Goal: Contribute content: Contribute content

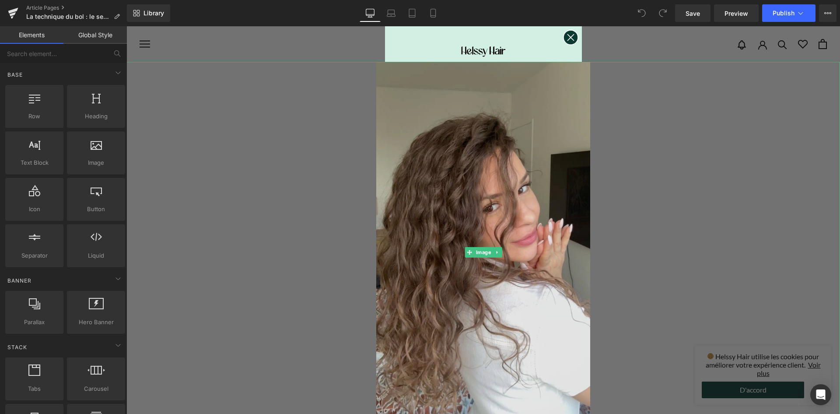
click at [506, 168] on img at bounding box center [483, 252] width 214 height 381
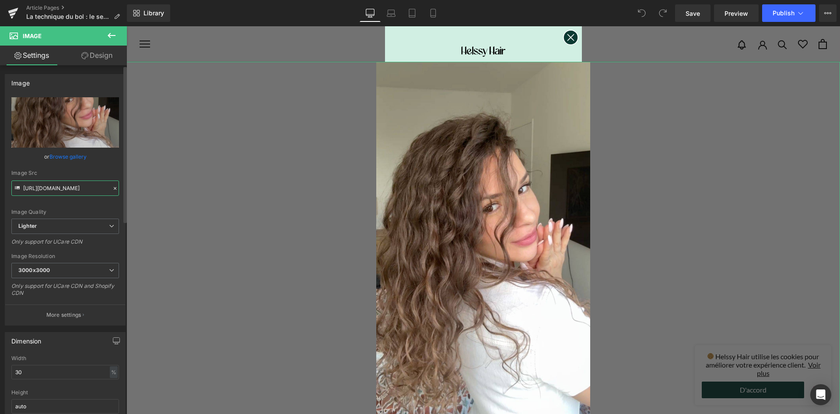
click at [65, 186] on input "[URL][DOMAIN_NAME]" at bounding box center [65, 187] width 108 height 15
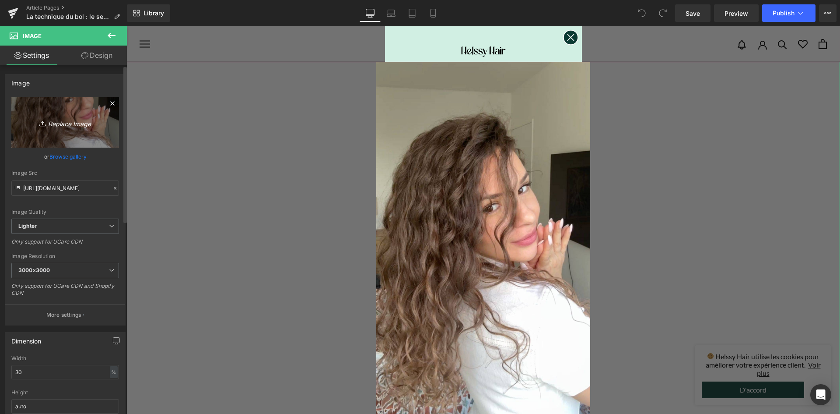
click at [71, 129] on link "Replace Image" at bounding box center [65, 122] width 108 height 50
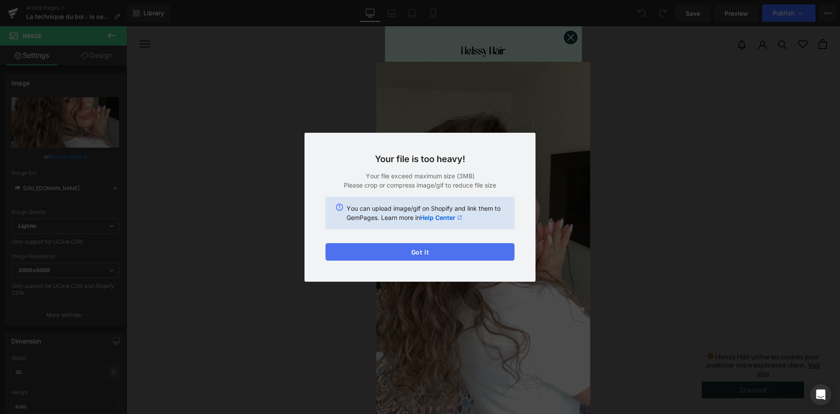
click at [396, 248] on button "Got it" at bounding box center [420, 252] width 189 height 18
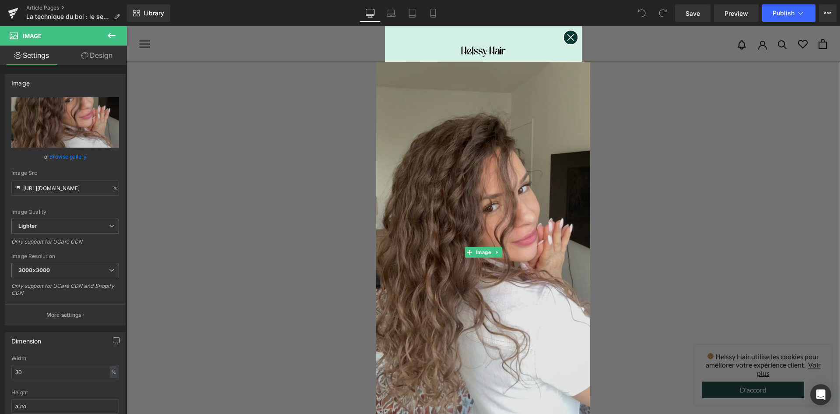
drag, startPoint x: 447, startPoint y: 197, endPoint x: 398, endPoint y: 204, distance: 49.6
click at [446, 197] on img at bounding box center [483, 252] width 214 height 381
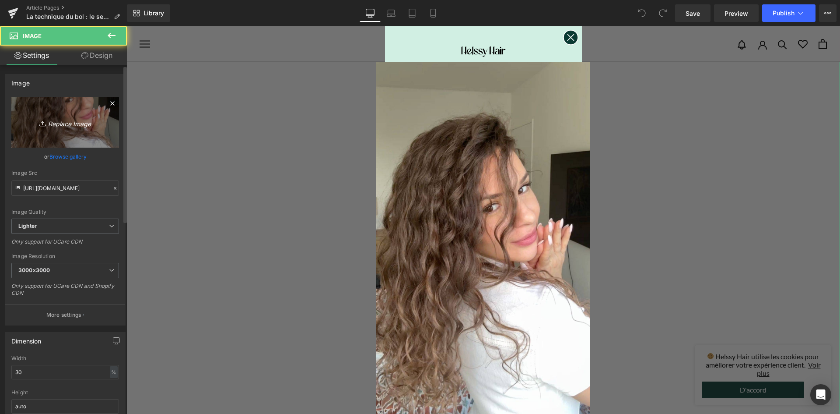
click at [81, 122] on icon "Replace Image" at bounding box center [65, 122] width 70 height 11
click at [45, 123] on icon at bounding box center [43, 123] width 9 height 9
type input "C:\fakepath\4H9A3852 copie-min.jpg"
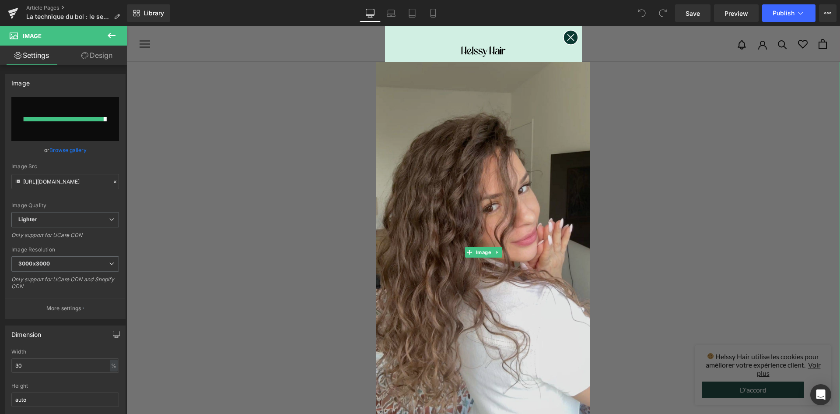
type input "[URL][DOMAIN_NAME]"
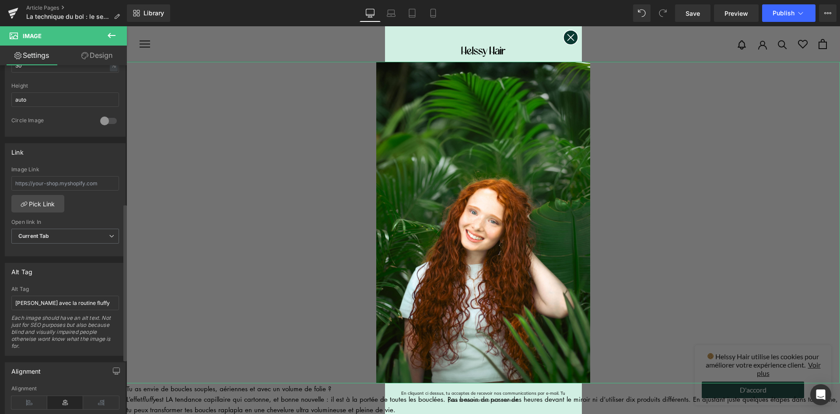
scroll to position [394, 0]
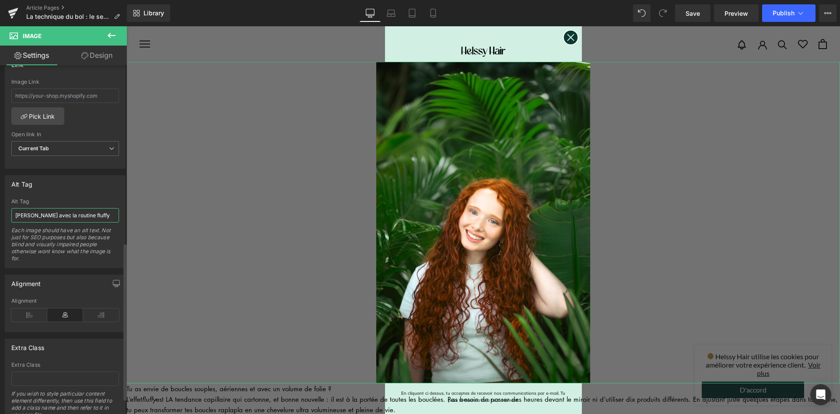
click at [68, 218] on input "[PERSON_NAME] avec la routine fluffy" at bounding box center [65, 215] width 108 height 14
click at [70, 217] on input "Cheveux bouclés routine du bol" at bounding box center [65, 215] width 108 height 14
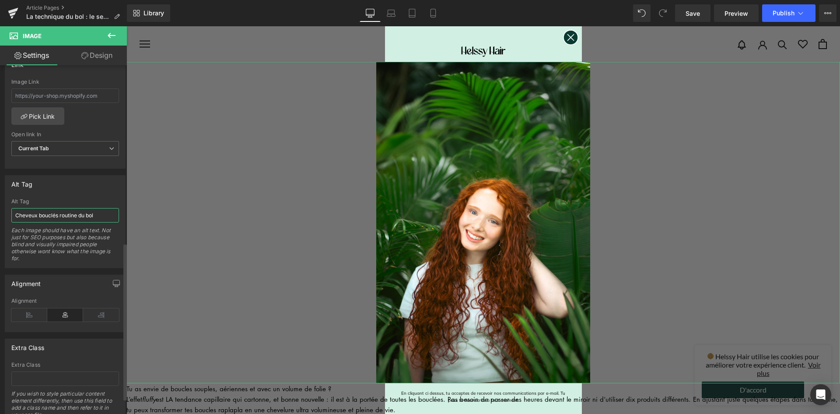
click at [70, 217] on input "Cheveux bouclés routine du bol" at bounding box center [65, 215] width 108 height 14
type input "Cheveux bouclés technique du bol"
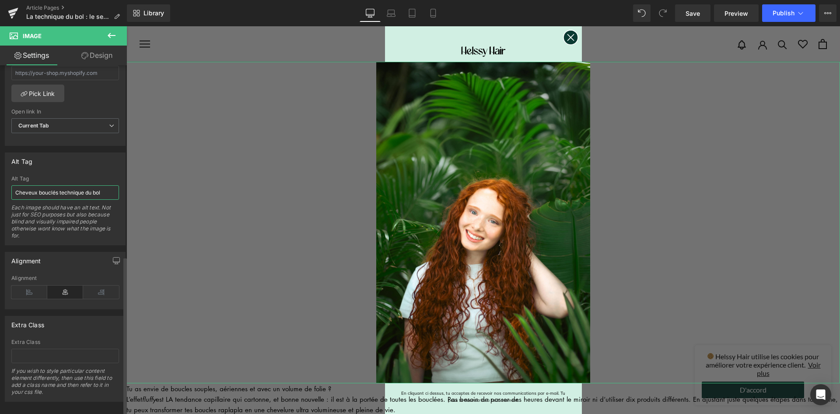
scroll to position [429, 0]
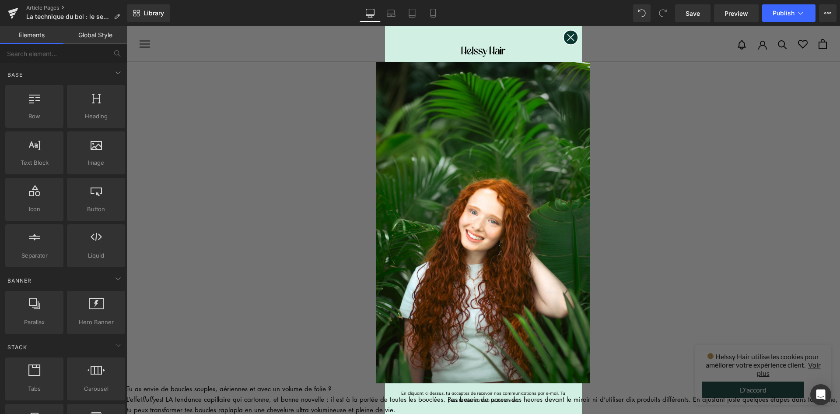
click at [569, 33] on circle "Close dialog" at bounding box center [570, 37] width 14 height 14
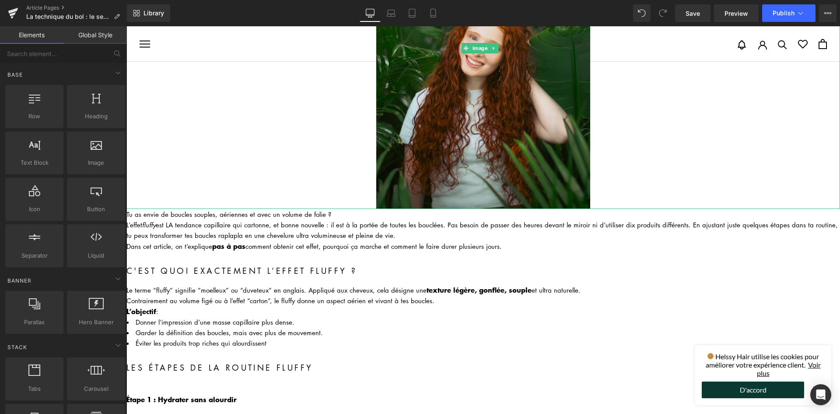
scroll to position [175, 0]
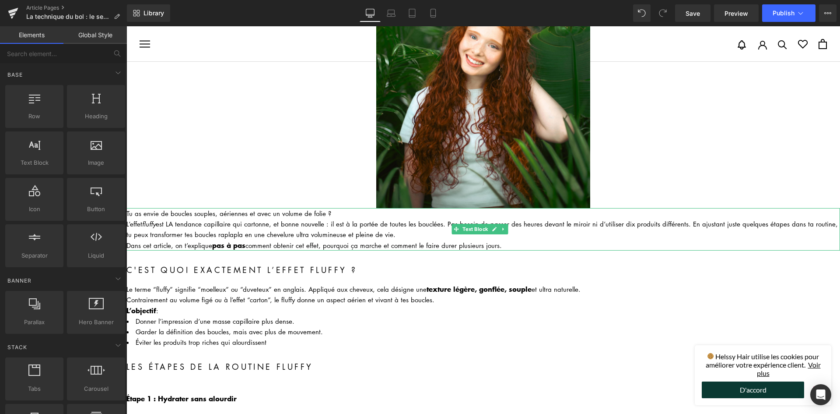
drag, startPoint x: 270, startPoint y: 220, endPoint x: 273, endPoint y: 215, distance: 5.3
click at [270, 220] on div "L’effet fluffy est LA tendance capillaire qui cartonne, et bonne nouvelle : il …" at bounding box center [483, 228] width 714 height 21
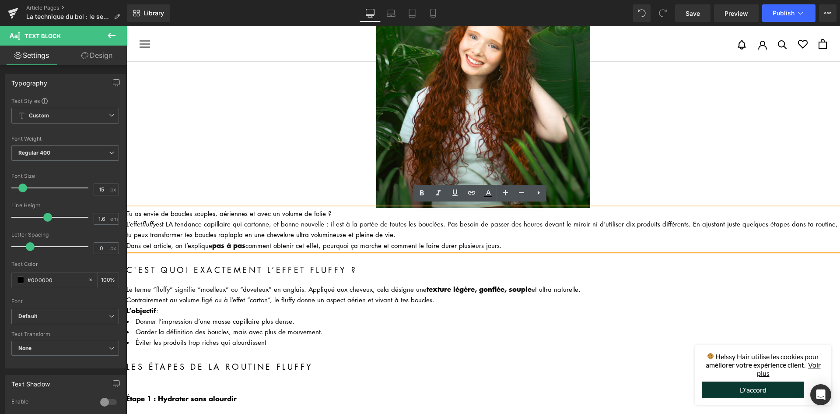
click at [572, 269] on h2 "C'est quoi exactement l’effet fluffy ?" at bounding box center [483, 269] width 714 height 13
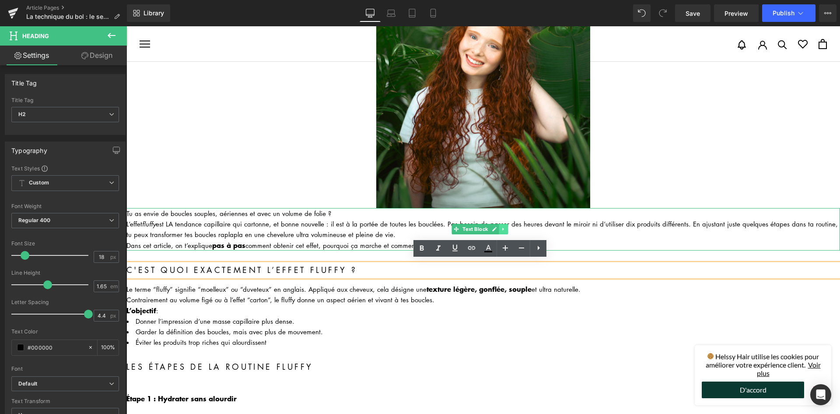
click at [500, 225] on link at bounding box center [503, 229] width 9 height 11
click at [509, 230] on link at bounding box center [508, 229] width 9 height 11
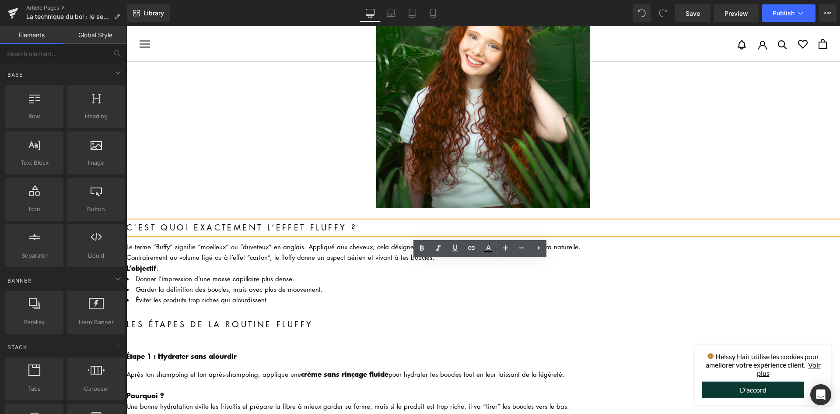
click at [211, 221] on h2 "C'est quoi exactement l’effet fluffy ?" at bounding box center [483, 227] width 714 height 13
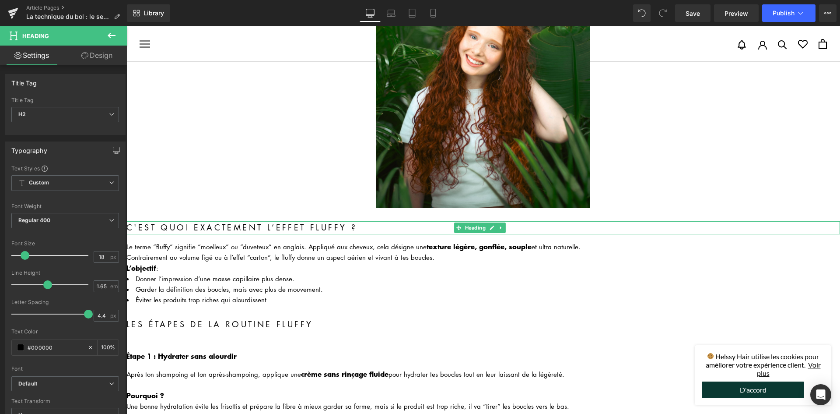
click at [197, 226] on h2 "C'est quoi exactement l’effet fluffy ?" at bounding box center [483, 227] width 714 height 13
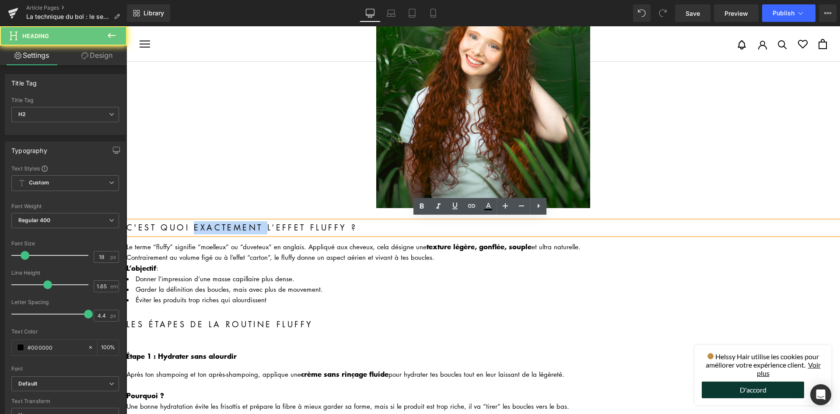
click at [197, 226] on h2 "C'est quoi exactement l’effet fluffy ?" at bounding box center [483, 227] width 714 height 13
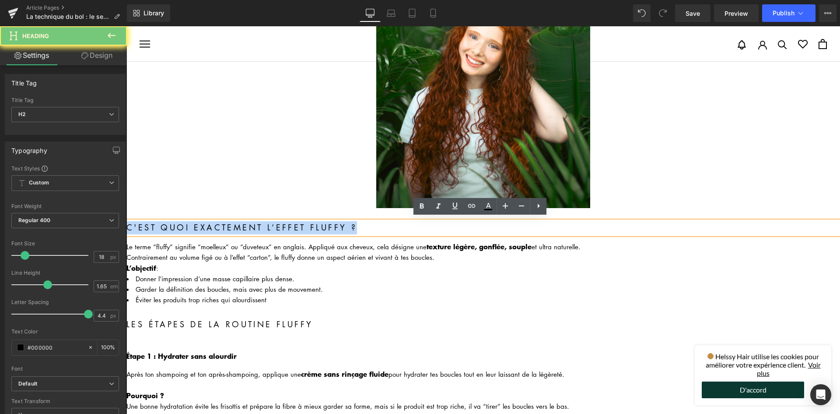
click at [197, 226] on h2 "C'est quoi exactement l’effet fluffy ?" at bounding box center [483, 227] width 714 height 13
paste div
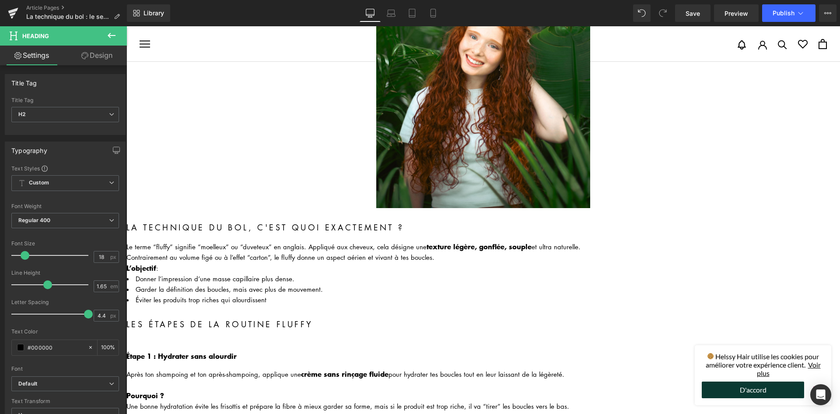
click at [168, 245] on div "Le terme “fluffy” signifie “moelleux” ou “duveteux” en anglais. Appliqué aux ch…" at bounding box center [483, 246] width 714 height 11
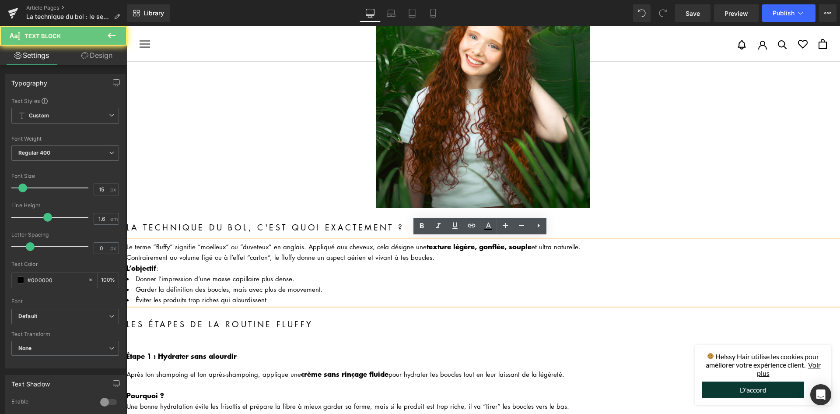
click at [168, 245] on div "Le terme “fluffy” signifie “moelleux” ou “duveteux” en anglais. Appliqué aux ch…" at bounding box center [483, 246] width 714 height 11
click at [173, 252] on div "Contrairement au volume figé ou à l’effet “carton”, le fluffy donne un aspect a…" at bounding box center [483, 257] width 714 height 11
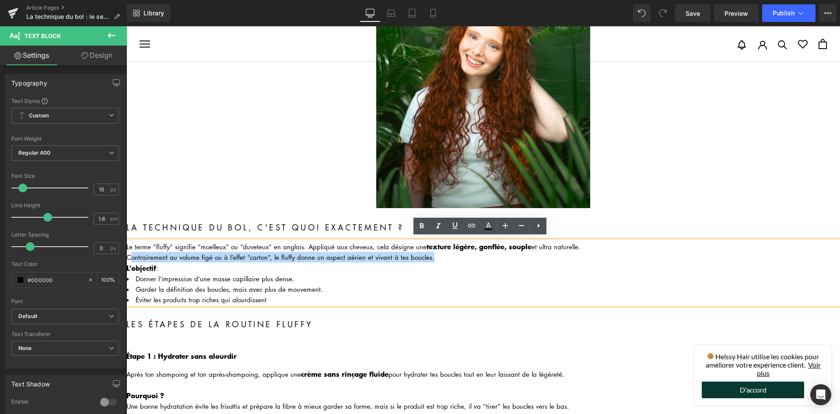
click at [173, 252] on div "Contrairement au volume figé ou à l’effet “carton”, le fluffy donne un aspect a…" at bounding box center [483, 257] width 714 height 11
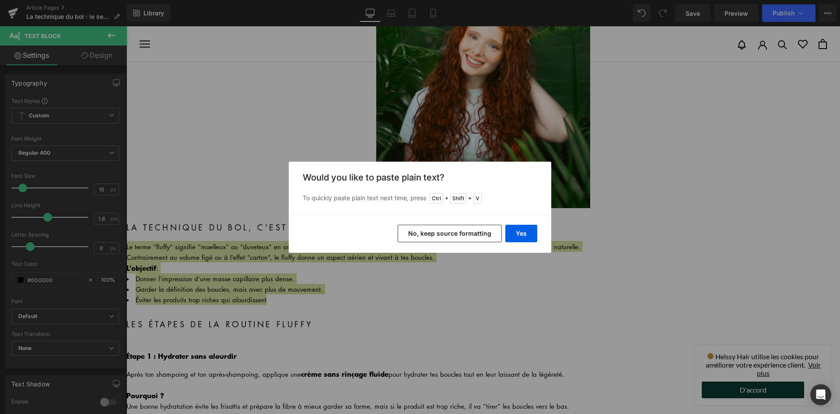
click at [491, 230] on button "No, keep source formatting" at bounding box center [450, 234] width 104 height 18
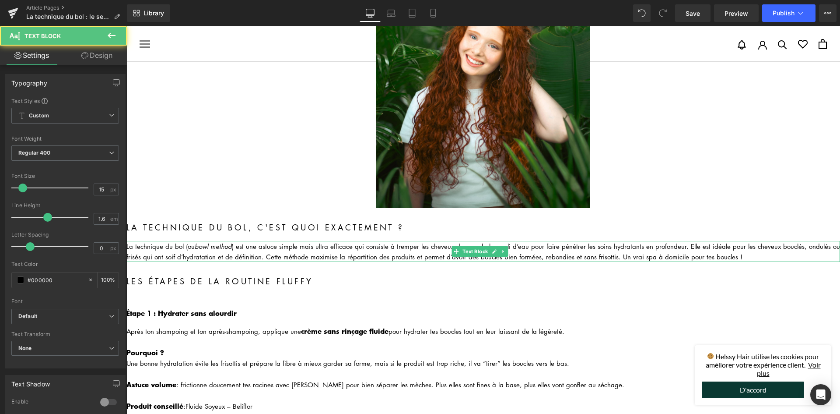
click at [133, 241] on div "La technique du bol (ou bowl method ) est une astuce simple mais ultra efficace…" at bounding box center [483, 251] width 714 height 21
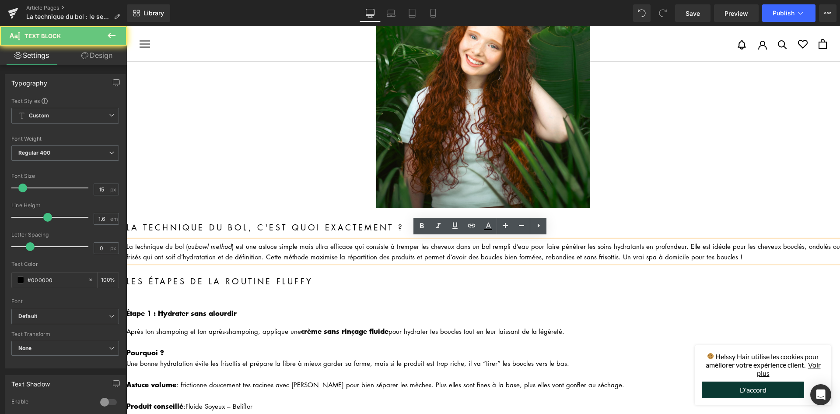
click at [133, 241] on div "La technique du bol (ou bowl method ) est une astuce simple mais ultra efficace…" at bounding box center [483, 251] width 714 height 21
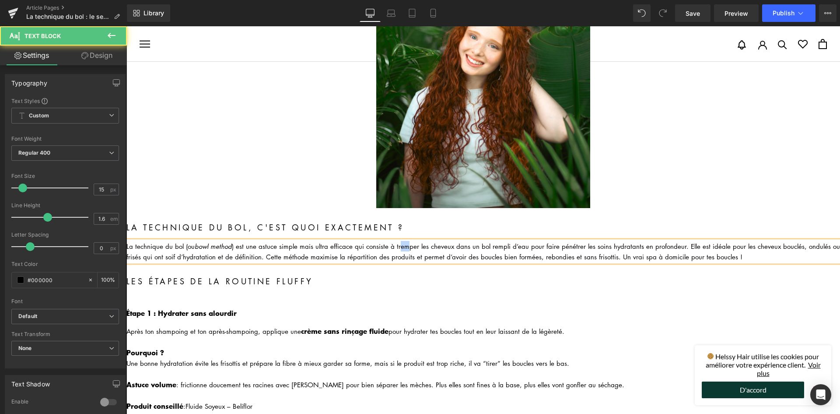
drag, startPoint x: 395, startPoint y: 242, endPoint x: 404, endPoint y: 242, distance: 9.2
click at [404, 242] on div "La technique du bol (ou bowl method ) est une astuce simple mais ultra efficace…" at bounding box center [483, 251] width 714 height 21
click at [391, 241] on div "La technique du bol (ou bowl method ) est une astuce simple mais ultra efficace…" at bounding box center [483, 251] width 714 height 21
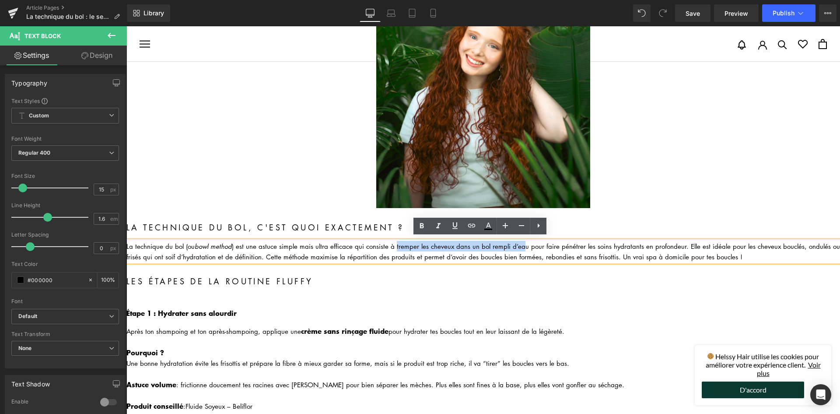
drag, startPoint x: 392, startPoint y: 241, endPoint x: 517, endPoint y: 246, distance: 125.3
click at [517, 246] on div "La technique du bol (ou bowl method ) est une astuce simple mais ultra efficace…" at bounding box center [483, 251] width 714 height 21
click at [550, 244] on div "La technique du bol (ou bowl method ) est une astuce simple mais ultra efficace…" at bounding box center [483, 251] width 714 height 21
drag, startPoint x: 537, startPoint y: 242, endPoint x: 674, endPoint y: 239, distance: 137.9
click at [674, 241] on div "La technique du bol (ou bowl method ) est une astuce simple mais ultra efficace…" at bounding box center [483, 251] width 714 height 21
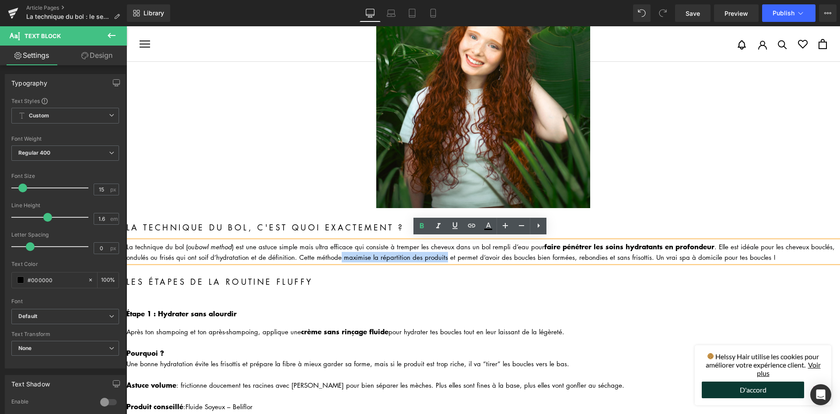
drag, startPoint x: 337, startPoint y: 253, endPoint x: 440, endPoint y: 255, distance: 102.9
click at [440, 255] on div "La technique du bol (ou bowl method ) est une astuce simple mais ultra efficace…" at bounding box center [483, 251] width 714 height 21
drag, startPoint x: 528, startPoint y: 253, endPoint x: 664, endPoint y: 249, distance: 136.2
click at [664, 249] on div "La technique du bol (ou bowl method ) est une astuce simple mais ultra efficace…" at bounding box center [483, 252] width 714 height 22
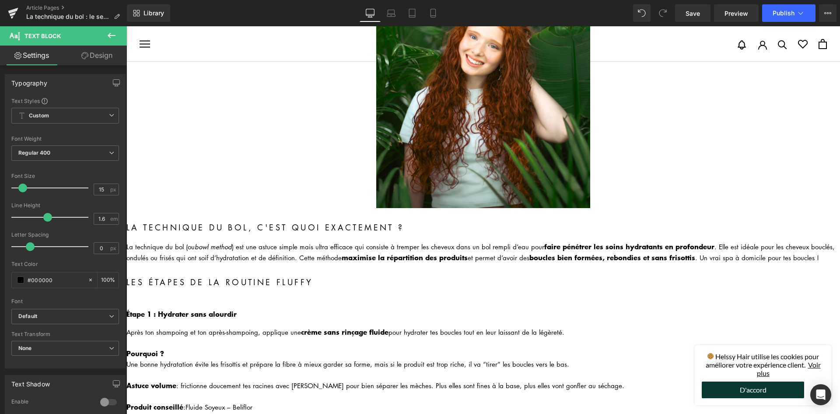
drag, startPoint x: 260, startPoint y: 274, endPoint x: 266, endPoint y: 278, distance: 6.8
click at [260, 276] on div "Les étapes de la routine fluffy Heading" at bounding box center [483, 282] width 714 height 13
click at [260, 276] on h2 "Les étapes de la routine fluffy" at bounding box center [483, 282] width 714 height 13
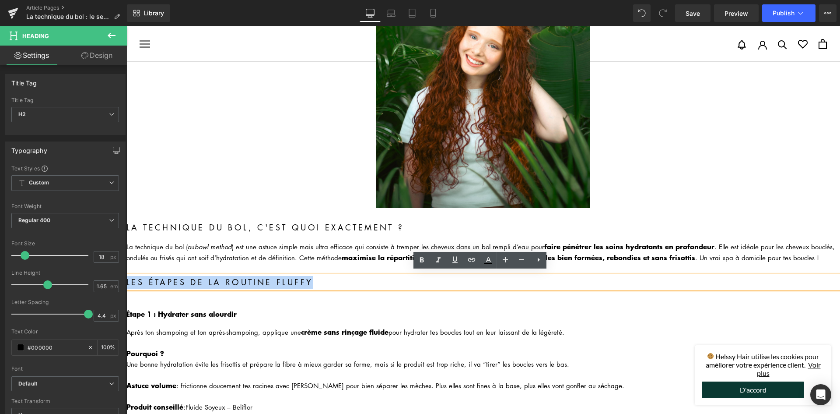
paste div
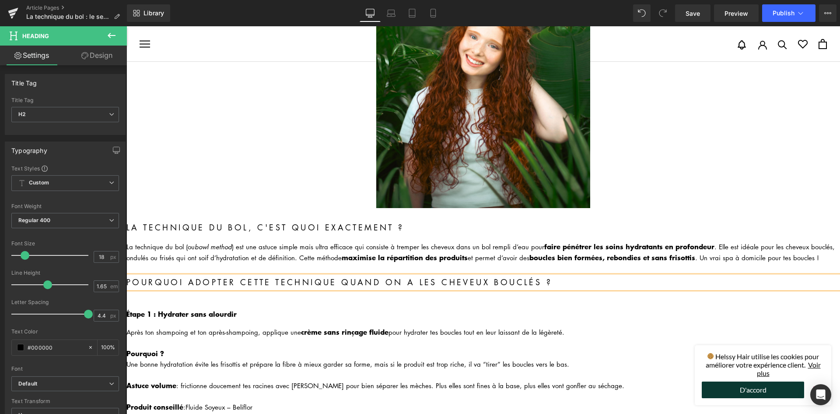
click at [202, 315] on div "Étape 1 : Hydrater sans alourdir Heading" at bounding box center [483, 313] width 714 height 11
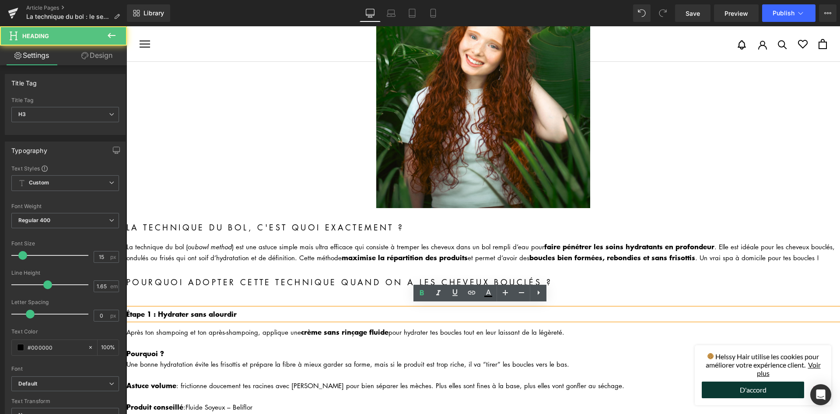
drag, startPoint x: 196, startPoint y: 305, endPoint x: 191, endPoint y: 305, distance: 4.4
click at [193, 308] on h3 "Étape 1 : Hydrater sans alourdir" at bounding box center [483, 313] width 714 height 11
click at [231, 252] on div "La technique du bol (ou bowl method ) est une astuce simple mais ultra efficace…" at bounding box center [483, 252] width 714 height 22
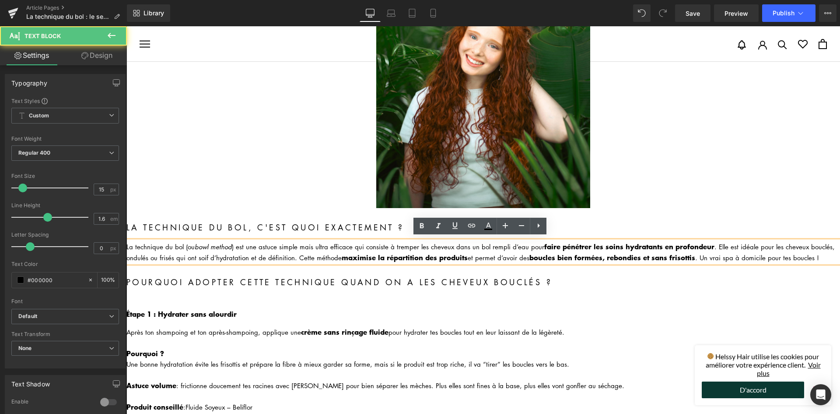
drag, startPoint x: 438, startPoint y: 309, endPoint x: 487, endPoint y: 265, distance: 65.4
click at [438, 309] on h3 "Étape 1 : Hydrater sans alourdir" at bounding box center [483, 313] width 714 height 11
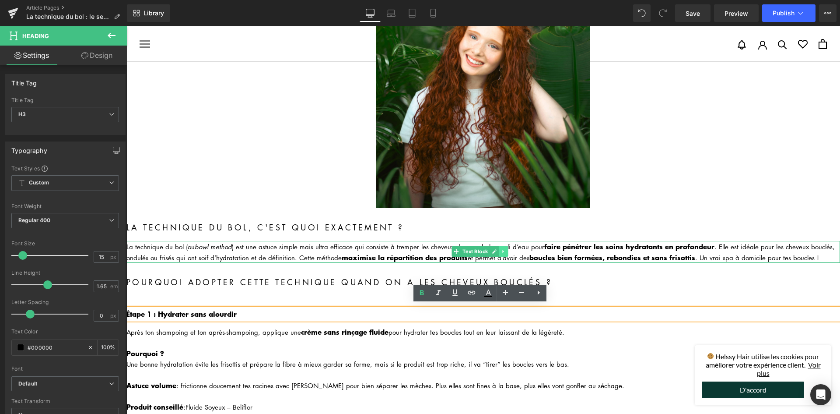
click at [504, 249] on icon at bounding box center [503, 251] width 5 height 5
click at [499, 249] on icon at bounding box center [499, 251] width 5 height 5
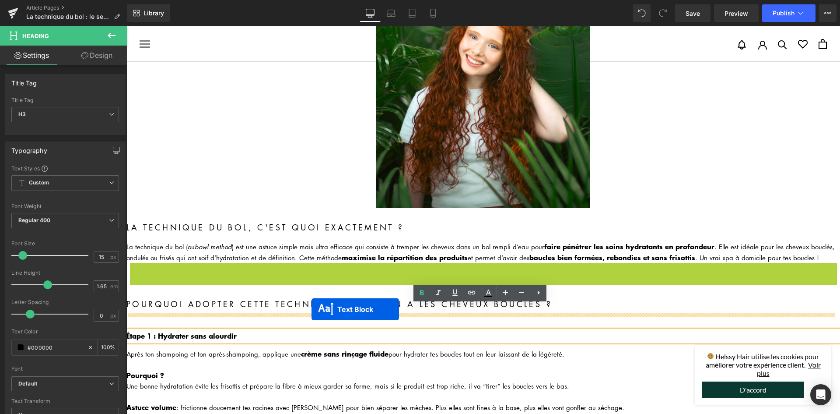
drag, startPoint x: 456, startPoint y: 271, endPoint x: 311, endPoint y: 309, distance: 149.8
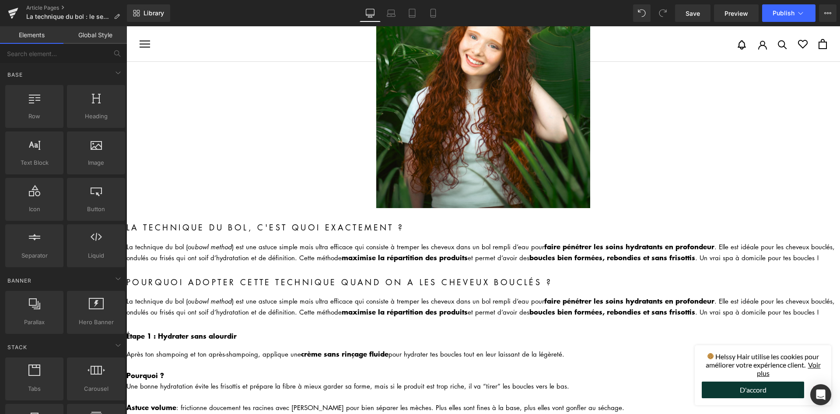
click at [329, 298] on div "La technique du bol (ou bowl method ) est une astuce simple mais ultra efficace…" at bounding box center [483, 306] width 714 height 22
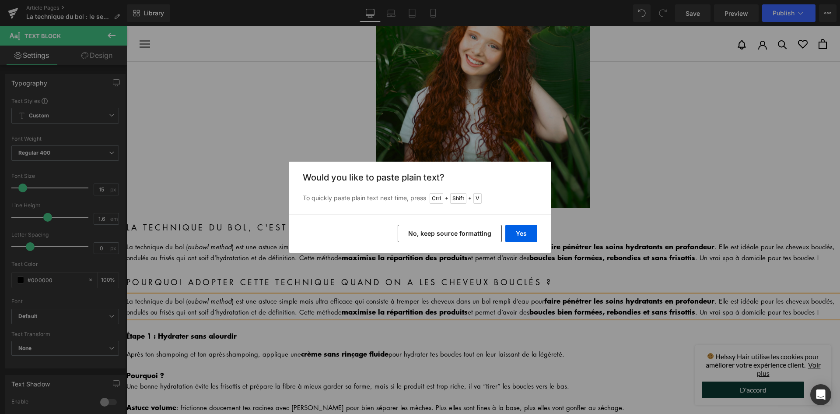
click at [444, 232] on button "No, keep source formatting" at bounding box center [450, 234] width 104 height 18
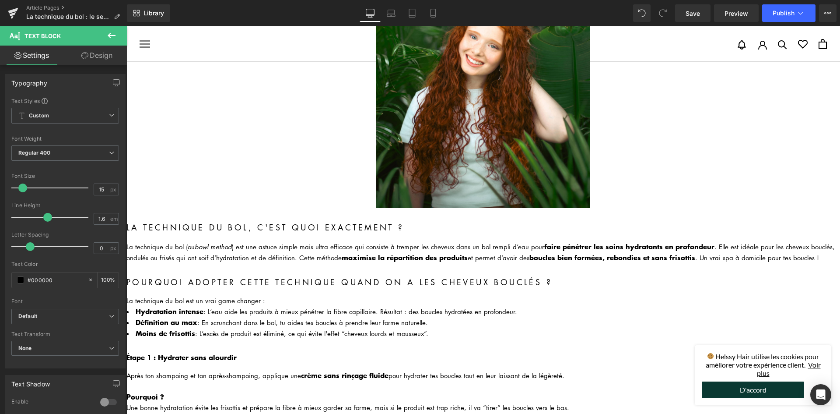
scroll to position [263, 0]
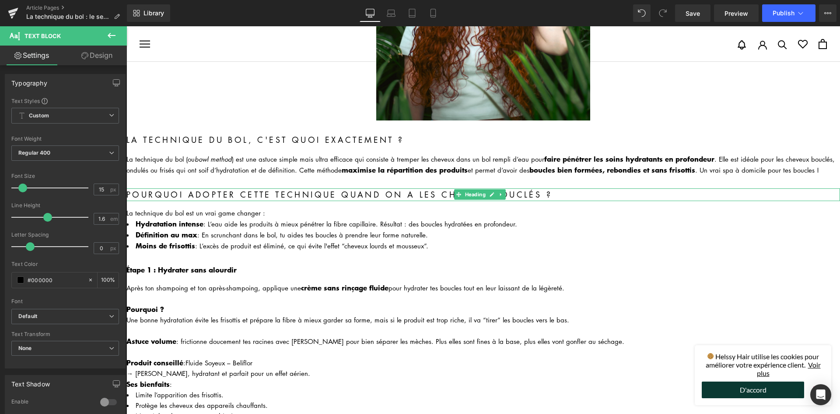
click at [501, 193] on icon at bounding box center [500, 194] width 1 height 3
click at [499, 191] on link at bounding box center [496, 194] width 9 height 11
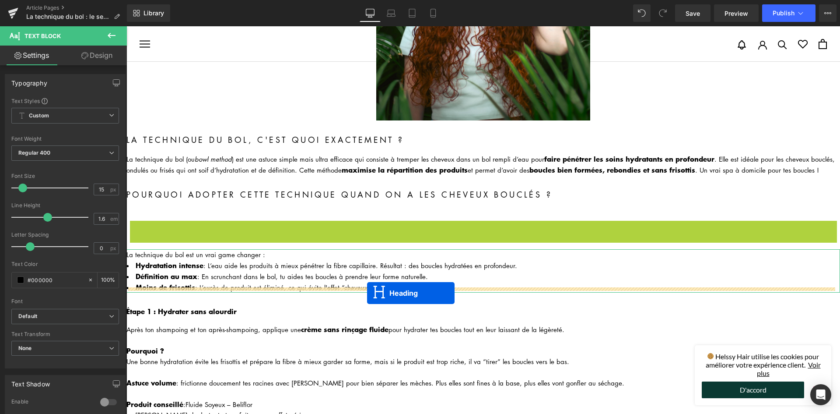
drag, startPoint x: 460, startPoint y: 225, endPoint x: 364, endPoint y: 292, distance: 116.6
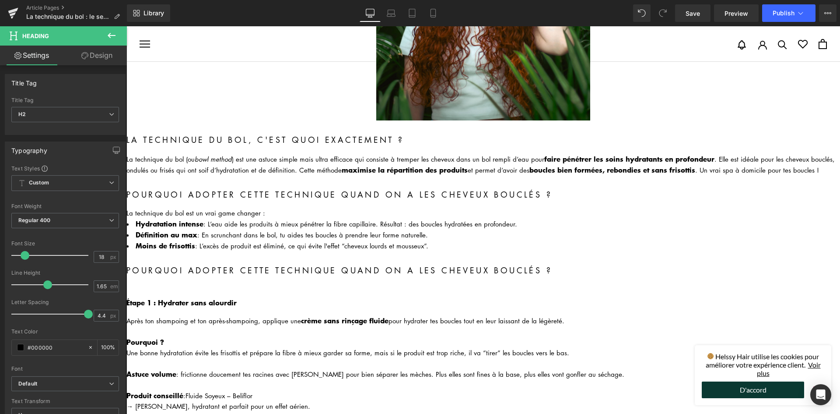
click at [255, 264] on h2 "Pourquoi adopter cette technique quand on a les cheveux bouclés ?" at bounding box center [483, 270] width 714 height 13
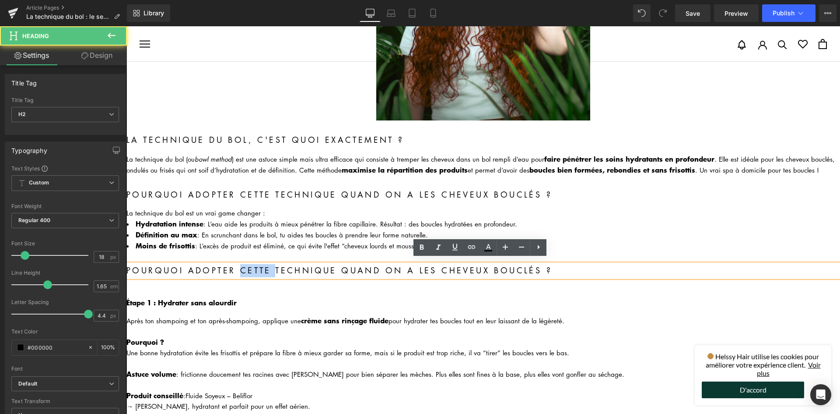
click at [255, 264] on h2 "Pourquoi adopter cette technique quand on a les cheveux bouclés ?" at bounding box center [483, 270] width 714 height 13
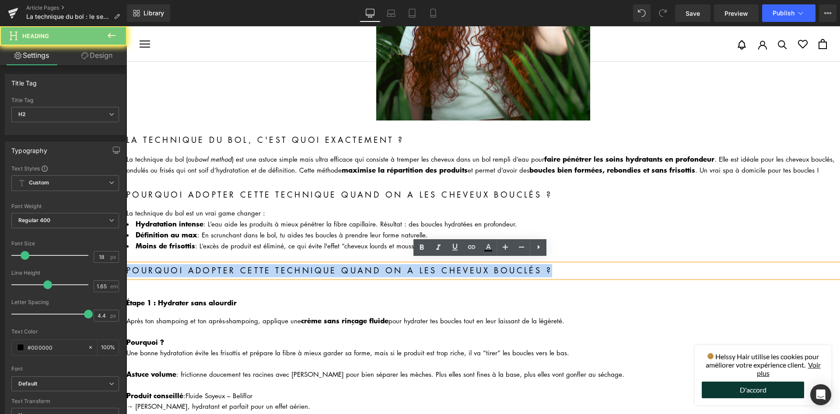
click at [255, 264] on h2 "Pourquoi adopter cette technique quand on a les cheveux bouclés ?" at bounding box center [483, 270] width 714 height 13
paste div
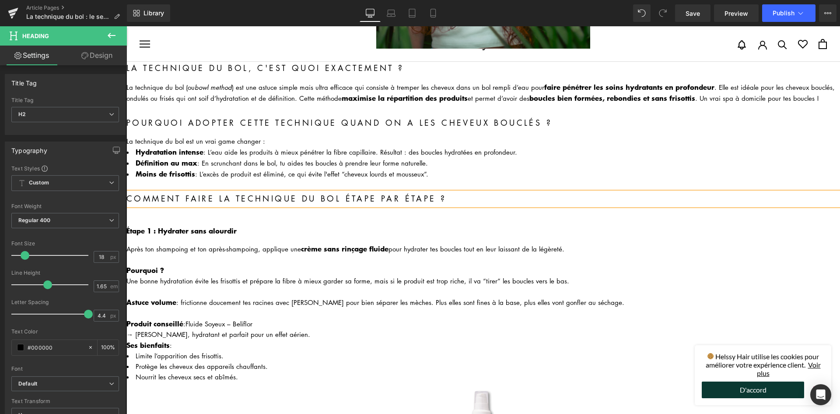
scroll to position [350, 0]
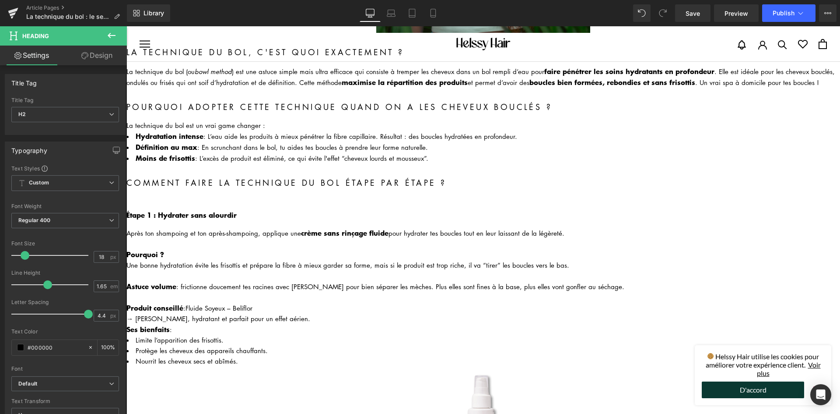
click at [197, 209] on div "Étape 1 : Hydrater sans alourdir Heading" at bounding box center [483, 214] width 714 height 11
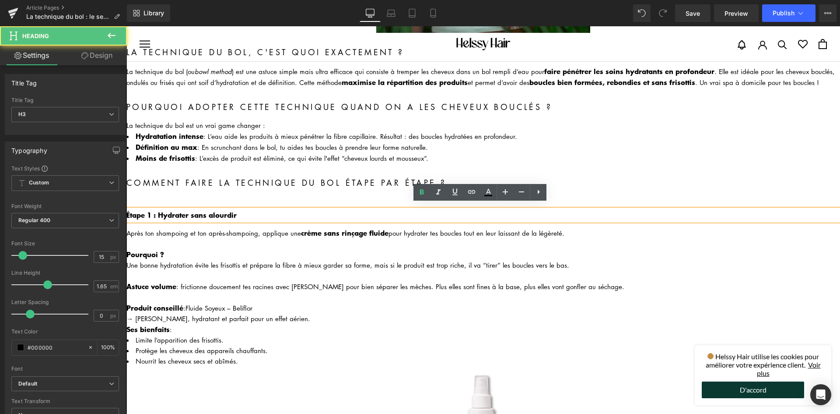
click at [214, 209] on div "Étape 1 : Hydrater sans alourdir Heading" at bounding box center [483, 214] width 714 height 11
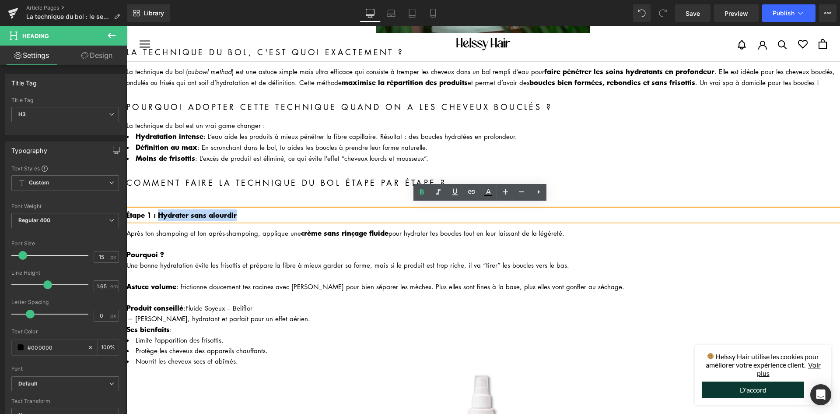
drag, startPoint x: 249, startPoint y: 207, endPoint x: 158, endPoint y: 208, distance: 90.6
click at [158, 209] on h3 "Étape 1 : Hydrater sans alourdir" at bounding box center [483, 214] width 714 height 11
paste div
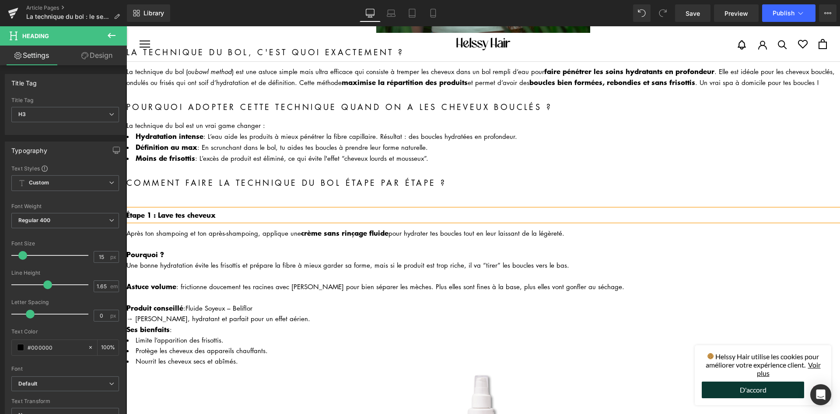
click at [172, 209] on b "Étape 1 : Lave tes cheveux" at bounding box center [170, 214] width 89 height 11
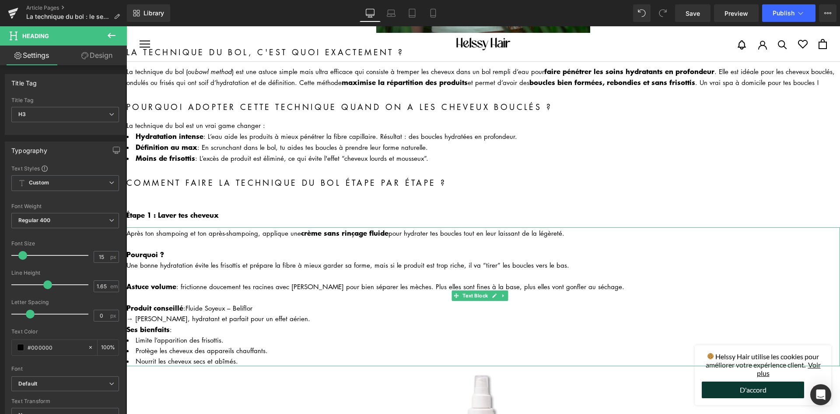
click at [185, 238] on div at bounding box center [483, 243] width 714 height 11
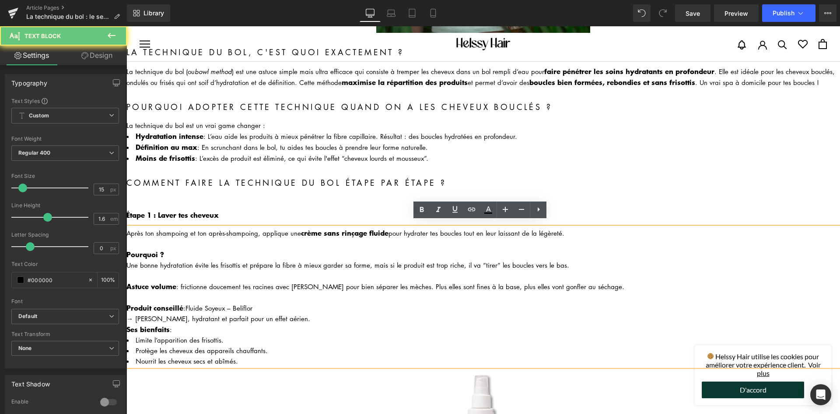
click at [184, 238] on div at bounding box center [483, 243] width 714 height 11
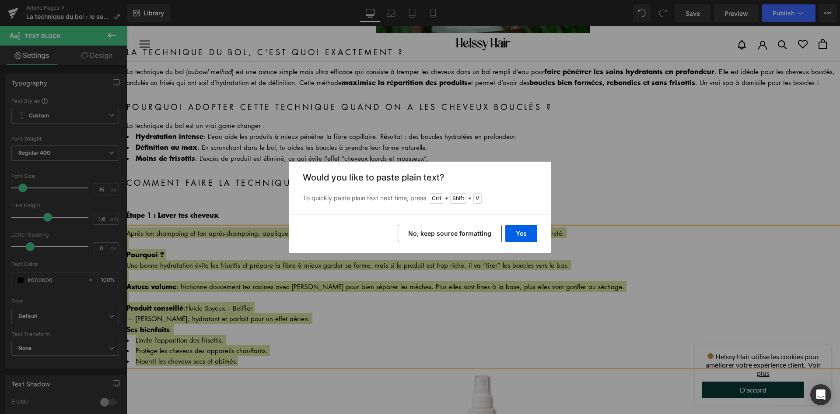
click at [458, 235] on button "No, keep source formatting" at bounding box center [450, 234] width 104 height 18
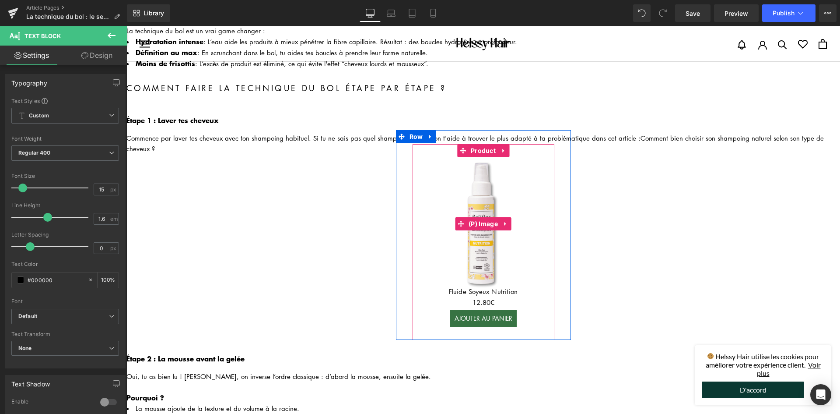
scroll to position [394, 0]
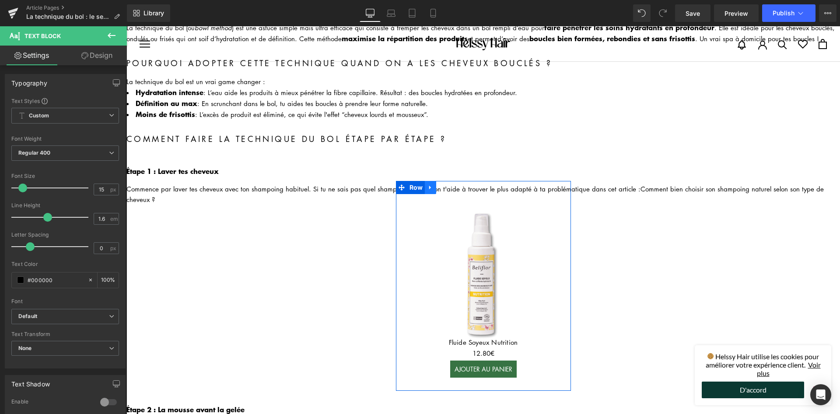
click at [425, 186] on link at bounding box center [430, 187] width 11 height 13
click at [450, 184] on icon at bounding box center [453, 187] width 6 height 7
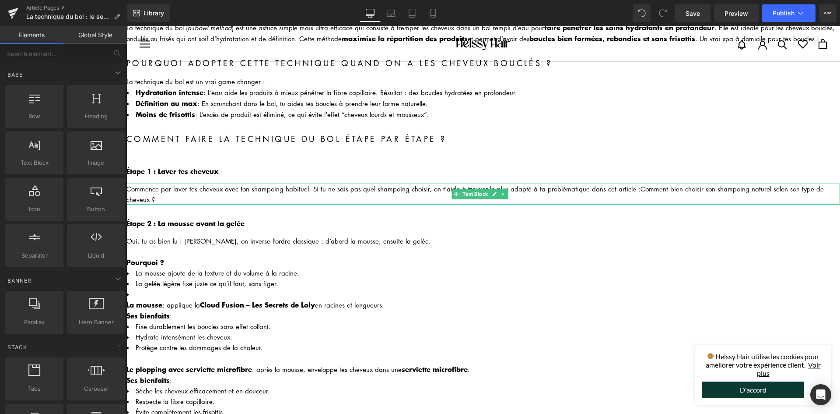
click at [262, 191] on div "Commence par laver tes cheveux avec ton shampoing habituel. Si tu ne sais pas q…" at bounding box center [483, 193] width 714 height 21
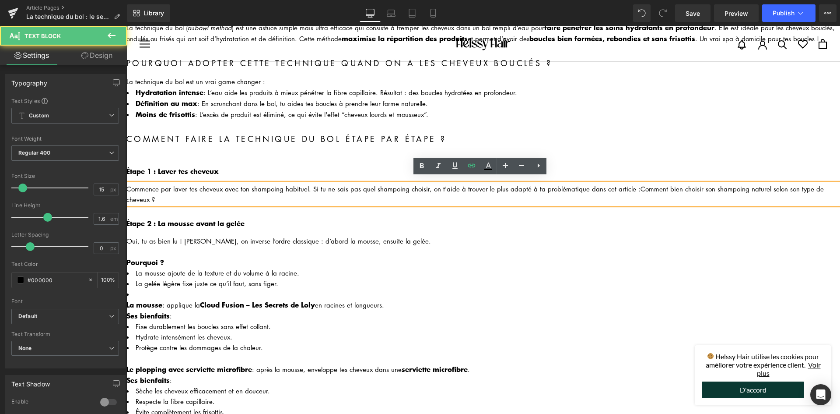
click at [130, 183] on div "Commence par laver tes cheveux avec ton shampoing habituel. Si tu ne sais pas q…" at bounding box center [483, 193] width 714 height 21
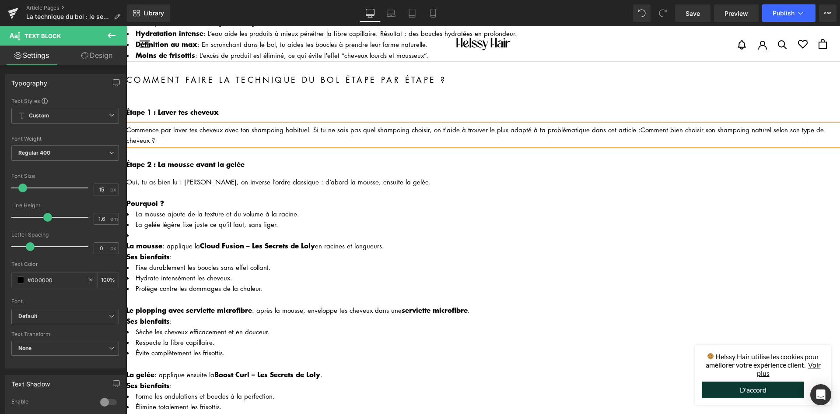
scroll to position [438, 0]
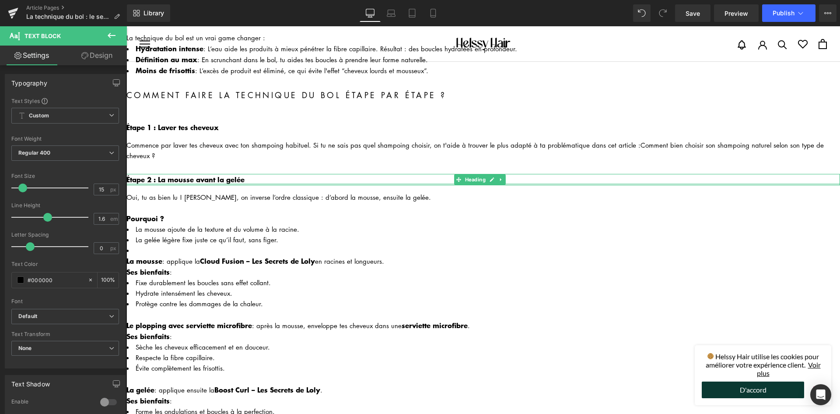
drag, startPoint x: 198, startPoint y: 177, endPoint x: 255, endPoint y: 171, distance: 57.2
click at [198, 177] on div "Étape 2 : La mousse avant la gelée Heading" at bounding box center [483, 179] width 714 height 11
click at [246, 174] on h3 "Étape 2 : La mousse avant la gelée" at bounding box center [483, 179] width 714 height 11
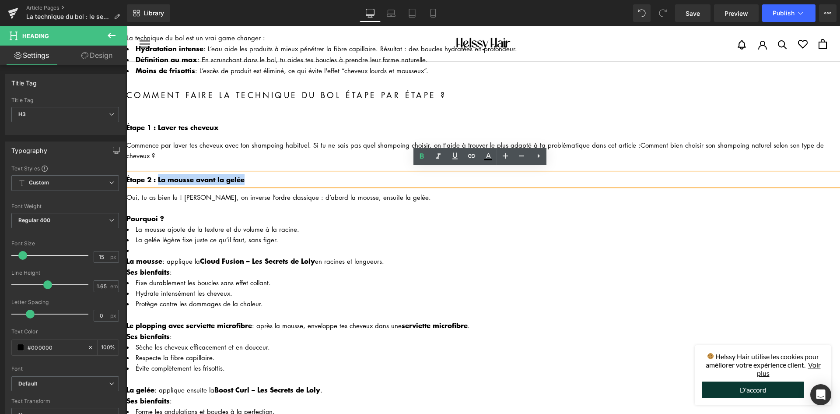
drag, startPoint x: 255, startPoint y: 171, endPoint x: 159, endPoint y: 173, distance: 95.9
click at [159, 174] on h3 "Étape 2 : La mousse avant la gelée" at bounding box center [483, 179] width 714 height 11
paste div
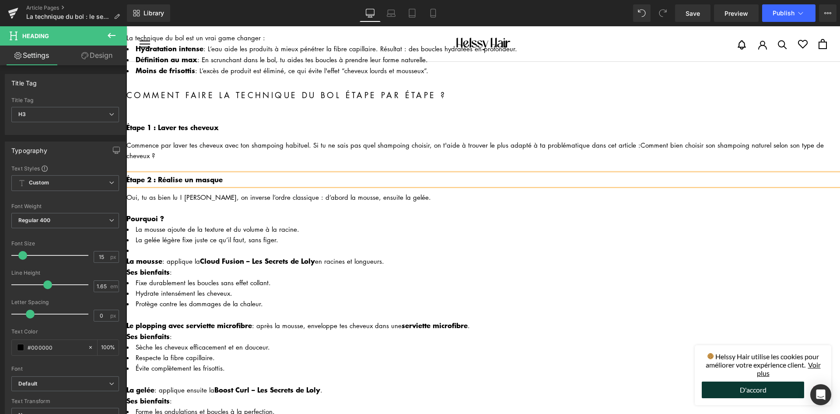
click at [181, 174] on b "Étape 2 : Réalise un masque" at bounding box center [174, 179] width 96 height 11
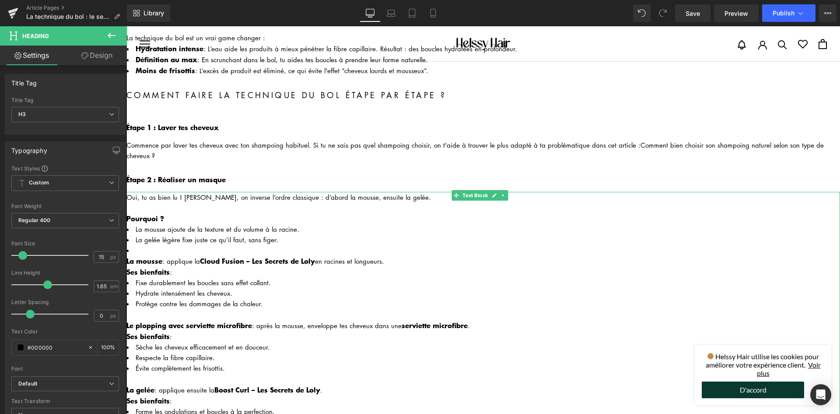
click at [222, 192] on div "Oui, tu as bien lu ! [PERSON_NAME], on inverse l’ordre classique : d’abord la m…" at bounding box center [483, 197] width 714 height 11
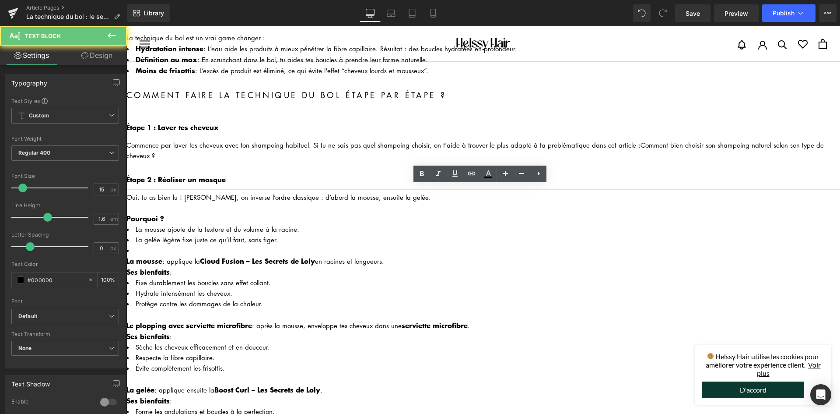
click at [222, 192] on div "Oui, tu as bien lu ! [PERSON_NAME], on inverse l’ordre classique : d’abord la m…" at bounding box center [483, 197] width 714 height 11
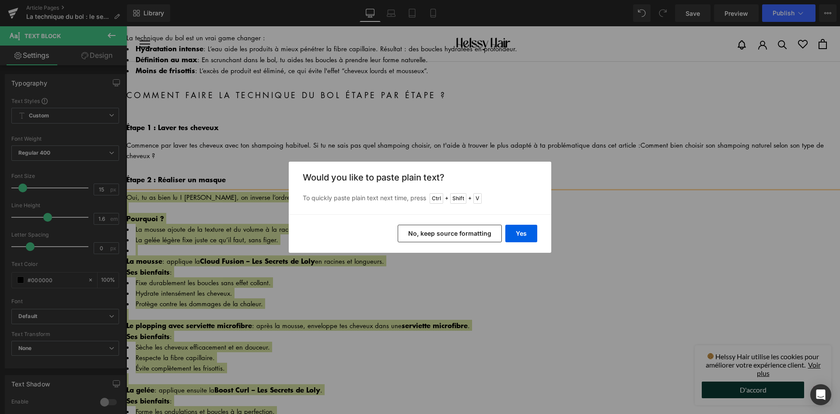
click at [478, 237] on button "No, keep source formatting" at bounding box center [450, 234] width 104 height 18
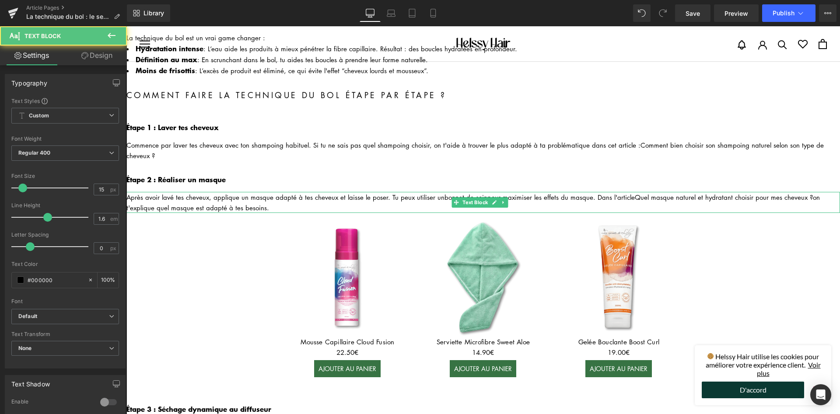
drag, startPoint x: 194, startPoint y: 197, endPoint x: 144, endPoint y: 193, distance: 50.0
click at [188, 196] on div "Après avoir lavé tes cheveux, applique un masque adapté à tes cheveux et laisse…" at bounding box center [483, 202] width 714 height 21
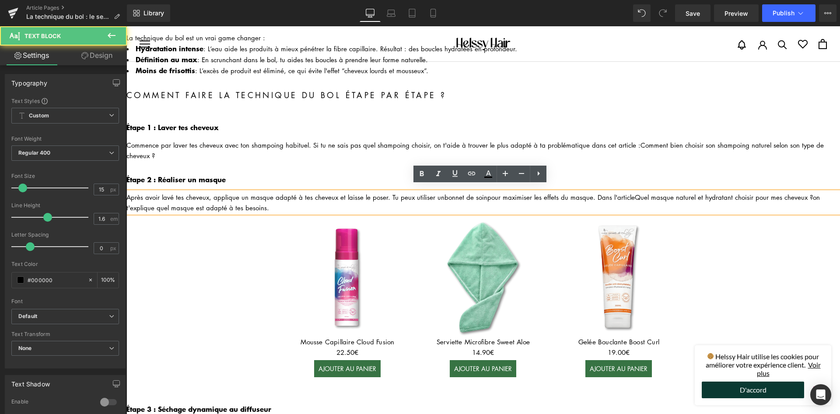
click at [132, 192] on div "Après avoir lavé tes cheveux, applique un masque adapté à tes cheveux et laisse…" at bounding box center [483, 202] width 714 height 21
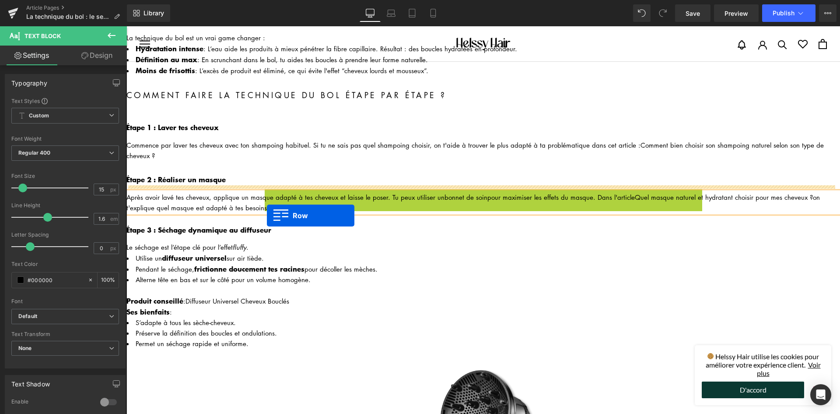
scroll to position [569, 0]
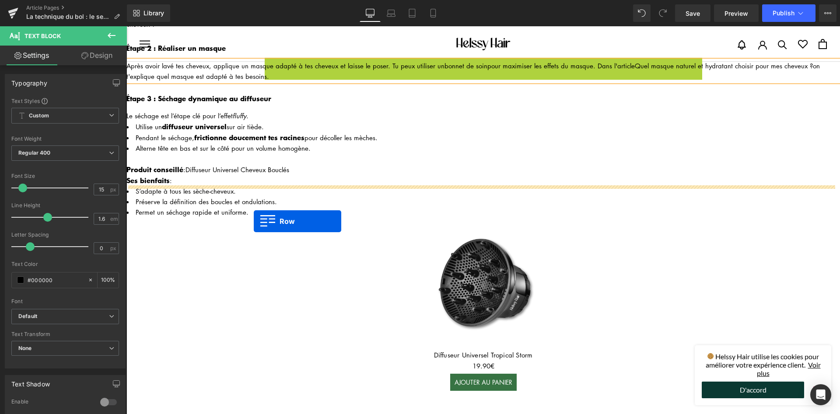
drag, startPoint x: 263, startPoint y: 188, endPoint x: 254, endPoint y: 221, distance: 34.6
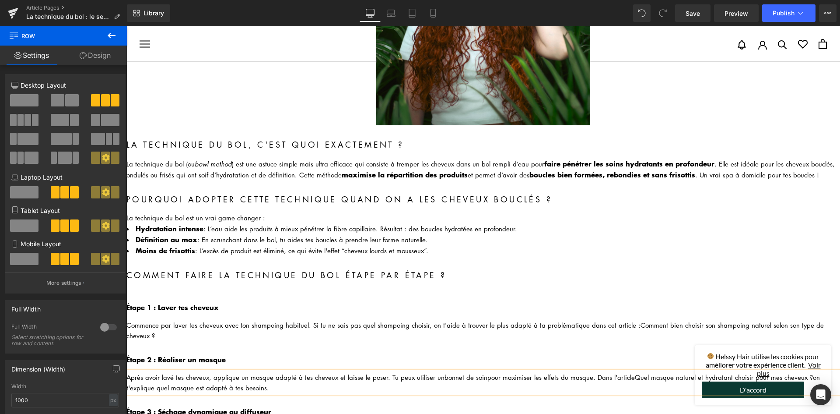
scroll to position [350, 0]
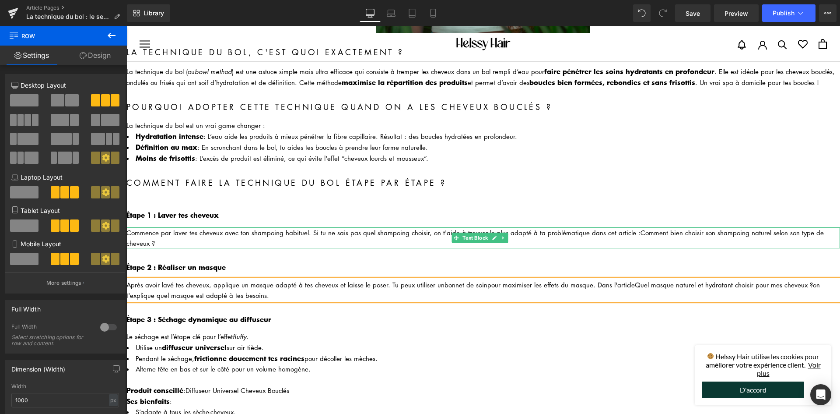
click at [135, 227] on div "Commence par laver tes cheveux avec ton shampoing habituel. Si tu ne sais pas q…" at bounding box center [483, 237] width 714 height 21
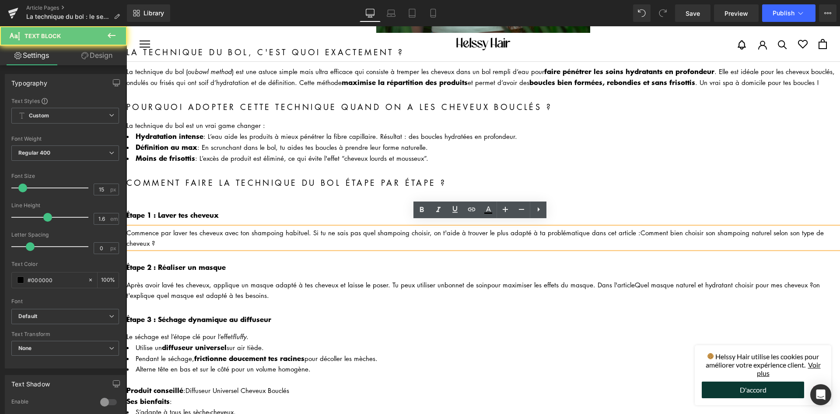
click at [127, 227] on div "Commence par laver tes cheveux avec ton shampoing habituel. Si tu ne sais pas q…" at bounding box center [483, 237] width 714 height 21
click at [130, 227] on div "Commence par laver tes cheveux avec ton shampoing habituel. Si tu ne sais pas q…" at bounding box center [483, 237] width 714 height 21
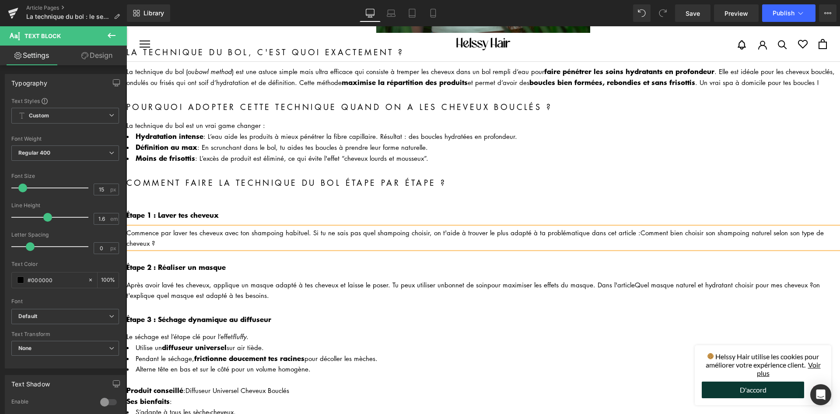
drag, startPoint x: 628, startPoint y: 225, endPoint x: 628, endPoint y: 236, distance: 11.0
click at [628, 236] on div "Commence par laver tes cheveux avec ton shampoing habituel. Si tu ne sais pas q…" at bounding box center [483, 237] width 714 height 21
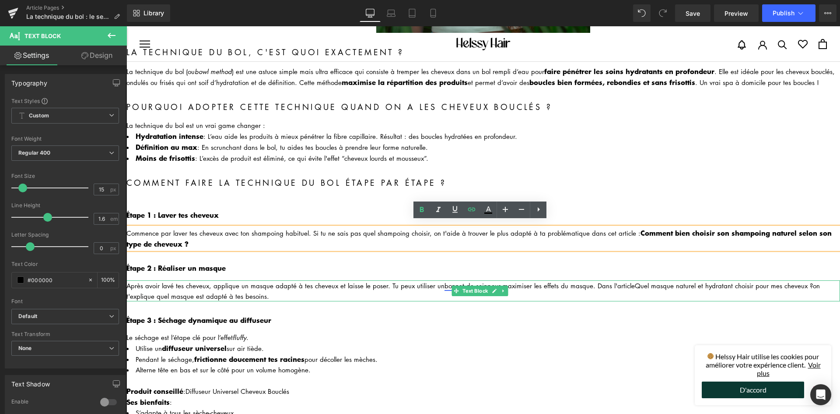
click at [445, 281] on link "bonnet de soin" at bounding box center [466, 285] width 43 height 9
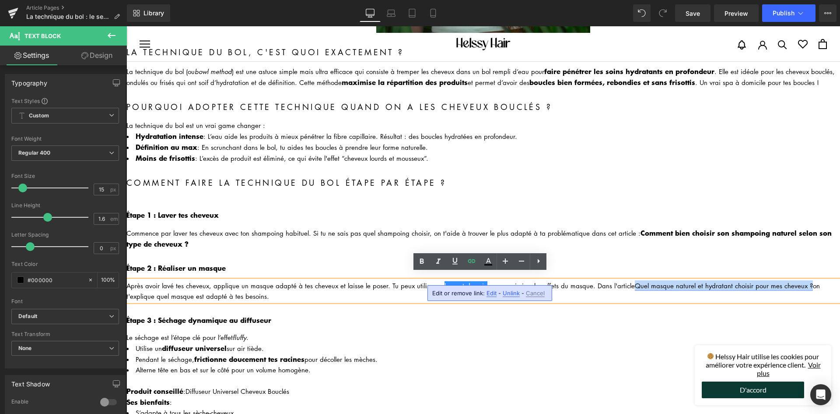
drag, startPoint x: 628, startPoint y: 277, endPoint x: 802, endPoint y: 276, distance: 173.8
click at [802, 281] on link "Quel masque naturel et hydratant choisir pour mes cheveux ?" at bounding box center [724, 285] width 178 height 9
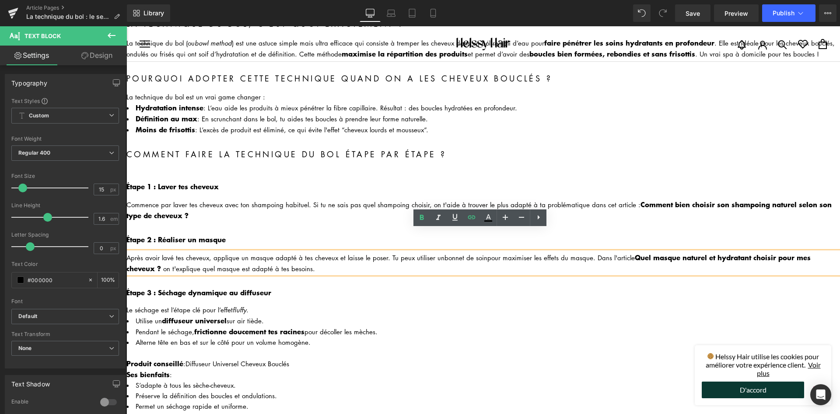
scroll to position [394, 0]
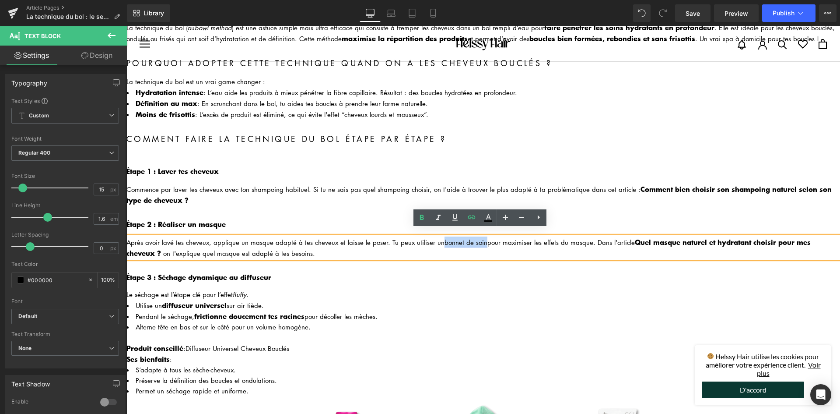
drag, startPoint x: 437, startPoint y: 234, endPoint x: 478, endPoint y: 237, distance: 41.7
click at [478, 237] on div "Après avoir lavé tes cheveux, applique un masque adapté à tes cheveux et laisse…" at bounding box center [483, 247] width 714 height 22
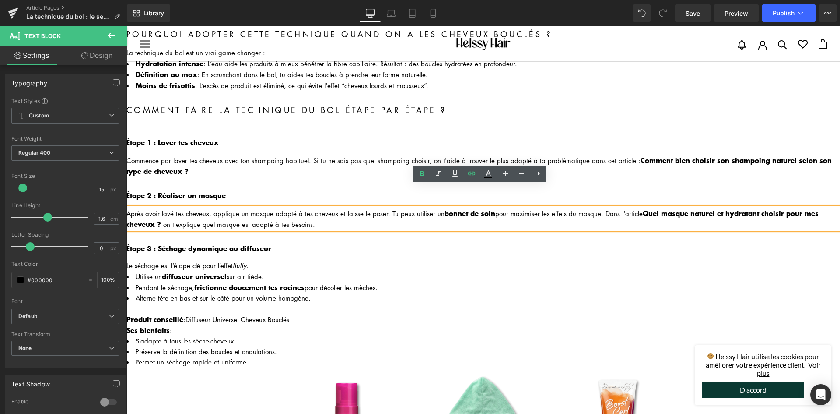
scroll to position [438, 0]
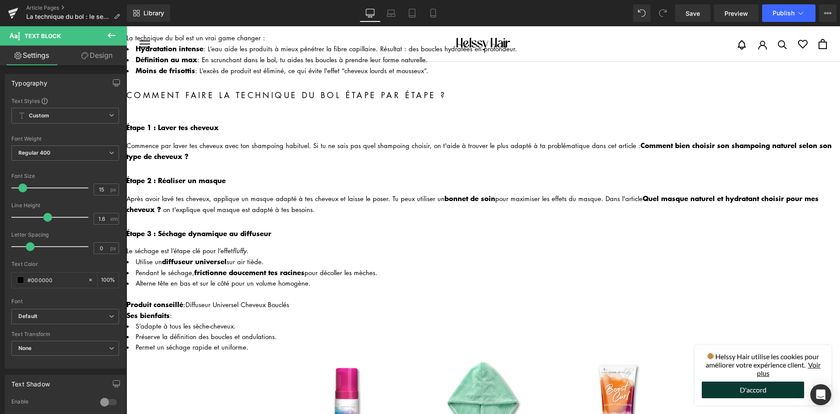
click at [190, 228] on b "Étape 3 : Séchage dynamique au diffuseur" at bounding box center [198, 233] width 145 height 11
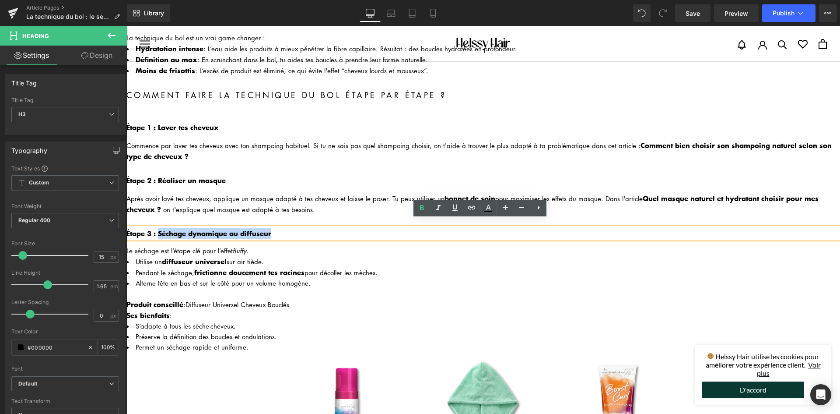
drag, startPoint x: 275, startPoint y: 224, endPoint x: 158, endPoint y: 224, distance: 116.9
click at [158, 228] on h3 "Étape 3 : Séchage dynamique au diffuseur" at bounding box center [483, 233] width 714 height 11
paste div
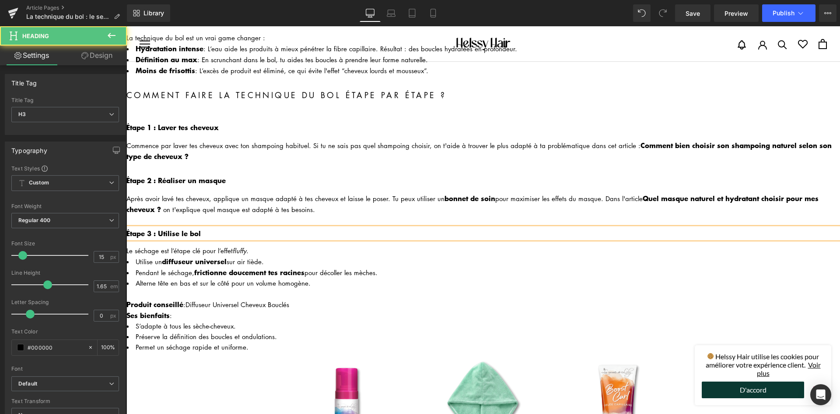
click at [179, 228] on b "Étape 3 : Utilise le bol" at bounding box center [163, 233] width 74 height 11
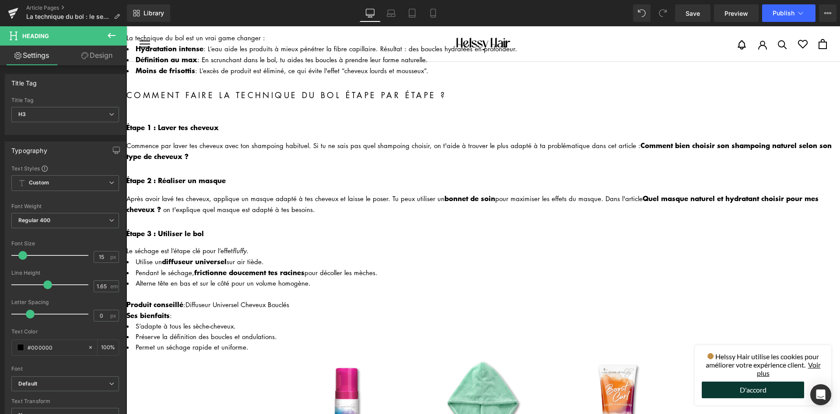
click at [229, 256] on li "Utilise un diffuseur universel sur air tiède." at bounding box center [483, 261] width 714 height 11
click at [228, 256] on li "Utilise un diffuseur universel sur air tiède." at bounding box center [483, 261] width 714 height 11
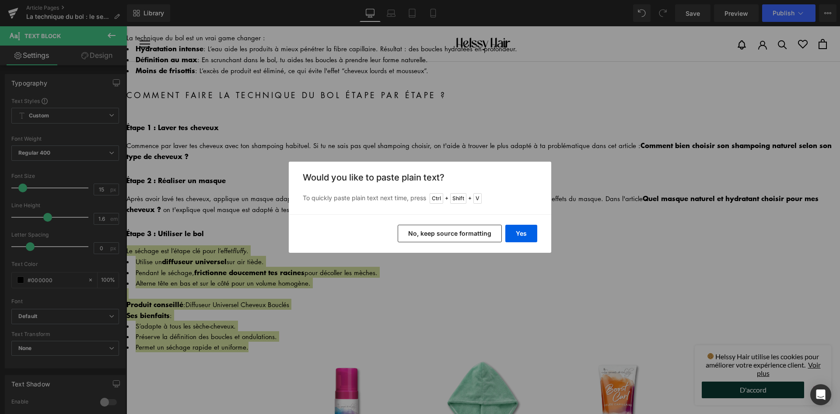
click at [461, 233] on button "No, keep source formatting" at bounding box center [450, 234] width 104 height 18
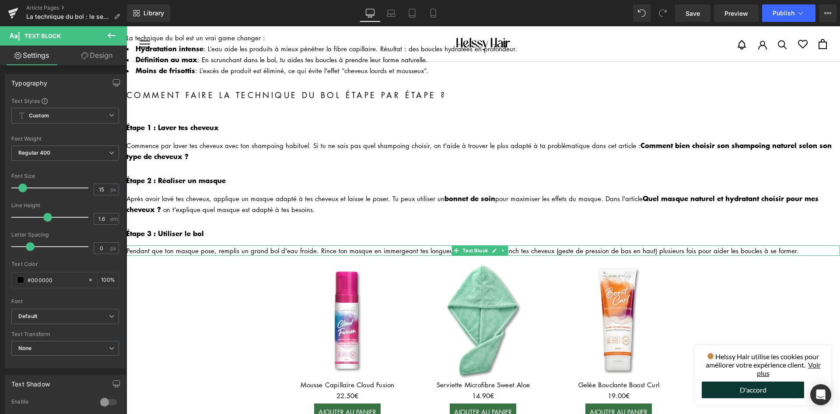
click at [141, 245] on div "Pendant que ton masque pose, remplis un grand bol d'eau froide. Rince ton masqu…" at bounding box center [483, 250] width 714 height 11
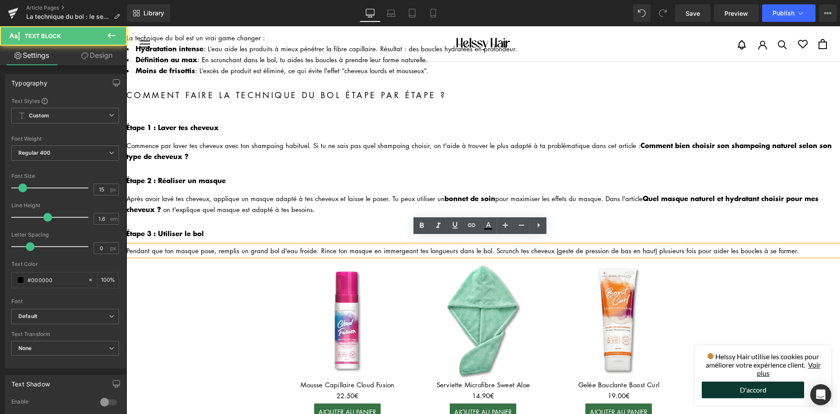
click at [133, 245] on div "Pendant que ton masque pose, remplis un grand bol d'eau froide. Rince ton masqu…" at bounding box center [483, 250] width 714 height 11
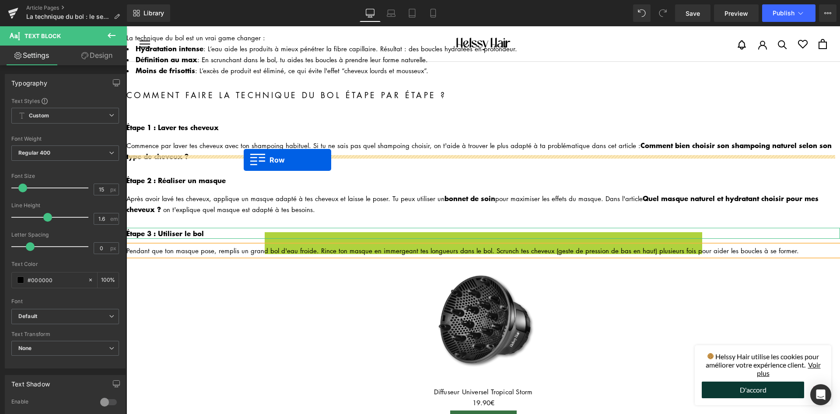
drag, startPoint x: 266, startPoint y: 226, endPoint x: 244, endPoint y: 160, distance: 70.0
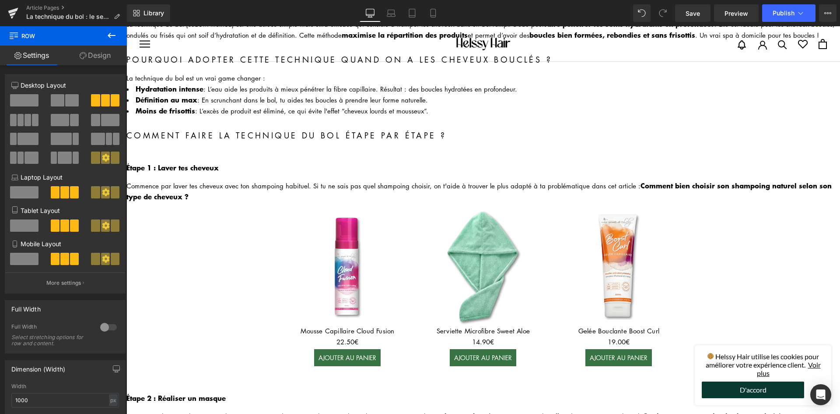
scroll to position [396, 0]
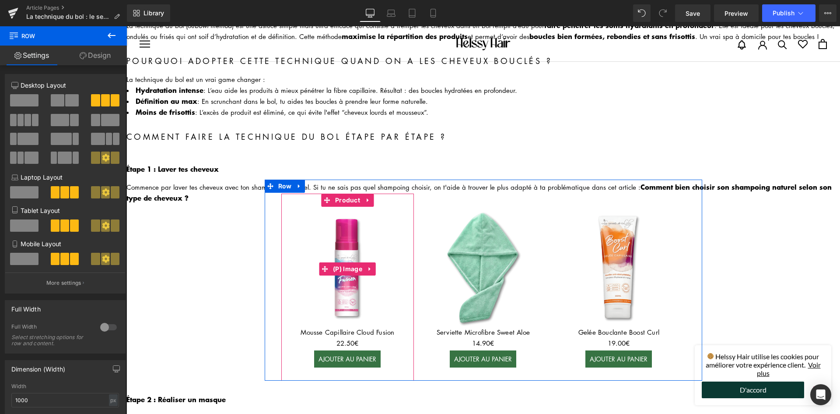
click at [299, 213] on img at bounding box center [348, 269] width 124 height 124
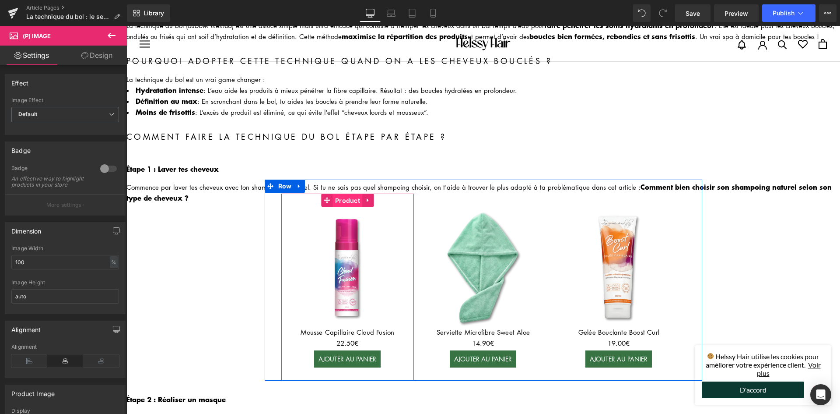
click at [345, 198] on span "Product" at bounding box center [347, 200] width 29 height 13
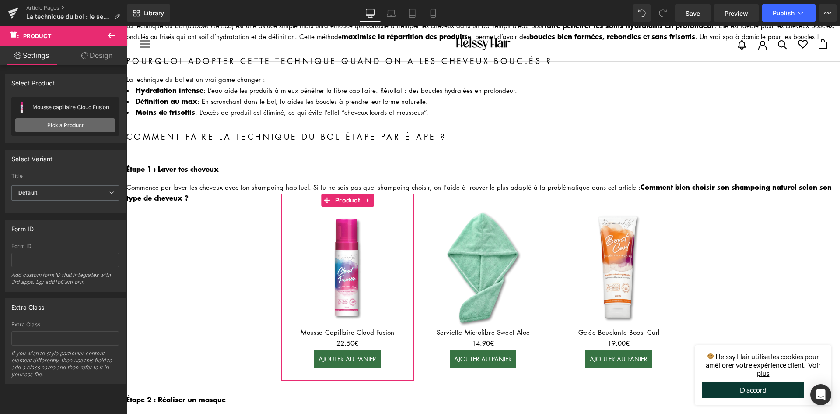
click at [60, 127] on link "Pick a Product" at bounding box center [65, 125] width 101 height 14
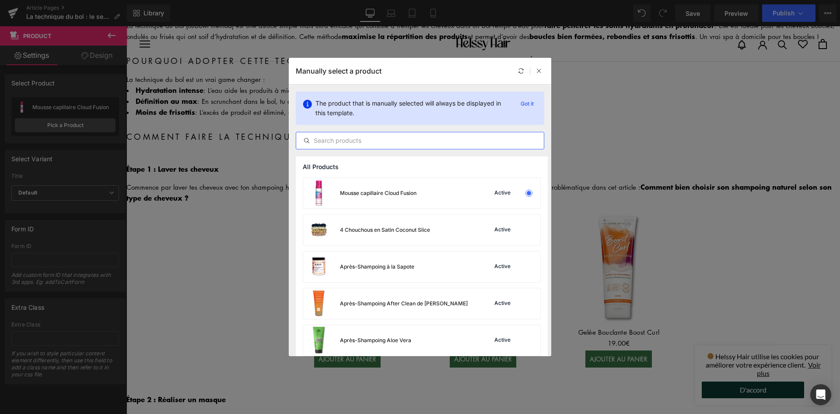
click at [350, 138] on input "text" at bounding box center [420, 140] width 248 height 11
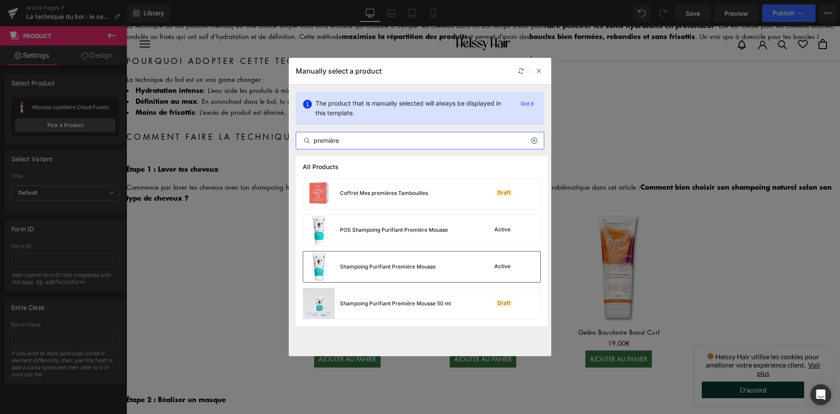
type input "première"
click at [389, 263] on div "Shampoing Purifiant Première Mousse" at bounding box center [388, 267] width 96 height 8
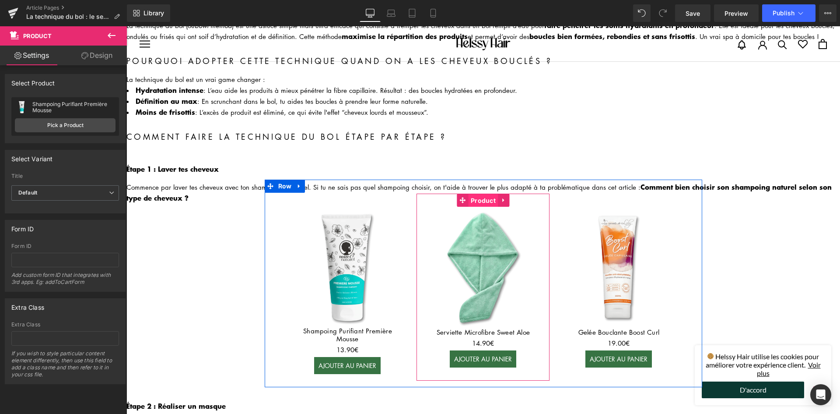
click at [476, 194] on span "Product" at bounding box center [483, 200] width 29 height 13
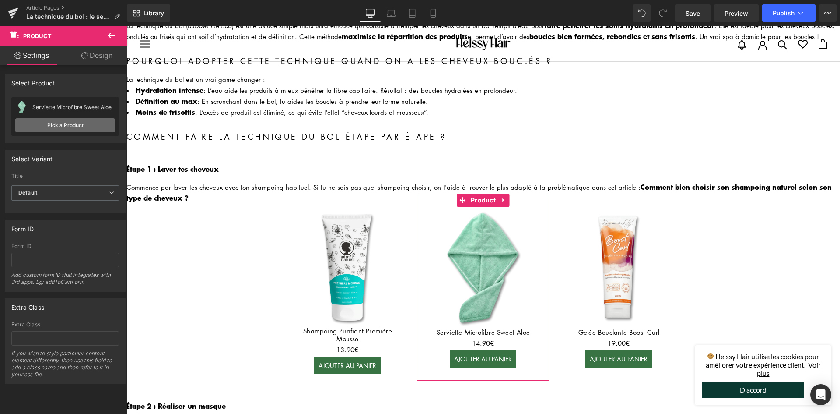
click at [72, 126] on link "Pick a Product" at bounding box center [65, 125] width 101 height 14
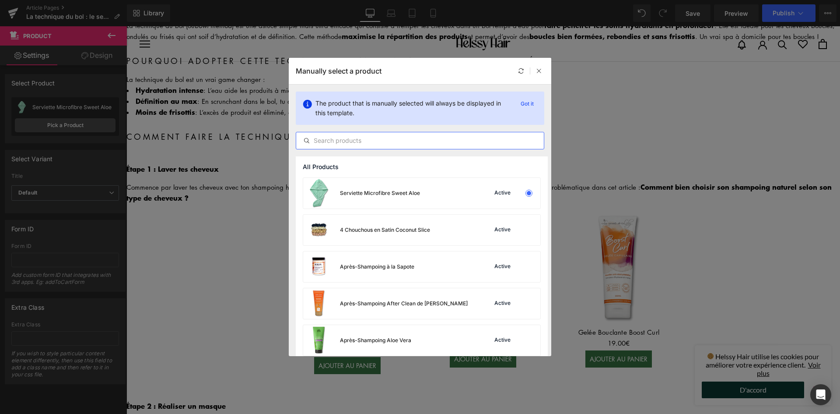
click at [334, 140] on input "text" at bounding box center [420, 140] width 248 height 11
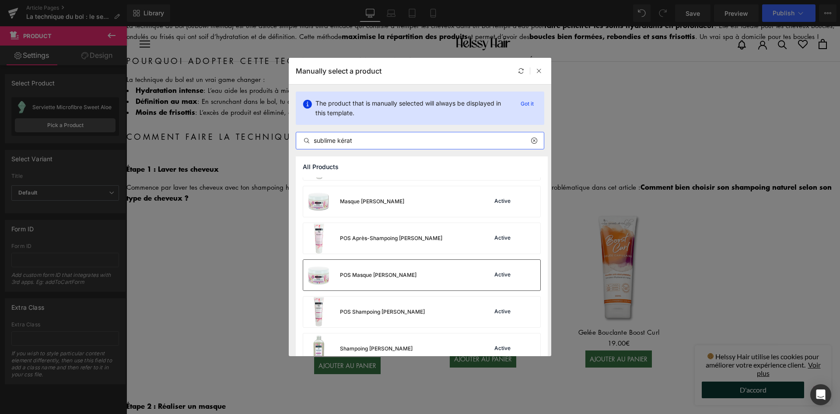
scroll to position [44, 0]
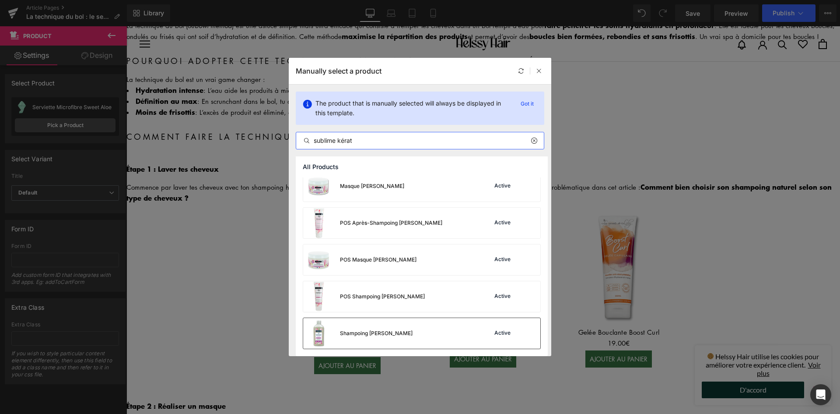
type input "sublime kérat"
click at [389, 334] on div "Shampoing [PERSON_NAME]" at bounding box center [376, 333] width 73 height 8
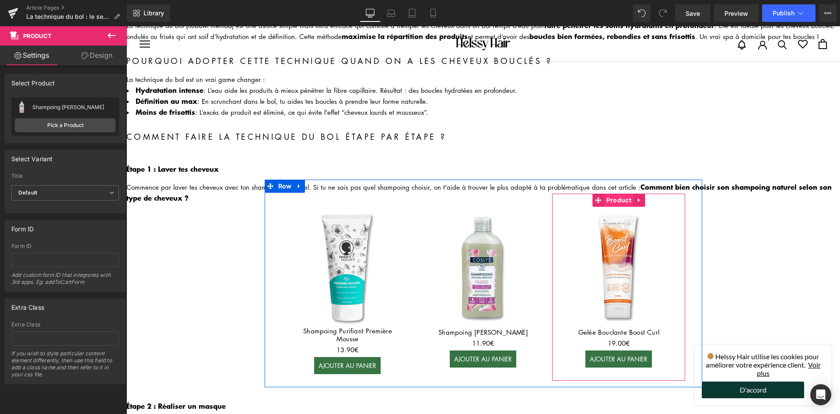
click at [620, 193] on span "Product" at bounding box center [618, 199] width 29 height 13
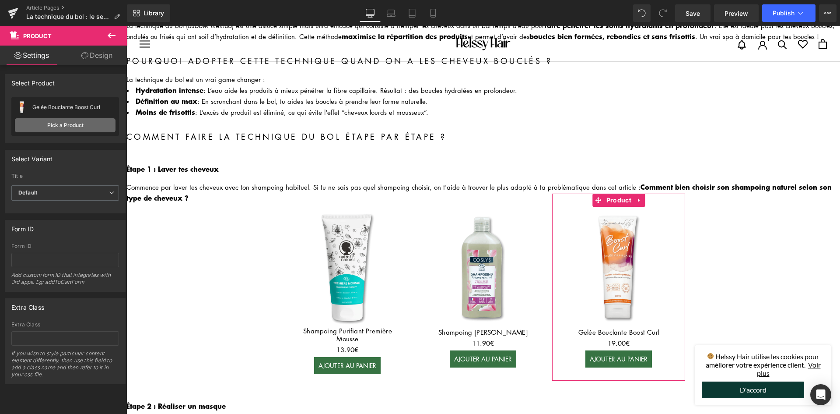
click at [62, 123] on link "Pick a Product" at bounding box center [65, 125] width 101 height 14
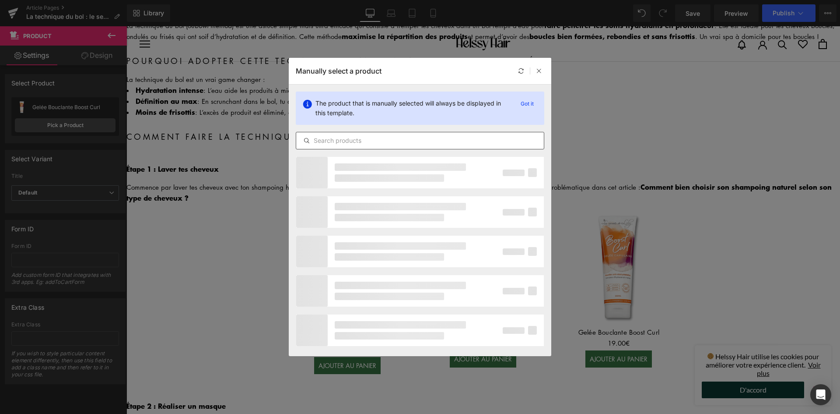
click at [330, 142] on input "text" at bounding box center [420, 140] width 248 height 11
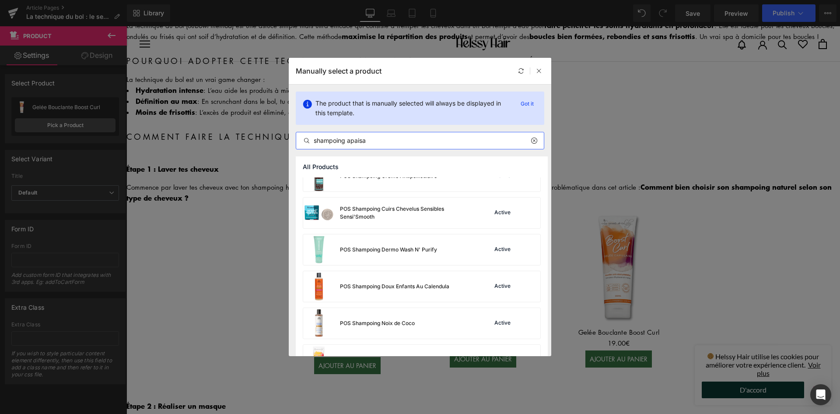
scroll to position [263, 0]
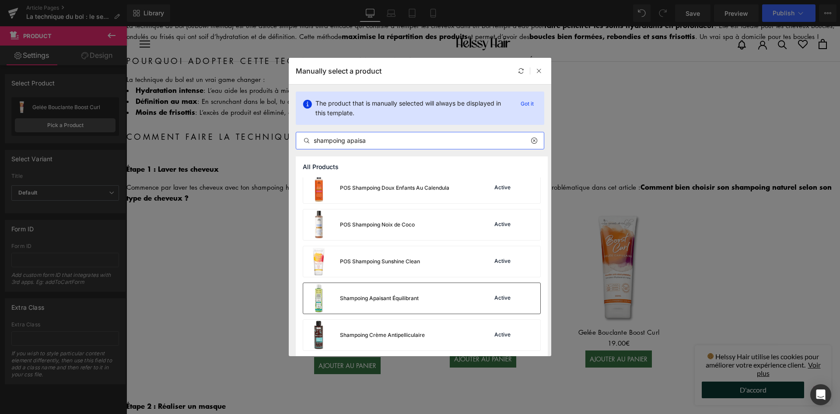
type input "shampoing apaisa"
click at [375, 288] on div "Shampoing Apaisant Équilibrant" at bounding box center [361, 298] width 116 height 31
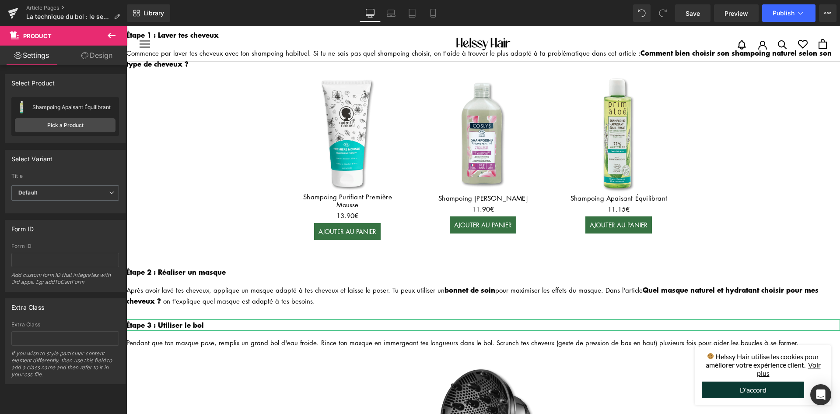
scroll to position [440, 0]
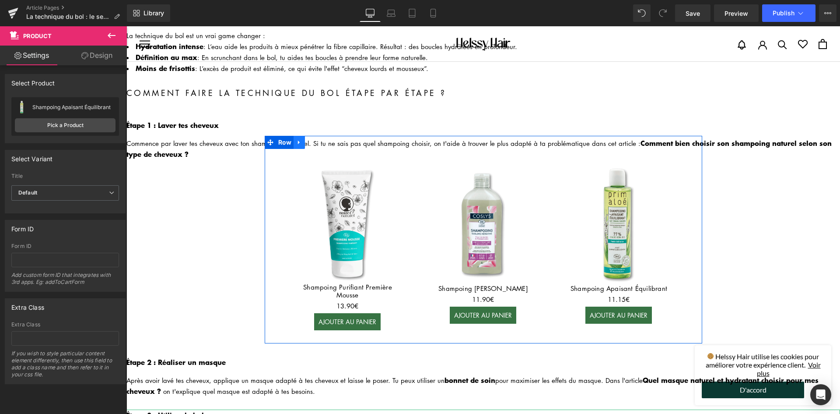
click at [294, 137] on link at bounding box center [299, 142] width 11 height 13
click at [311, 140] on link at bounding box center [310, 142] width 11 height 13
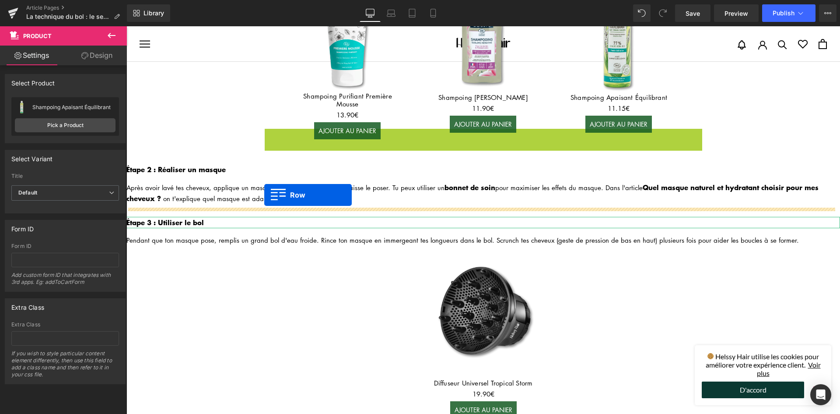
scroll to position [648, 0]
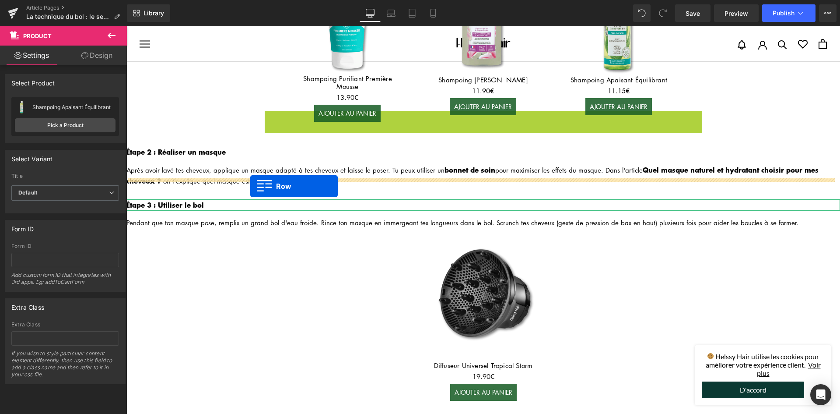
drag, startPoint x: 266, startPoint y: 201, endPoint x: 250, endPoint y: 186, distance: 21.4
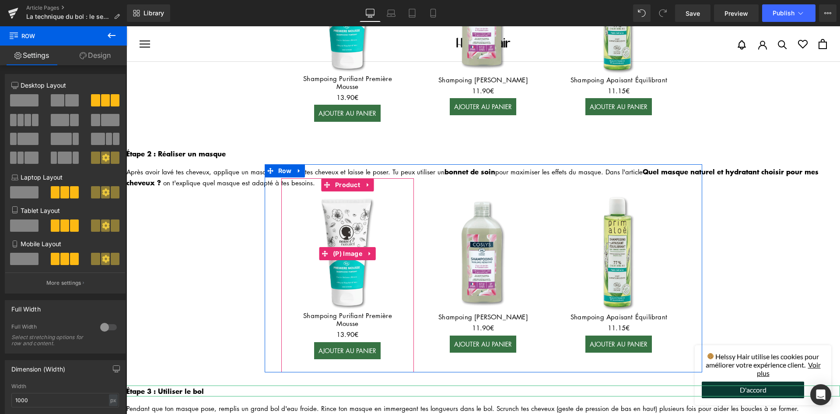
click at [360, 236] on img at bounding box center [348, 253] width 124 height 124
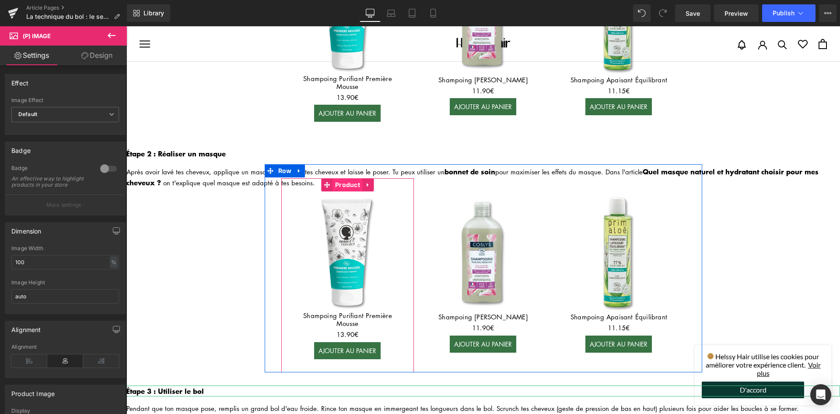
click at [336, 179] on span "Product" at bounding box center [347, 184] width 29 height 13
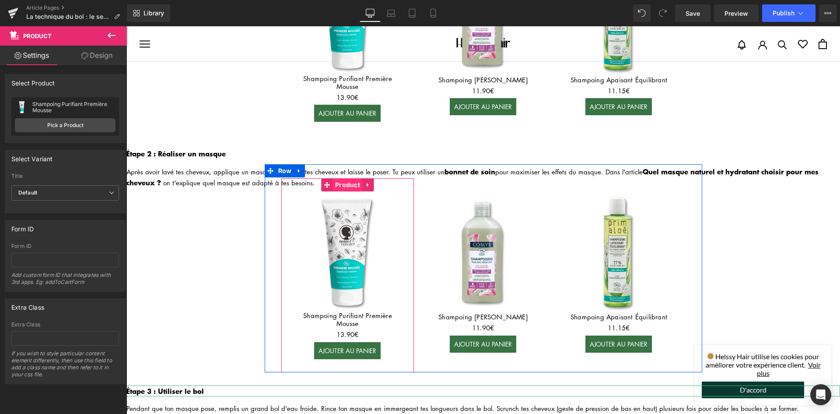
click at [348, 178] on span "Product" at bounding box center [347, 184] width 29 height 13
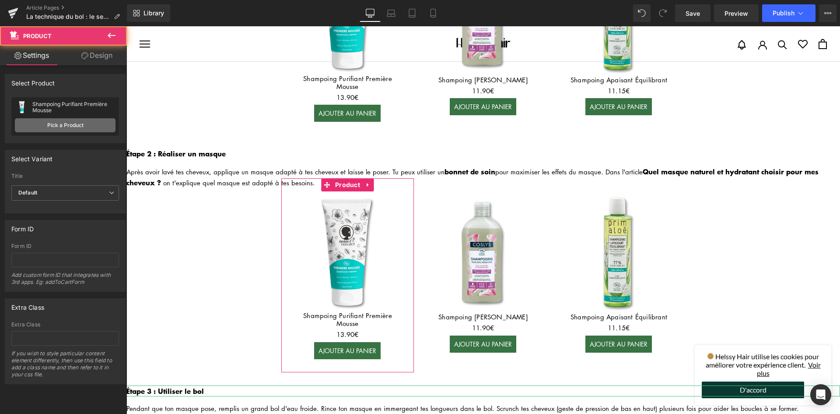
click at [73, 128] on link "Pick a Product" at bounding box center [65, 125] width 101 height 14
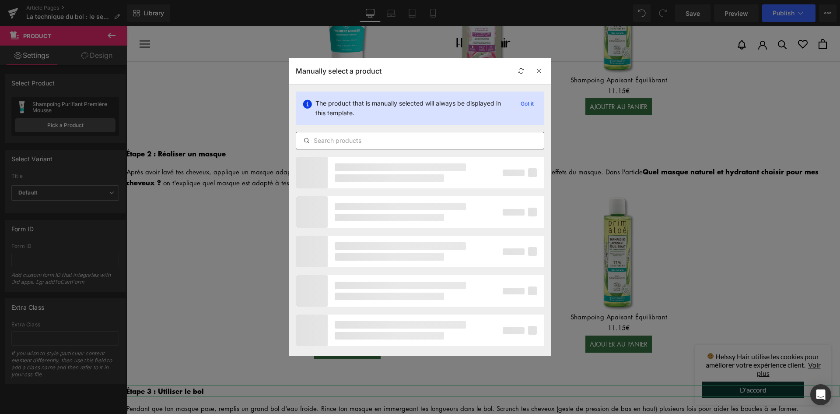
drag, startPoint x: 346, startPoint y: 139, endPoint x: 344, endPoint y: 144, distance: 5.3
click at [346, 142] on input "text" at bounding box center [420, 140] width 248 height 11
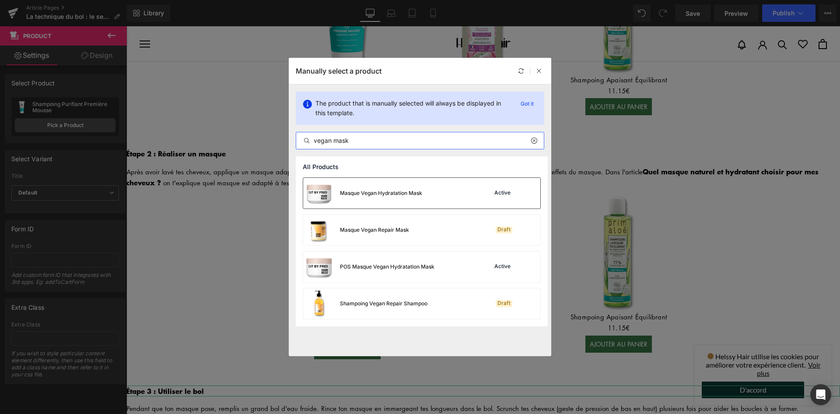
type input "vegan mask"
click at [404, 194] on div "Masque Vegan Hydratation Mask" at bounding box center [381, 193] width 82 height 8
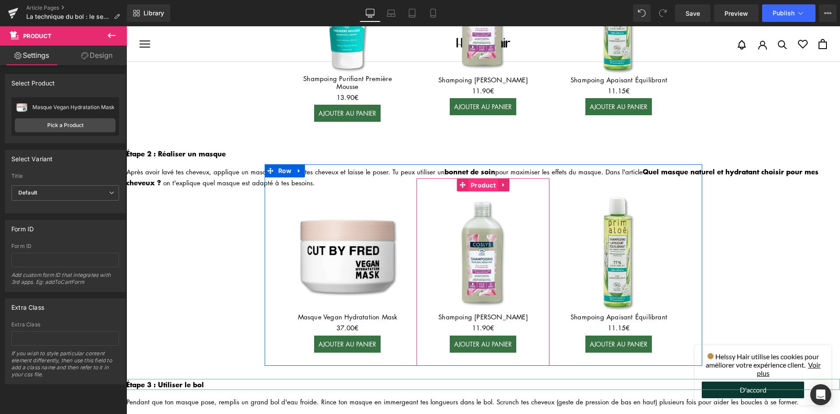
click at [484, 181] on span "Product" at bounding box center [483, 185] width 29 height 13
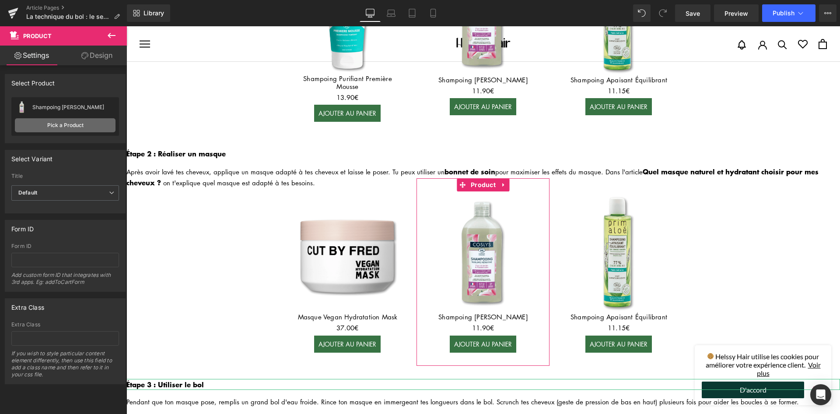
click at [76, 121] on link "Pick a Product" at bounding box center [65, 125] width 101 height 14
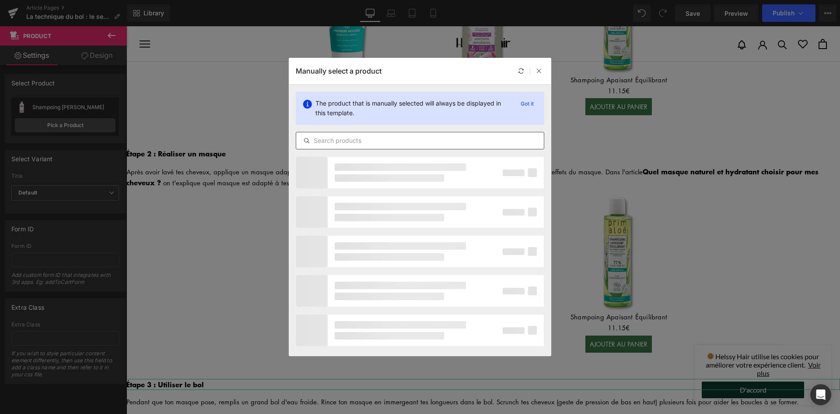
click at [361, 144] on input "text" at bounding box center [420, 140] width 248 height 11
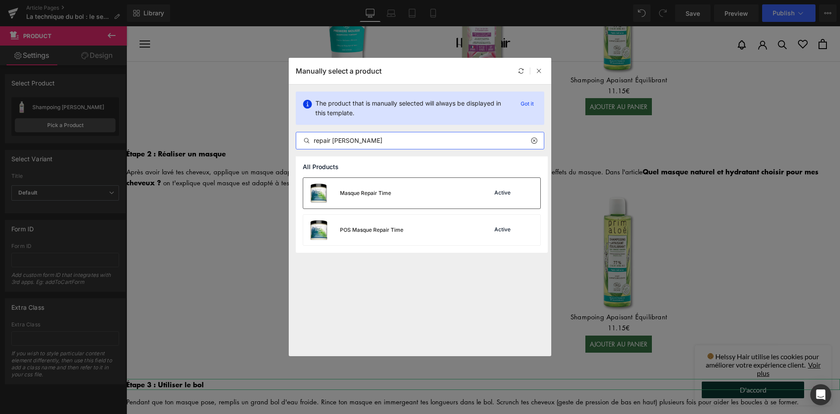
type input "repair [PERSON_NAME]"
click at [371, 190] on div "Masque Repair Time" at bounding box center [365, 193] width 51 height 8
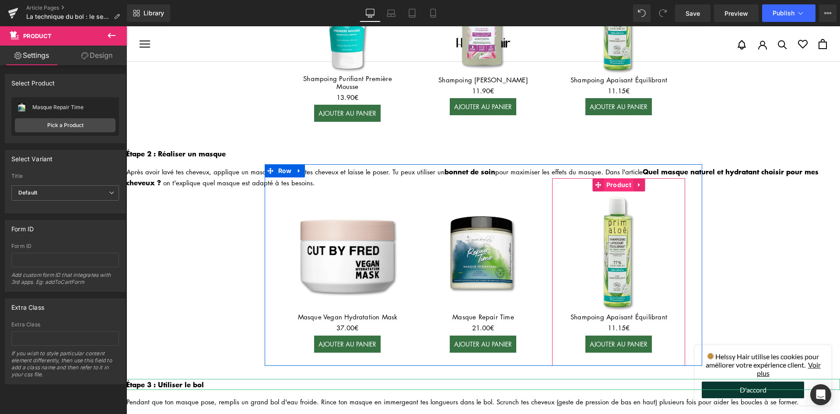
click at [621, 181] on span "Product" at bounding box center [618, 184] width 29 height 13
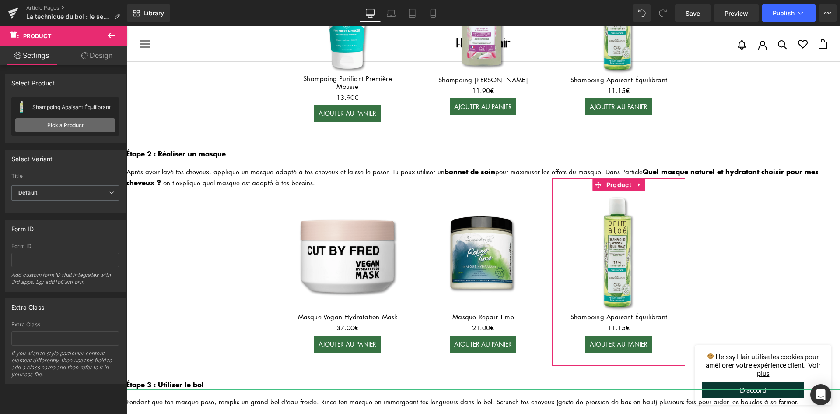
click at [63, 124] on link "Pick a Product" at bounding box center [65, 125] width 101 height 14
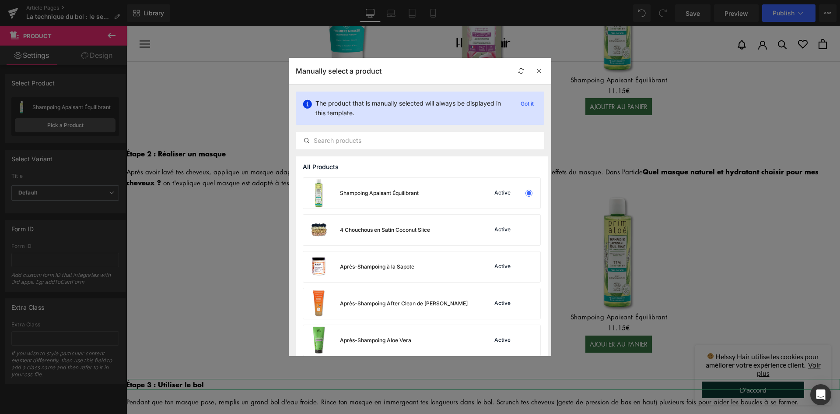
drag, startPoint x: 362, startPoint y: 152, endPoint x: 362, endPoint y: 145, distance: 7.4
click at [362, 152] on div "The product that is manually selected will always be displayed in this template…" at bounding box center [420, 120] width 263 height 72
click at [362, 145] on input "text" at bounding box center [420, 140] width 248 height 11
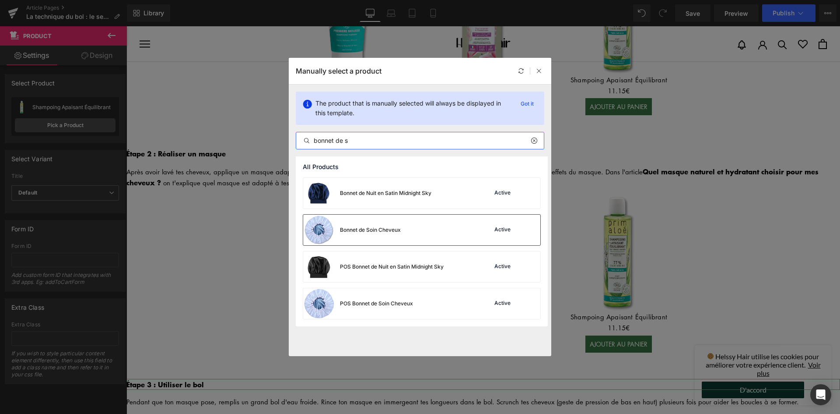
type input "bonnet de s"
click at [382, 233] on div "Bonnet de Soin Cheveux" at bounding box center [370, 230] width 61 height 8
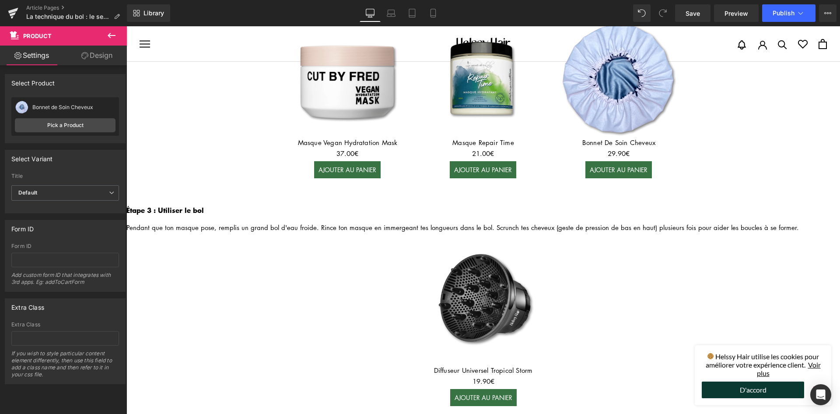
scroll to position [823, 0]
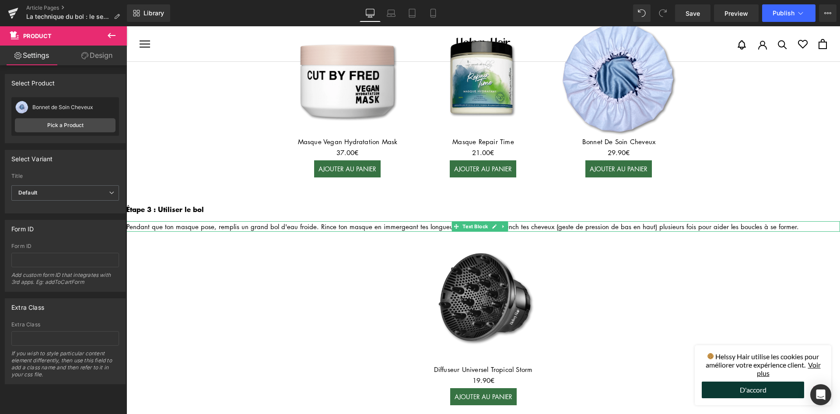
click at [368, 221] on div "Pendant que ton masque pose, remplis un grand bol d'eau froide. Rince ton masqu…" at bounding box center [483, 226] width 714 height 11
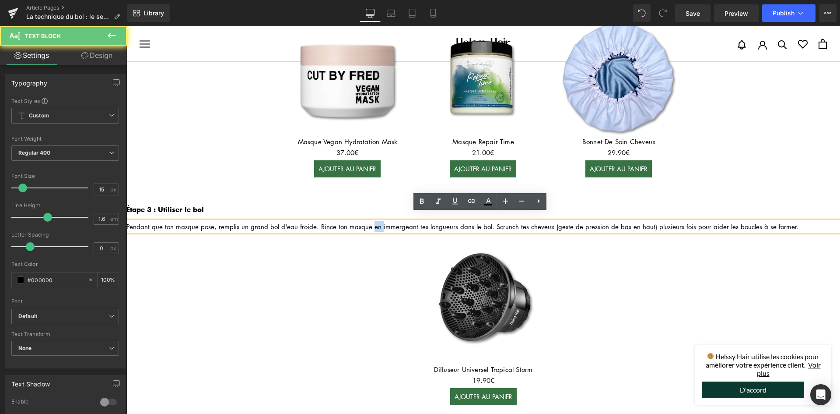
click at [368, 221] on div "Pendant que ton masque pose, remplis un grand bol d'eau froide. Rince ton masqu…" at bounding box center [483, 226] width 714 height 11
click at [375, 221] on div "Pendant que ton masque pose, remplis un grand bol d'eau froide. Rince ton masqu…" at bounding box center [483, 226] width 714 height 11
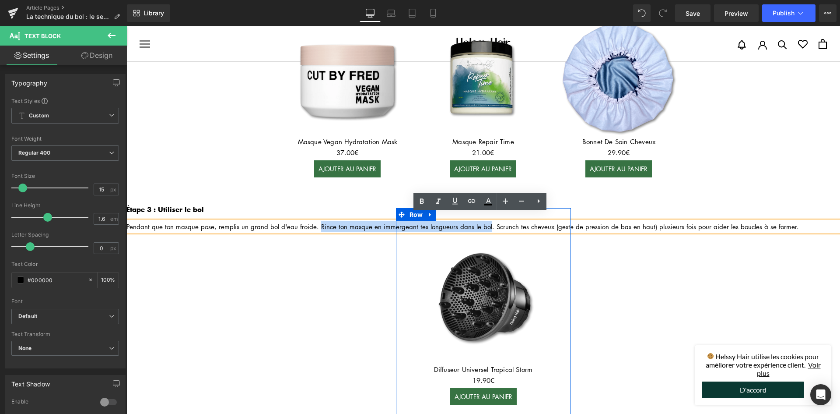
drag, startPoint x: 316, startPoint y: 217, endPoint x: 482, endPoint y: 213, distance: 165.5
click at [482, 213] on div "Image La technique du bol, c'est quoi exactement ? Heading La technique du bol …" at bounding box center [483, 225] width 714 height 1975
click at [402, 209] on span at bounding box center [401, 214] width 11 height 13
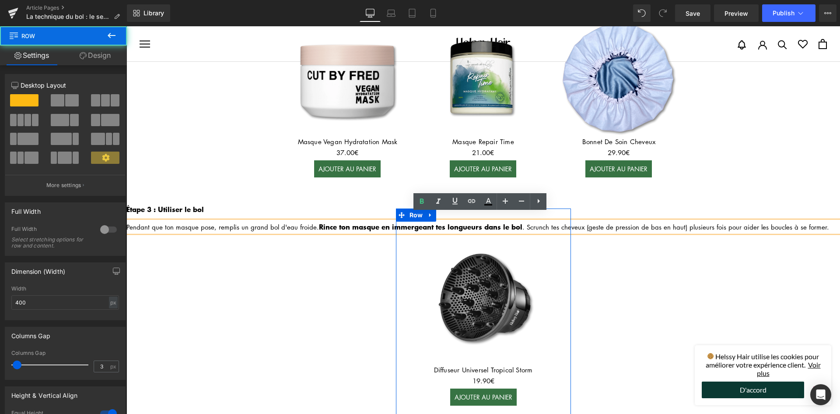
click at [420, 235] on img at bounding box center [483, 301] width 133 height 133
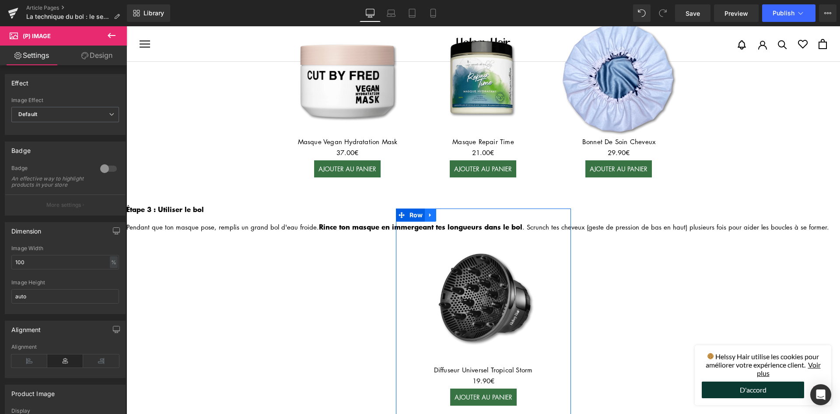
click at [430, 212] on icon at bounding box center [431, 215] width 6 height 7
click at [448, 210] on link at bounding box center [453, 214] width 11 height 13
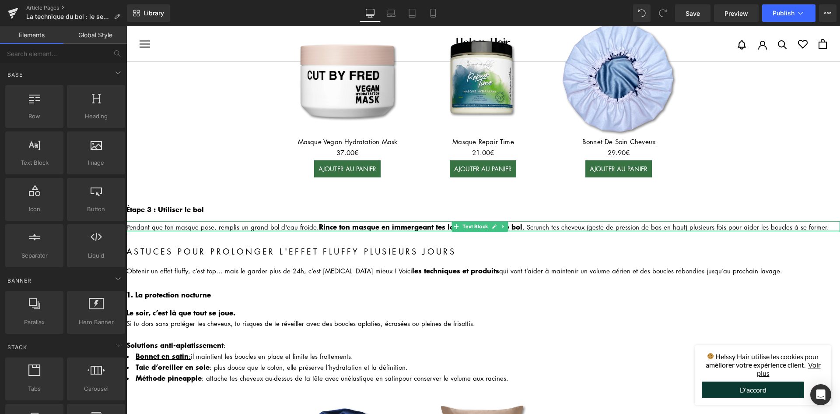
click at [566, 230] on div at bounding box center [483, 231] width 714 height 2
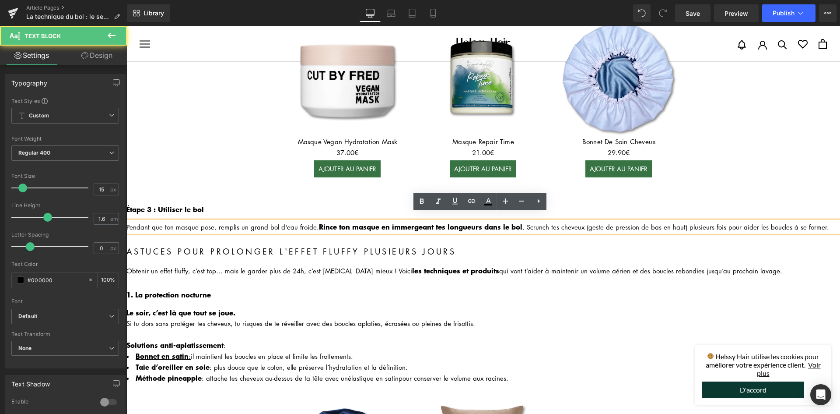
click at [542, 221] on div "Pendant que ton masque pose, remplis un grand bol d'eau froide. Rince ton masqu…" at bounding box center [483, 226] width 714 height 11
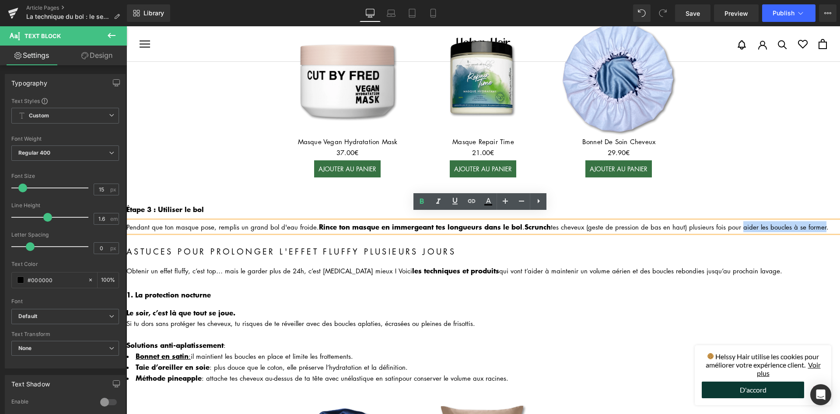
drag, startPoint x: 739, startPoint y: 218, endPoint x: 822, endPoint y: 219, distance: 83.2
click at [822, 221] on div "Pendant que ton masque pose, remplis un grand bol d'eau froide. Rince ton masqu…" at bounding box center [483, 226] width 714 height 11
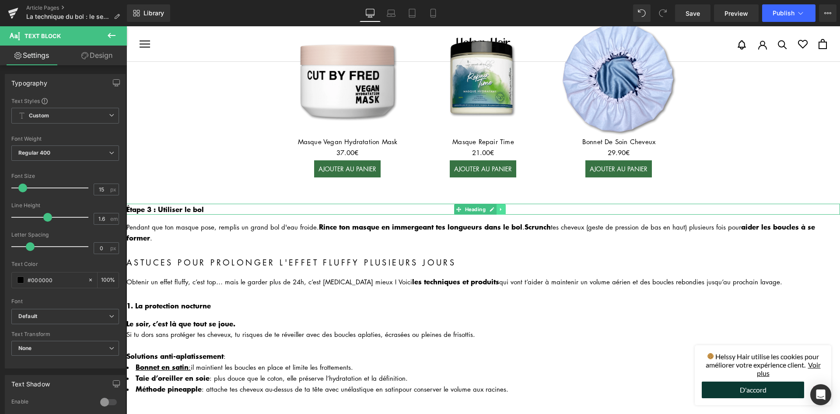
click at [502, 204] on link at bounding box center [501, 209] width 9 height 11
click at [499, 204] on link at bounding box center [496, 209] width 9 height 11
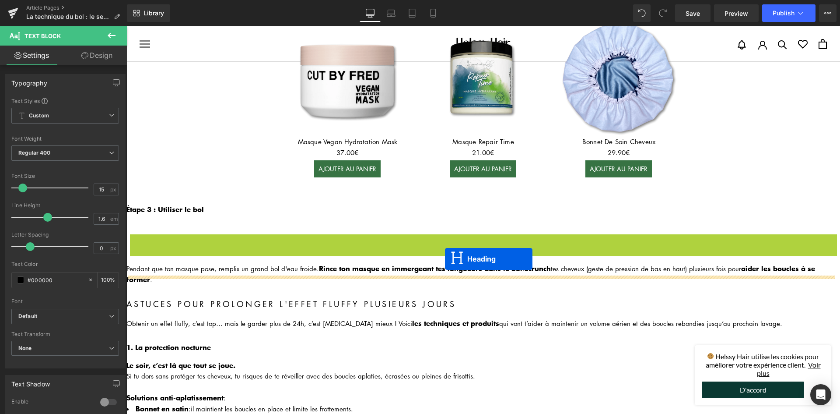
drag, startPoint x: 458, startPoint y: 232, endPoint x: 445, endPoint y: 259, distance: 29.4
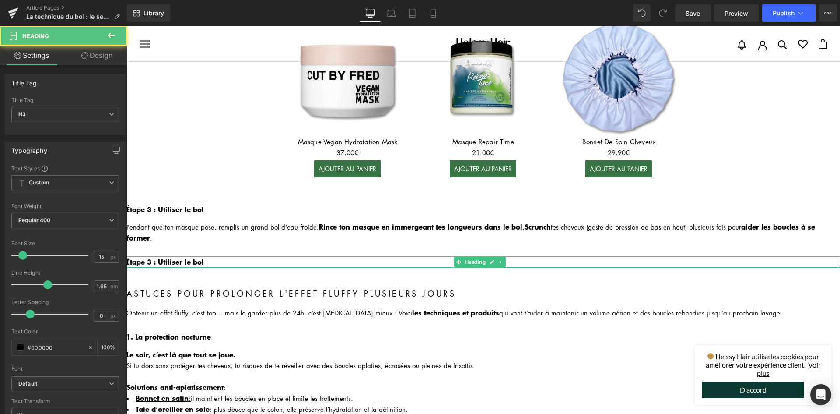
click at [193, 256] on b "Étape 3 : Utiliser le bol" at bounding box center [164, 261] width 77 height 11
drag, startPoint x: 193, startPoint y: 254, endPoint x: 200, endPoint y: 255, distance: 7.5
click at [193, 256] on b "Étape 3 : Utiliser le bol" at bounding box center [164, 261] width 77 height 11
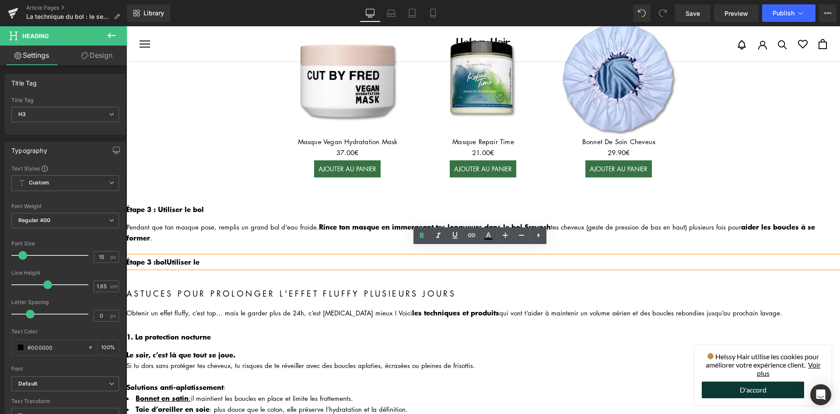
drag, startPoint x: 174, startPoint y: 252, endPoint x: 194, endPoint y: 250, distance: 20.2
click at [174, 256] on b "Utiliser le" at bounding box center [183, 261] width 33 height 11
drag, startPoint x: 211, startPoint y: 250, endPoint x: 148, endPoint y: 257, distance: 63.8
click at [148, 257] on h3 "Étape 3 : bol Utiliser le" at bounding box center [483, 261] width 714 height 11
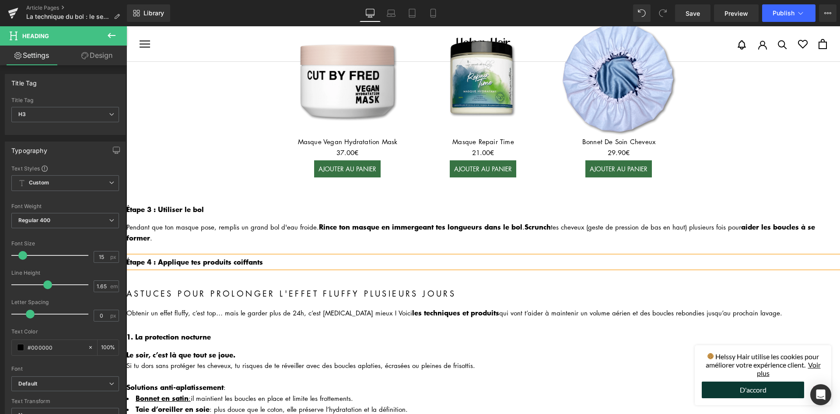
drag, startPoint x: 184, startPoint y: 250, endPoint x: 189, endPoint y: 257, distance: 8.8
click at [184, 256] on b "Étape 4 : Applique tes produits coiffants" at bounding box center [194, 261] width 137 height 11
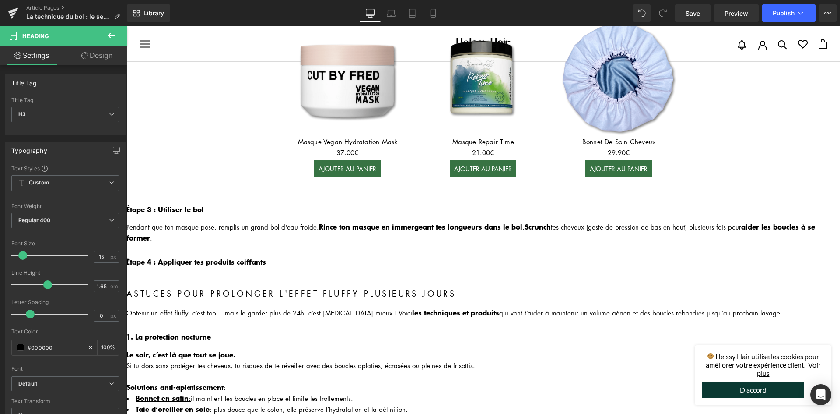
click at [177, 221] on div "Pendant que ton masque pose, remplis un grand bol d'eau froide. Rince ton masqu…" at bounding box center [483, 232] width 714 height 22
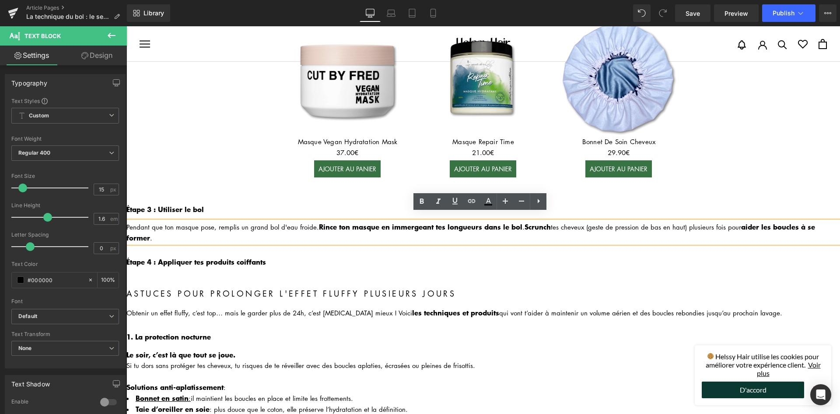
click at [524, 256] on div "Étape 4 : Appliquer tes produits coiffants Heading" at bounding box center [483, 261] width 714 height 11
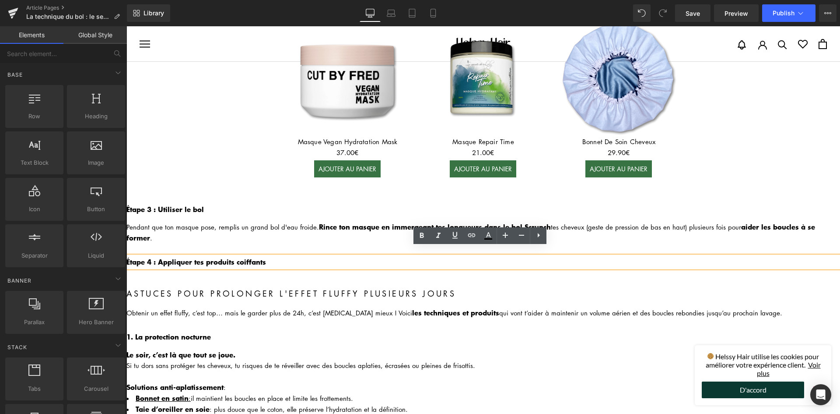
click at [472, 297] on div "Image La technique du bol, c'est quoi exactement ? Heading La technique du bol …" at bounding box center [483, 153] width 714 height 1831
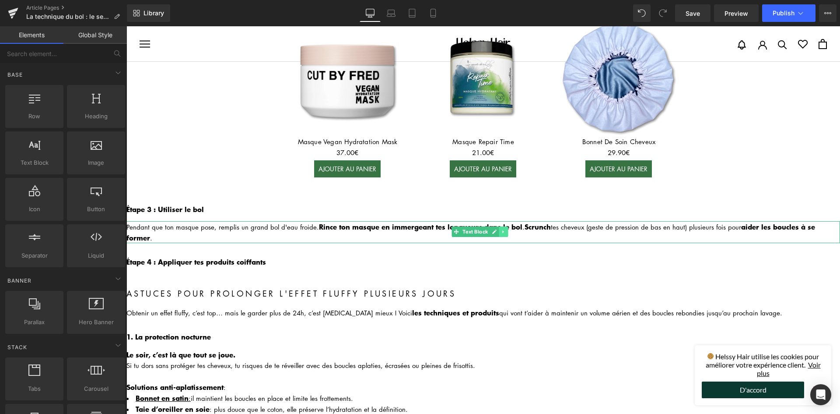
click at [502, 229] on icon at bounding box center [503, 231] width 5 height 5
click at [502, 229] on icon at bounding box center [499, 231] width 5 height 5
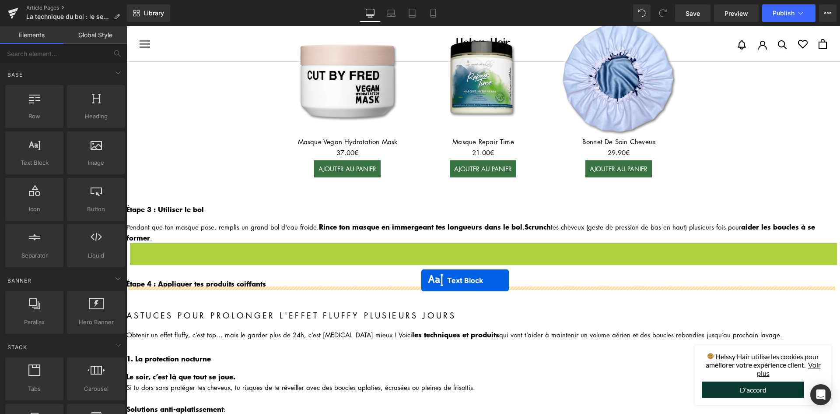
drag, startPoint x: 454, startPoint y: 244, endPoint x: 421, endPoint y: 280, distance: 48.6
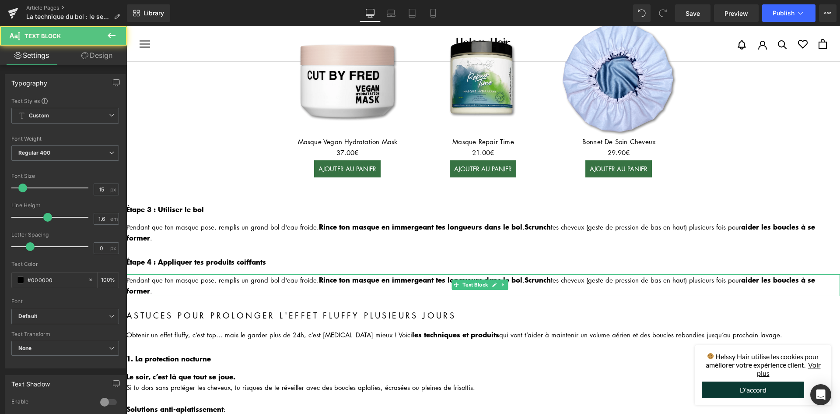
click at [200, 276] on div "Pendant que ton masque pose, remplis un grand bol d'eau froide. Rince ton masqu…" at bounding box center [483, 285] width 714 height 22
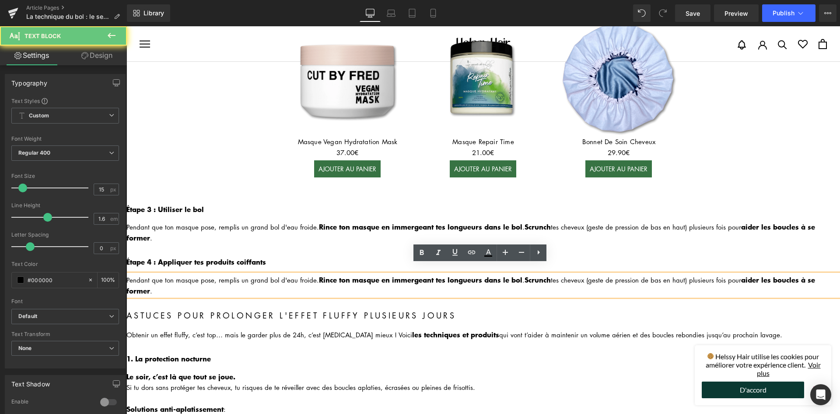
click at [200, 276] on div "Pendant que ton masque pose, remplis un grand bol d'eau froide. Rince ton masqu…" at bounding box center [483, 285] width 714 height 22
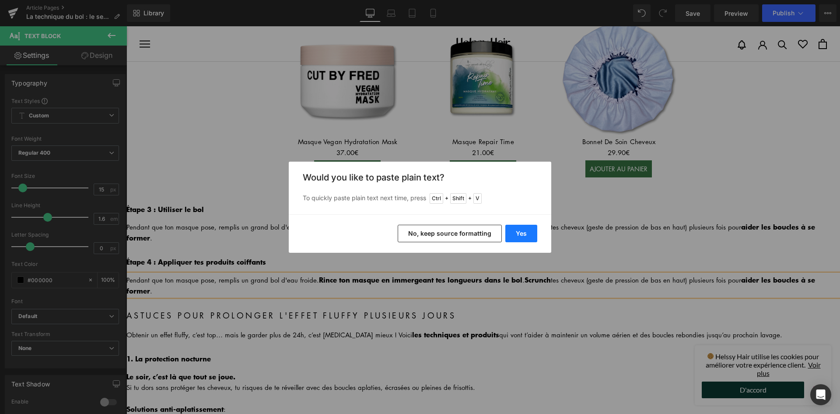
click at [523, 232] on button "Yes" at bounding box center [522, 234] width 32 height 18
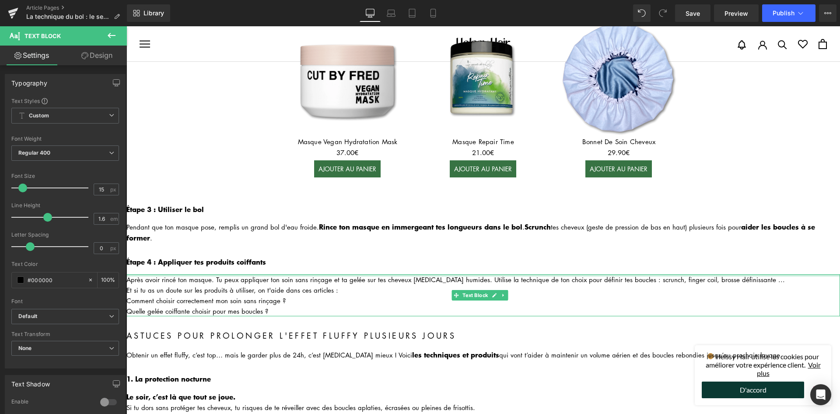
click at [133, 274] on div at bounding box center [483, 275] width 714 height 2
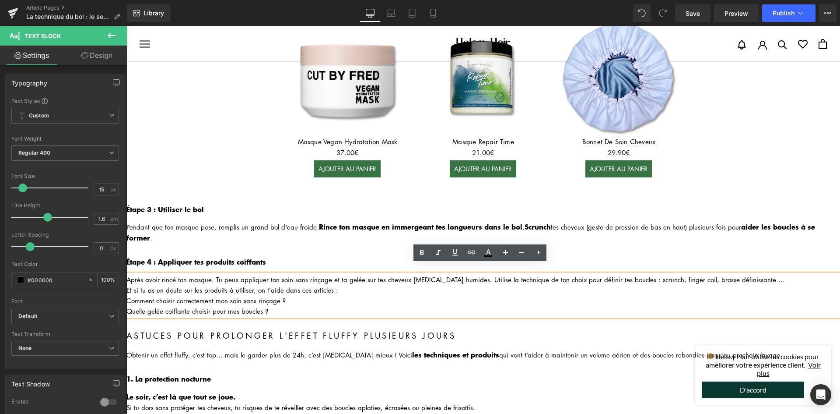
click at [219, 274] on div "Après avoir rincé ton masque. Tu peux appliquer ton soin sans rinçage et ta gel…" at bounding box center [483, 279] width 714 height 11
click at [287, 274] on div "Après avoir rincé ton masque. Tu peux appliquer ton soin sans rinçage et ta gel…" at bounding box center [483, 279] width 714 height 11
click at [280, 274] on div "Après avoir rincé ton masque. Tu peux appliquer ton soin sans rinçage et ta gel…" at bounding box center [483, 279] width 714 height 11
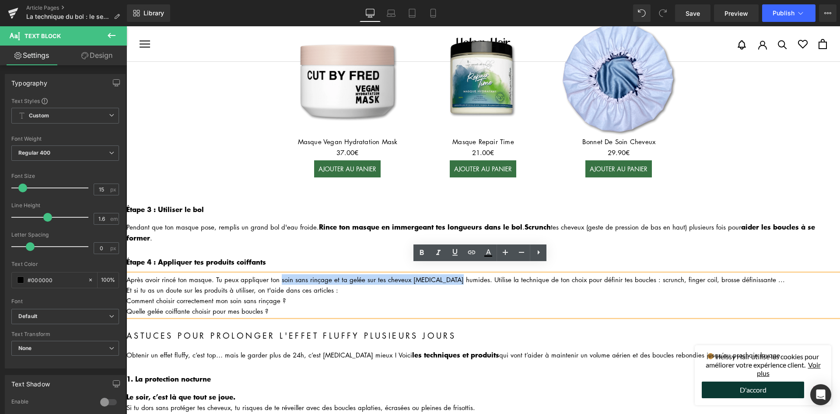
drag, startPoint x: 277, startPoint y: 268, endPoint x: 451, endPoint y: 267, distance: 173.8
click at [451, 274] on div "Après avoir rincé ton masque. Tu peux appliquer ton soin sans rinçage et ta gel…" at bounding box center [483, 279] width 714 height 11
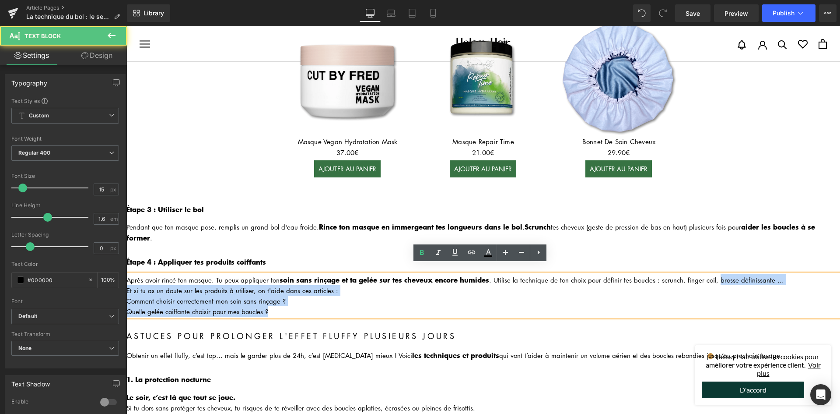
drag, startPoint x: 715, startPoint y: 267, endPoint x: 765, endPoint y: 263, distance: 50.5
click at [765, 274] on div "Après avoir rincé ton masque. Tu peux appliquer ton soin sans rinçage et ta gel…" at bounding box center [483, 295] width 714 height 42
click at [755, 285] on div "Et si tu as un doute sur les produits à utiliser, on t'aide dans ces articles :" at bounding box center [483, 290] width 714 height 11
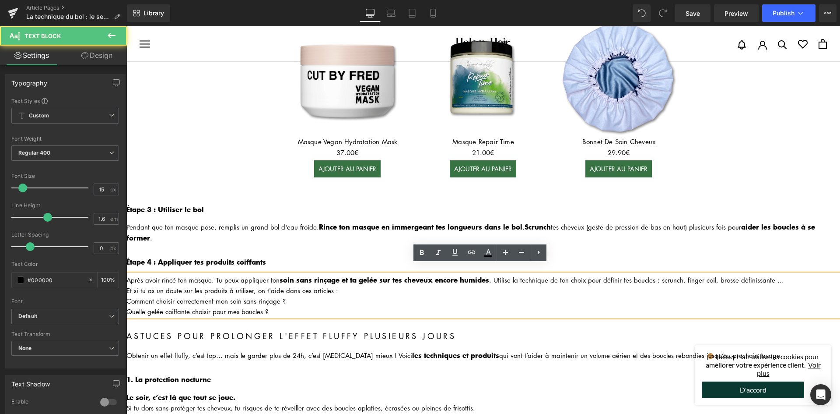
click at [757, 274] on div "Après avoir rincé ton masque. Tu peux appliquer ton soin sans rinçage et ta gel…" at bounding box center [483, 279] width 714 height 11
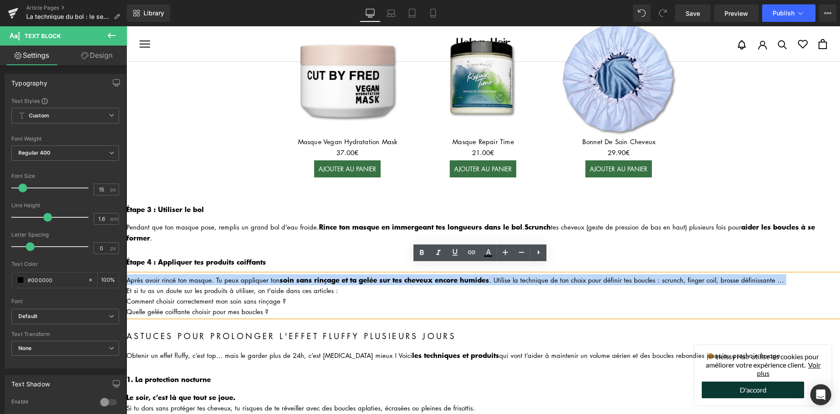
click at [757, 274] on div "Après avoir rincé ton masque. Tu peux appliquer ton soin sans rinçage et ta gel…" at bounding box center [483, 279] width 714 height 11
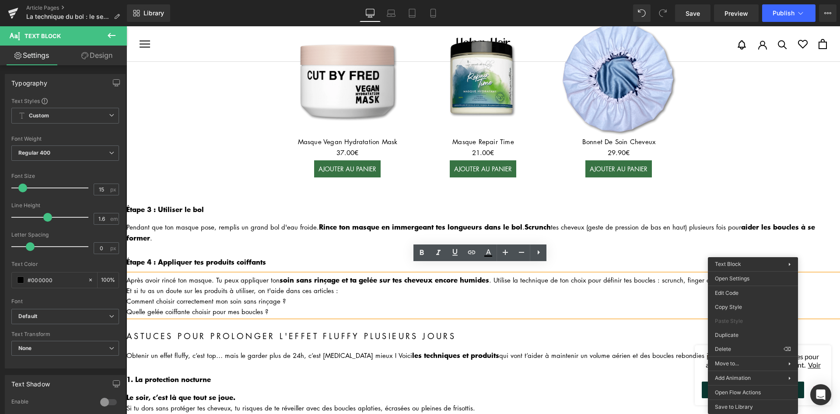
drag, startPoint x: 638, startPoint y: 295, endPoint x: 660, endPoint y: 289, distance: 23.6
click at [641, 295] on div "Comment choisir correctement mon soin sans rinçage ?" at bounding box center [483, 300] width 714 height 11
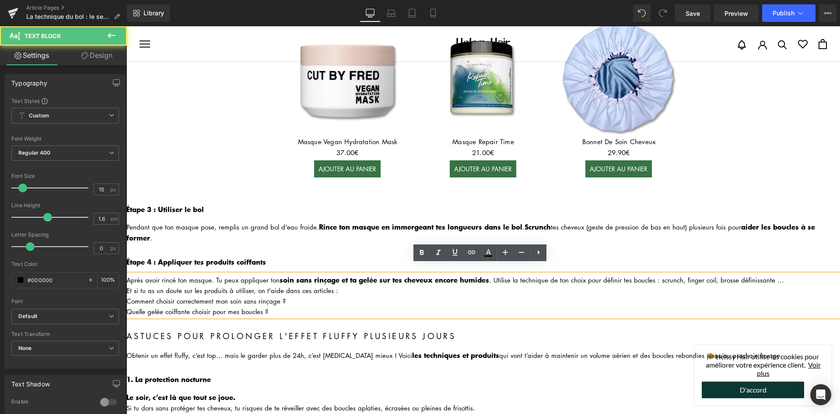
click at [190, 295] on div "Comment choisir correctement mon soin sans rinçage ?" at bounding box center [483, 300] width 714 height 11
click at [194, 295] on div "Comment choisir correctement mon soin sans rinçage ?" at bounding box center [483, 300] width 714 height 11
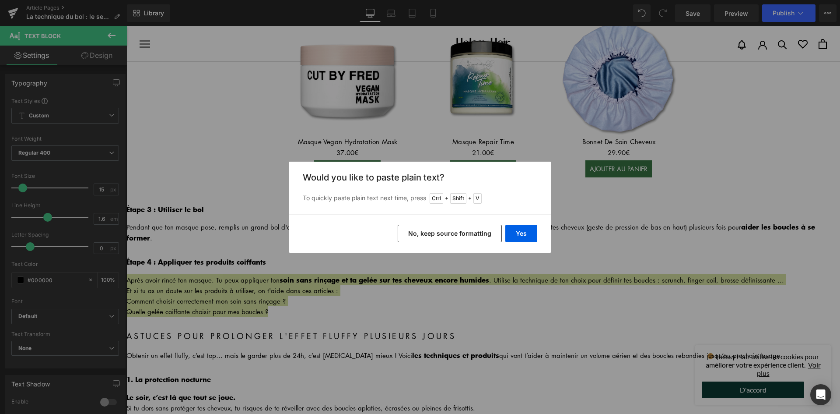
click at [473, 234] on button "No, keep source formatting" at bounding box center [450, 234] width 104 height 18
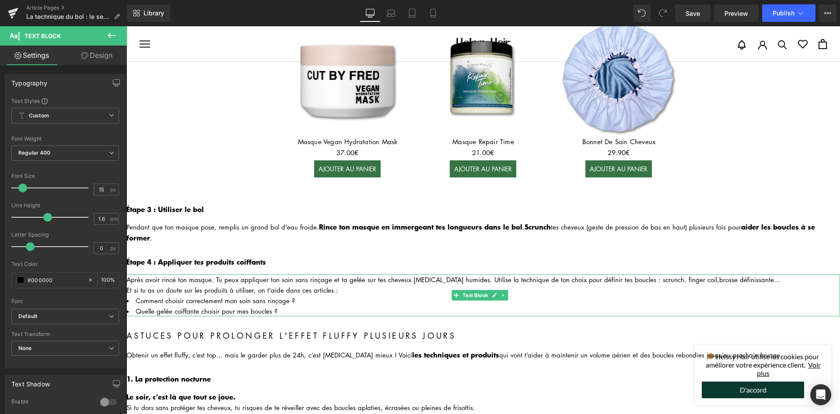
click at [267, 284] on div "Et si tu as un doute sur les produits à utiliser, on t'aide dans ces articles :" at bounding box center [483, 289] width 714 height 11
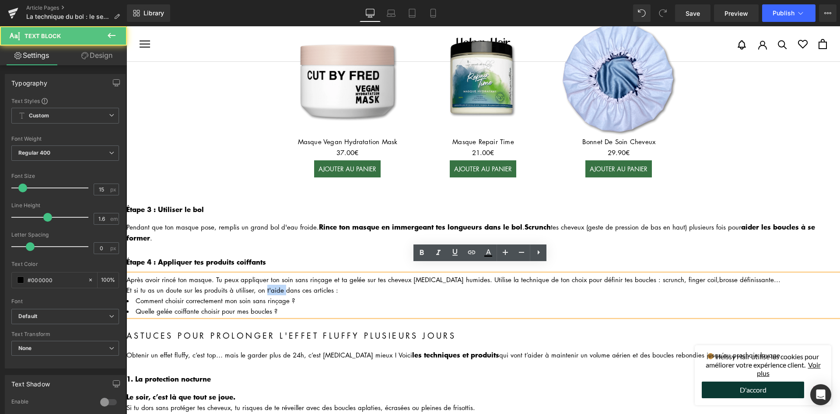
click at [267, 284] on div "Et si tu as un doute sur les produits à utiliser, on t'aide dans ces articles :" at bounding box center [483, 289] width 714 height 11
click at [269, 274] on div "Après avoir rincé ton masque. Tu peux appliquer ton soin sans rinçage et ta gel…" at bounding box center [483, 279] width 714 height 11
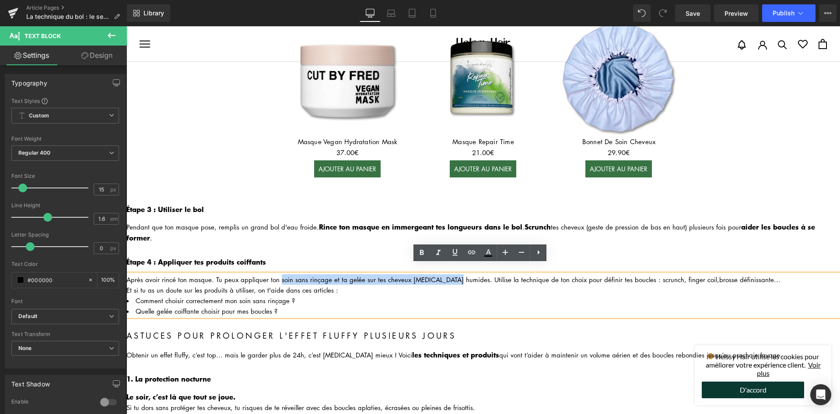
drag, startPoint x: 277, startPoint y: 270, endPoint x: 450, endPoint y: 261, distance: 172.7
click at [450, 261] on div "Image La technique du bol, c'est quoi exactement ? Heading La technique du bol …" at bounding box center [483, 174] width 714 height 1873
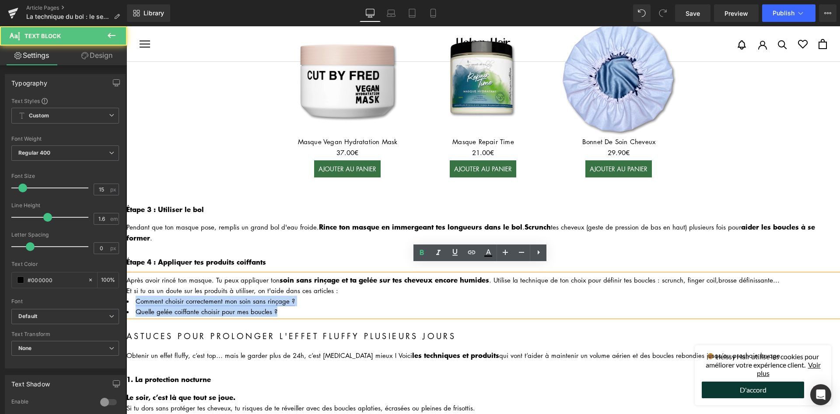
drag, startPoint x: 292, startPoint y: 302, endPoint x: 136, endPoint y: 292, distance: 156.1
click at [136, 295] on ul "Comment choisir correctement mon soin sans rinçage ? Quelle gelée coiffante cho…" at bounding box center [483, 305] width 714 height 21
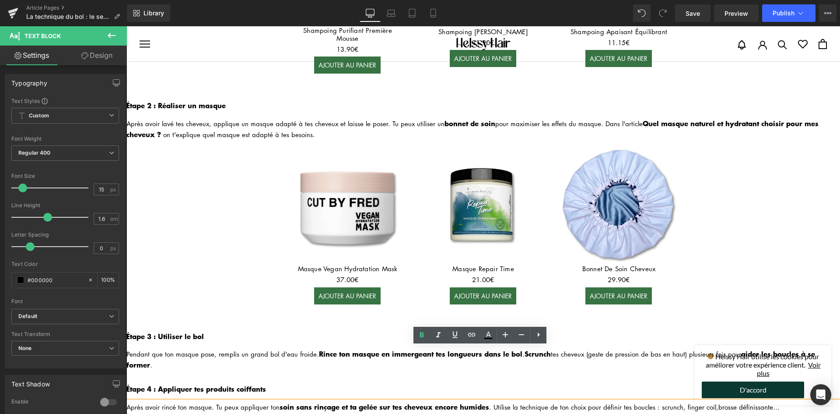
scroll to position [692, 0]
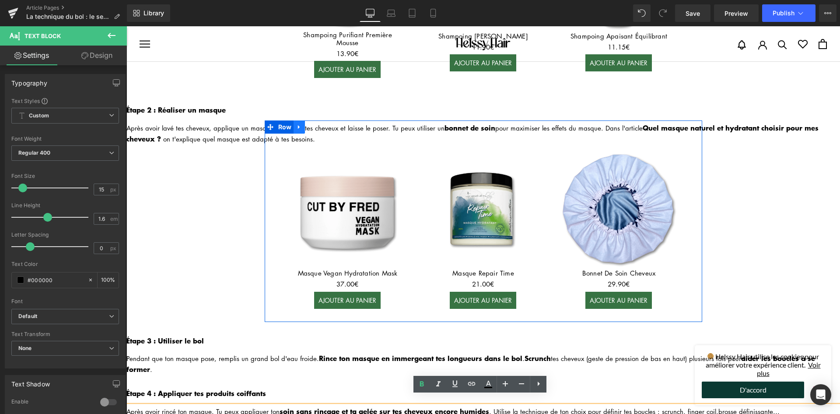
click at [299, 124] on icon at bounding box center [299, 127] width 6 height 7
click at [309, 123] on link at bounding box center [310, 126] width 11 height 13
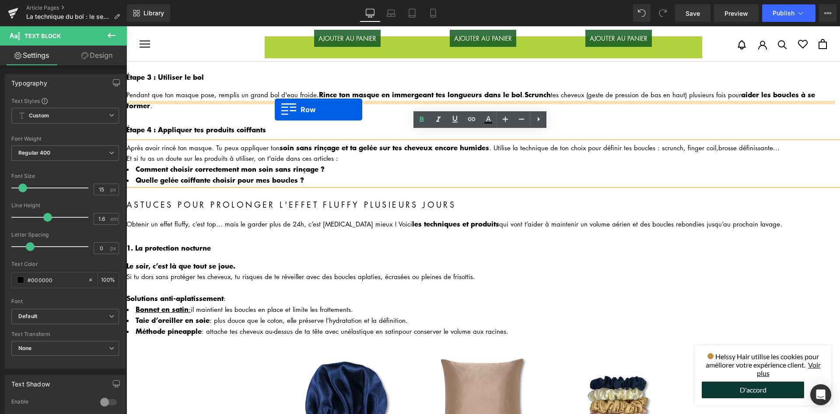
scroll to position [955, 0]
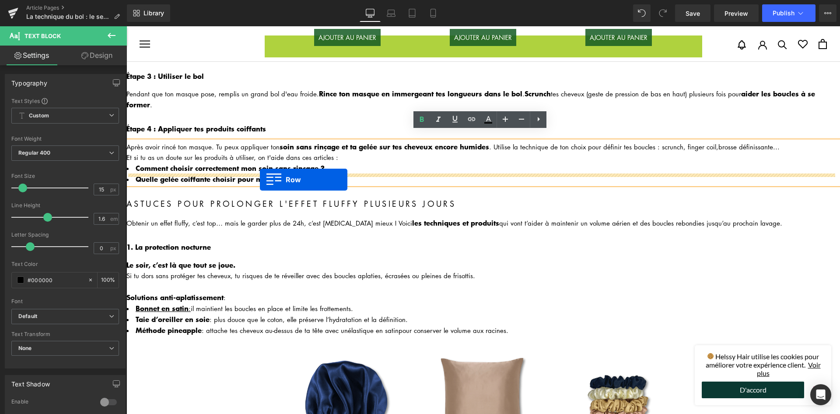
drag, startPoint x: 268, startPoint y: 211, endPoint x: 260, endPoint y: 179, distance: 32.2
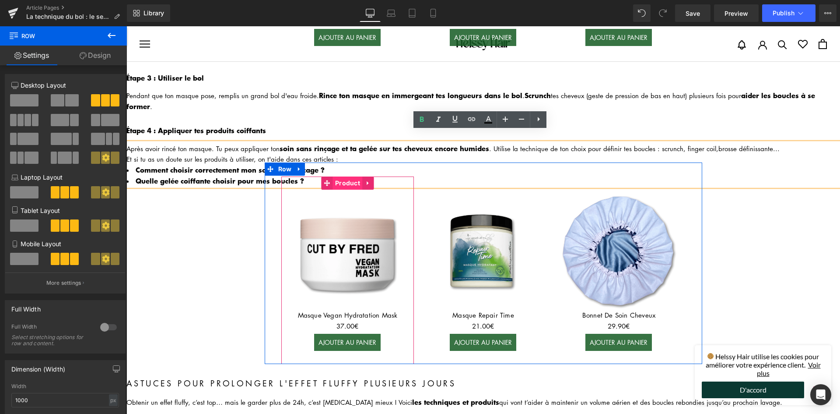
click at [342, 176] on span "Product" at bounding box center [347, 182] width 29 height 13
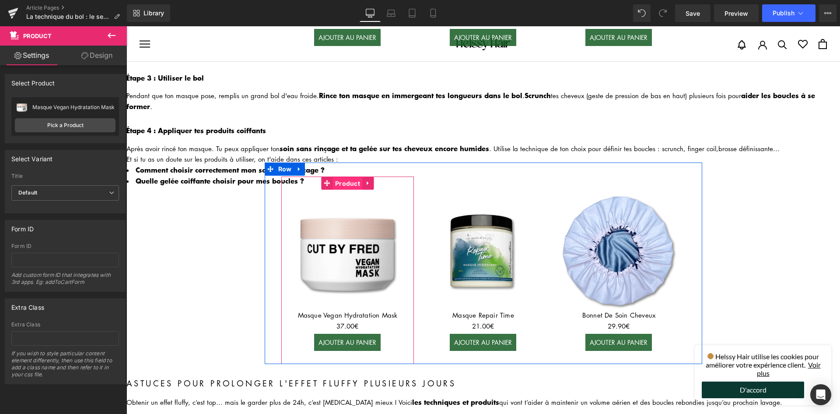
click at [343, 177] on span "Product" at bounding box center [347, 183] width 29 height 13
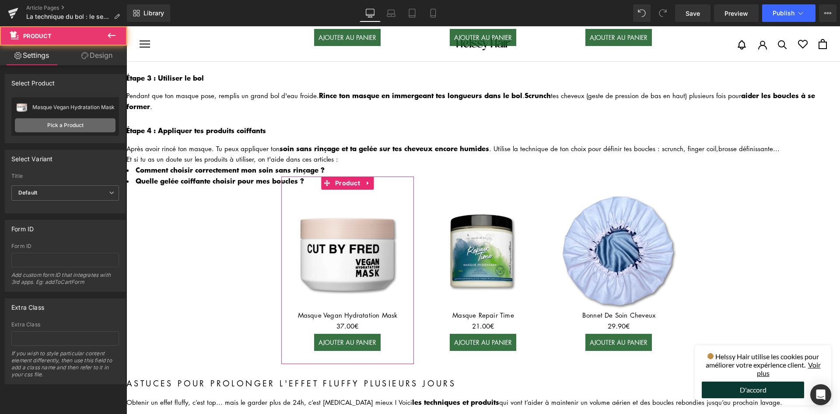
click at [63, 120] on link "Pick a Product" at bounding box center [65, 125] width 101 height 14
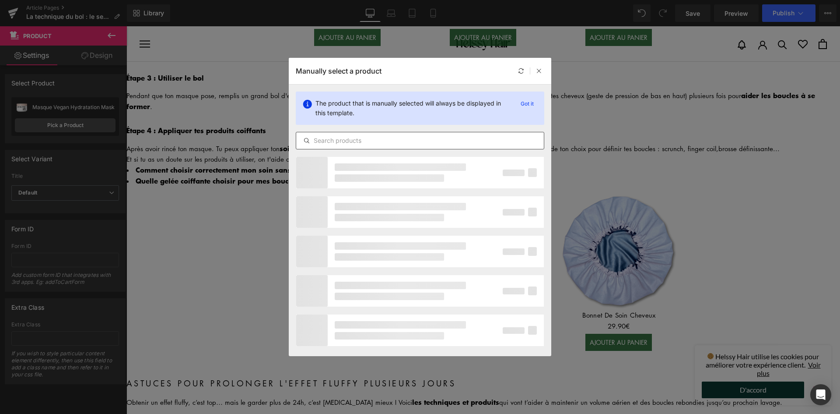
click at [331, 139] on input "text" at bounding box center [420, 140] width 248 height 11
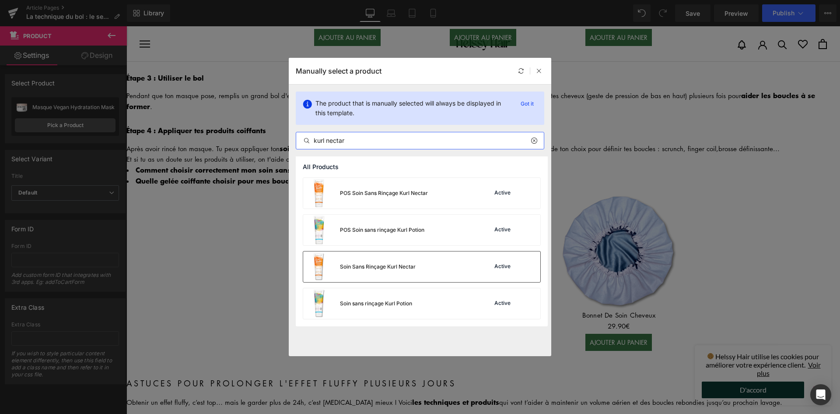
type input "kurl nectar"
click at [415, 263] on div "Soin Sans Rinçage Kurl Nectar" at bounding box center [378, 267] width 76 height 8
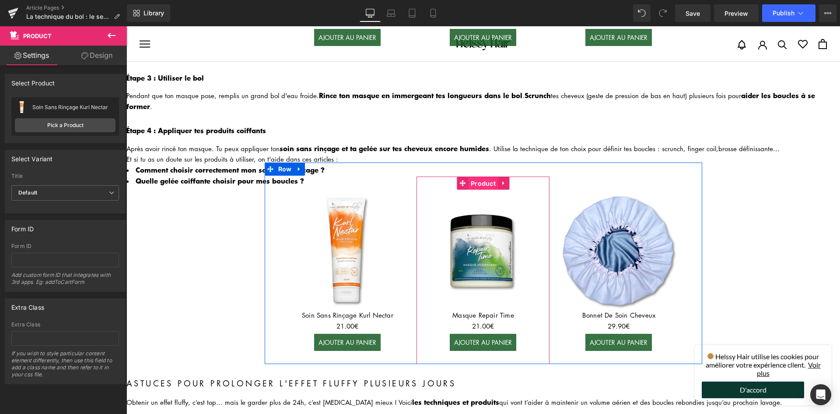
click at [481, 177] on span "Product" at bounding box center [483, 183] width 29 height 13
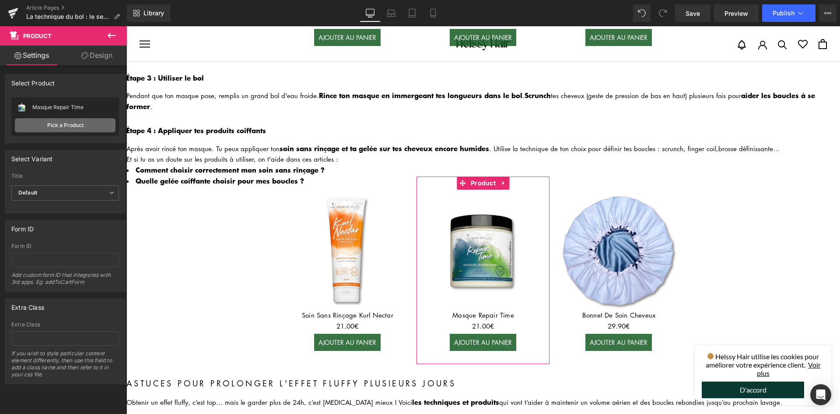
click at [50, 124] on link "Pick a Product" at bounding box center [65, 125] width 101 height 14
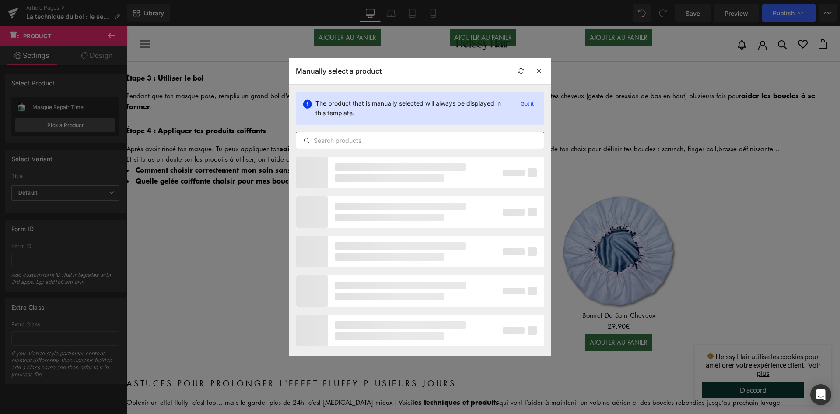
click at [387, 139] on input "text" at bounding box center [420, 140] width 248 height 11
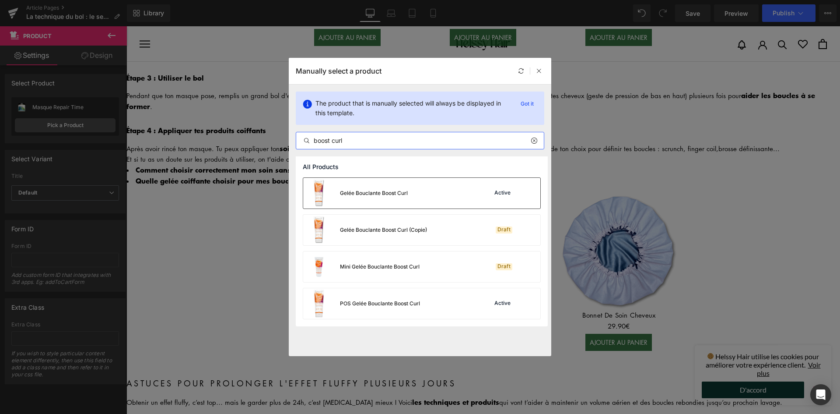
type input "boost curl"
click at [414, 198] on div "Gelée Bouclante Boost Curl Active" at bounding box center [421, 193] width 237 height 31
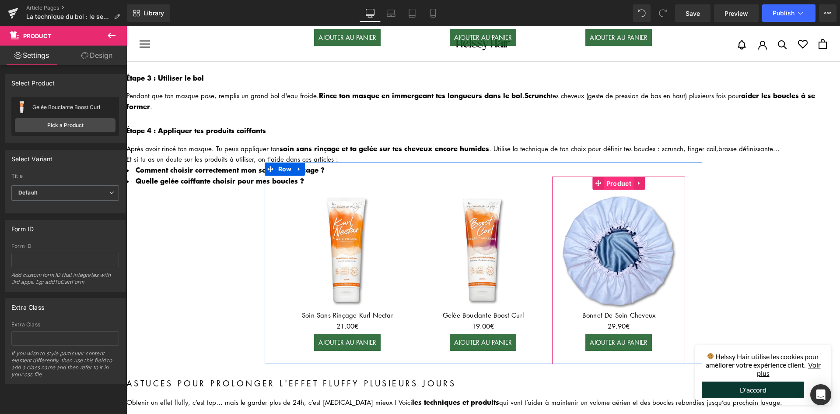
click at [622, 177] on span "Product" at bounding box center [618, 183] width 29 height 13
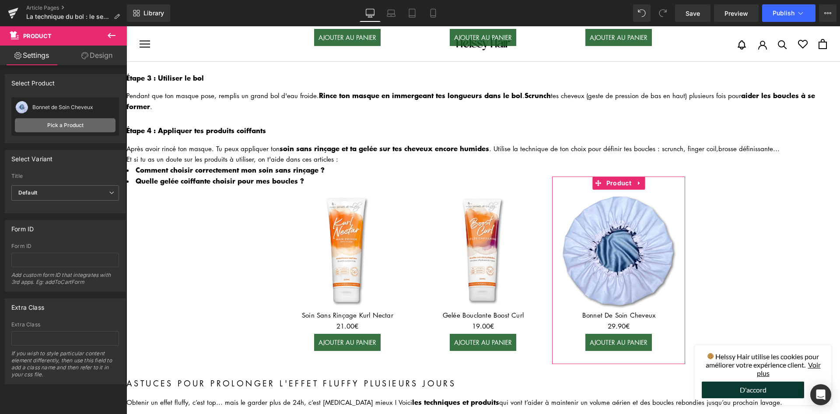
click at [52, 125] on link "Pick a Product" at bounding box center [65, 125] width 101 height 14
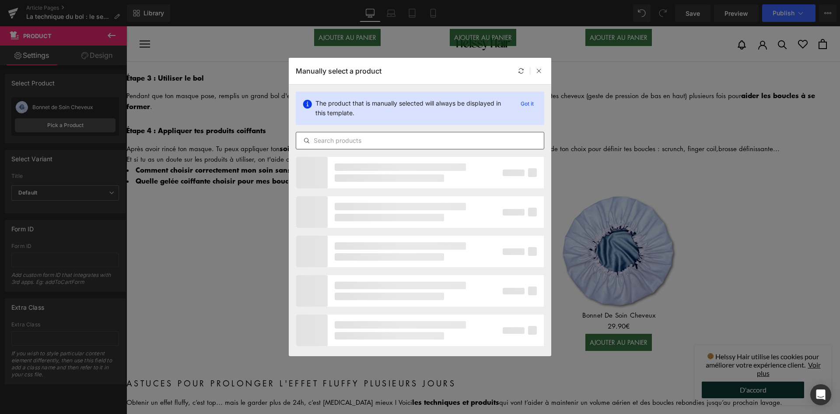
click at [349, 140] on input "text" at bounding box center [420, 140] width 248 height 11
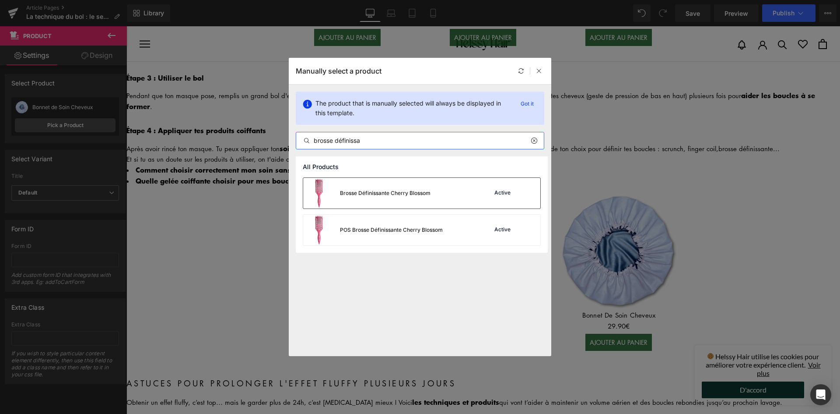
type input "brosse définissa"
click at [381, 197] on div "Brosse Définissante Cherry Blossom" at bounding box center [385, 193] width 91 height 8
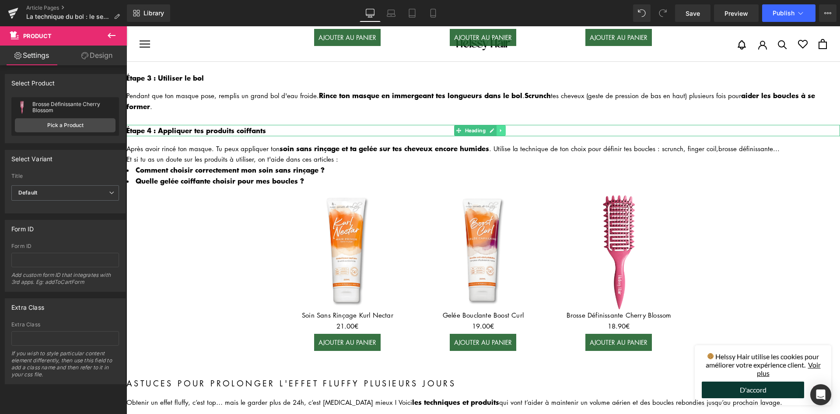
click at [503, 128] on icon at bounding box center [501, 130] width 5 height 5
click at [499, 128] on icon at bounding box center [496, 130] width 5 height 5
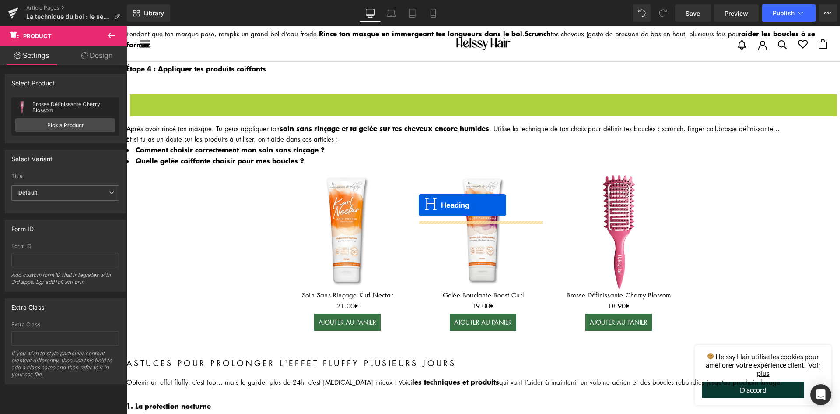
scroll to position [1086, 0]
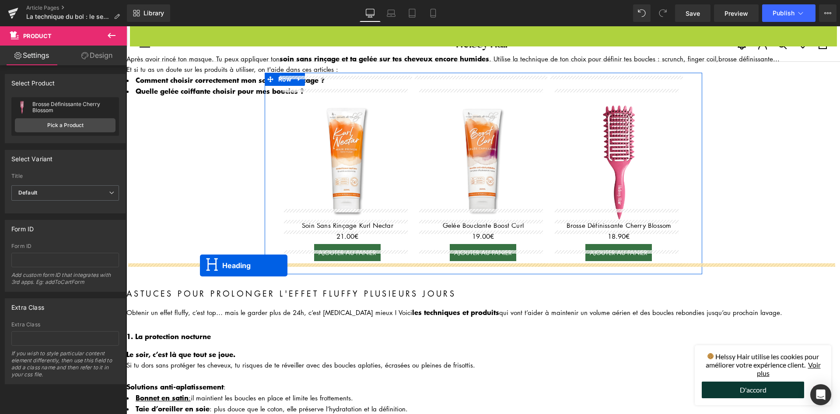
drag, startPoint x: 459, startPoint y: 150, endPoint x: 200, endPoint y: 265, distance: 283.3
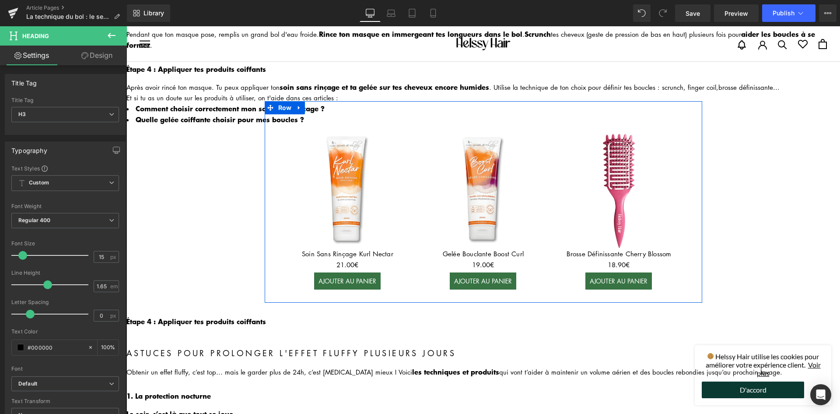
scroll to position [1001, 0]
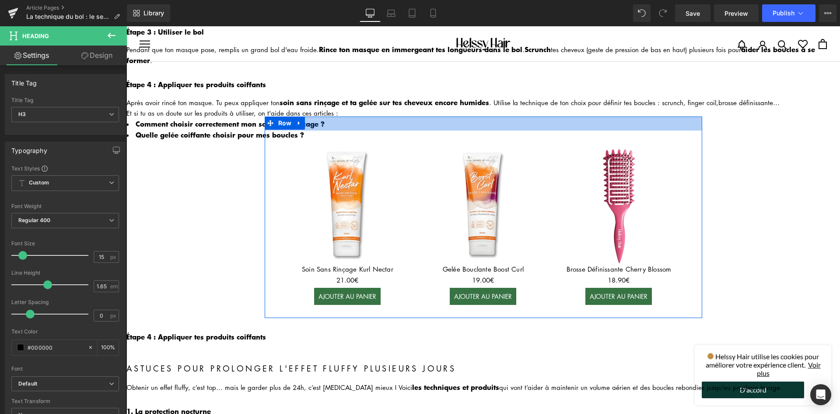
click at [504, 116] on div "32px" at bounding box center [484, 123] width 438 height 14
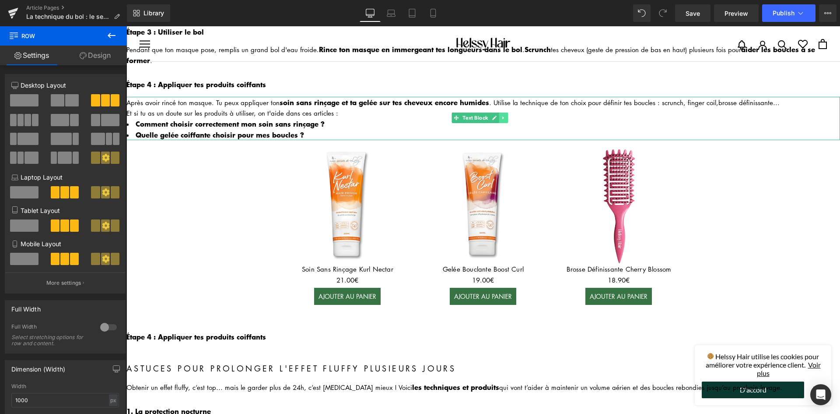
click at [506, 112] on link at bounding box center [503, 117] width 9 height 11
click at [498, 112] on link at bounding box center [499, 117] width 9 height 11
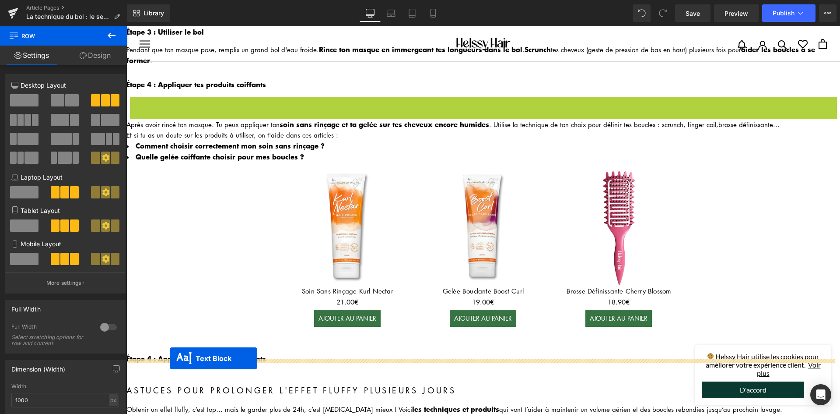
drag, startPoint x: 443, startPoint y: 109, endPoint x: 170, endPoint y: 358, distance: 369.9
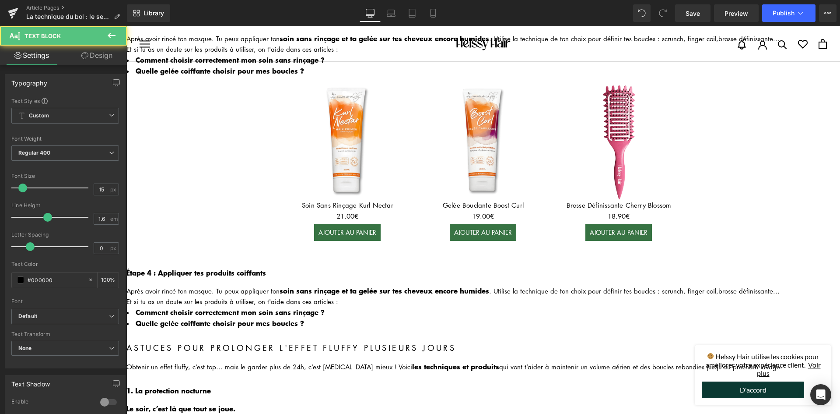
scroll to position [1088, 0]
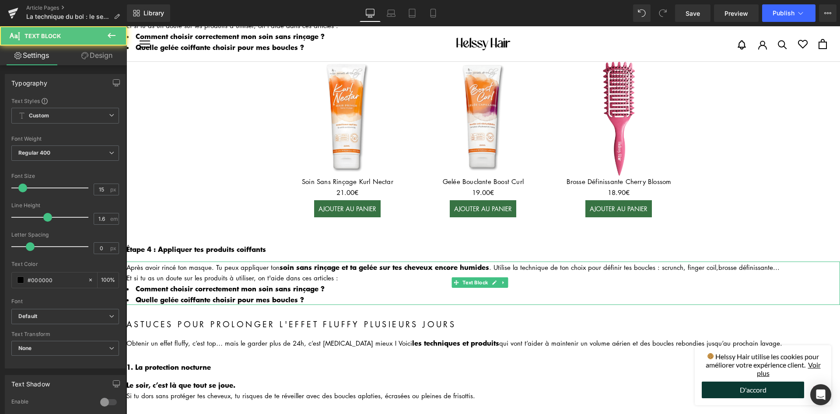
click at [282, 283] on li "Comment choisir correctement mon soin sans rinçage ?" at bounding box center [483, 288] width 714 height 11
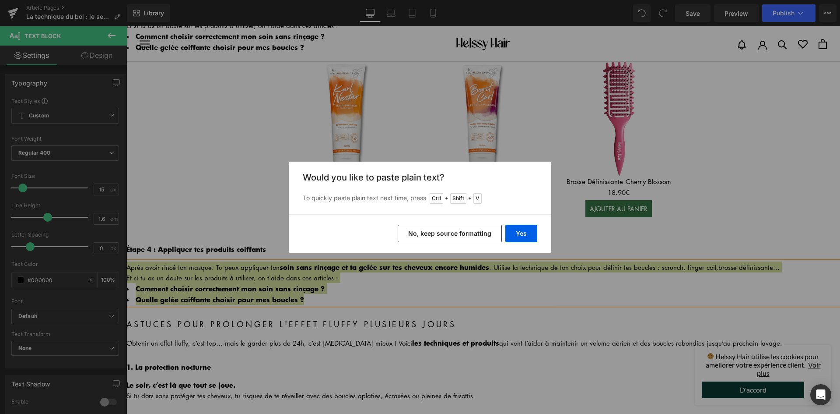
click at [463, 236] on button "No, keep source formatting" at bounding box center [450, 234] width 104 height 18
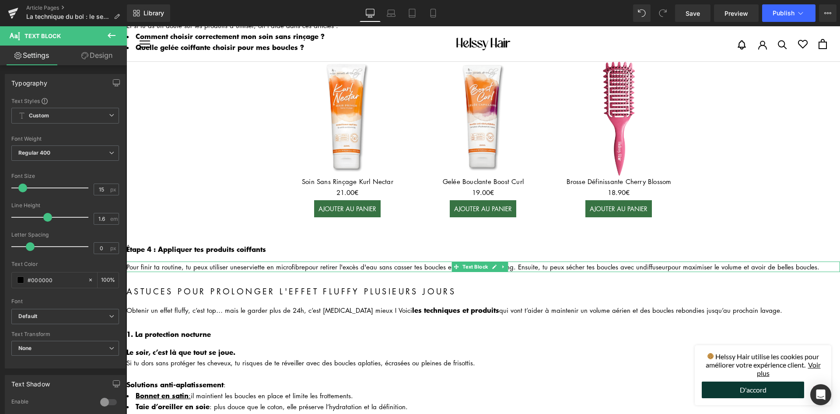
click at [138, 261] on div "Pour finir ta routine, tu peux utiliser une serviette en microfibre pour retire…" at bounding box center [483, 266] width 714 height 11
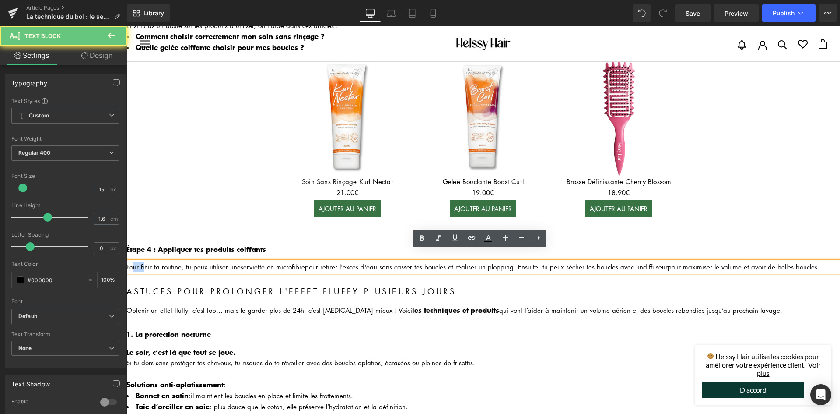
drag, startPoint x: 138, startPoint y: 254, endPoint x: 133, endPoint y: 258, distance: 6.3
click at [137, 261] on div "Pour finir ta routine, tu peux utiliser une serviette en microfibre pour retire…" at bounding box center [483, 266] width 714 height 11
click at [131, 261] on div "Pour finir ta routine, tu peux utiliser une serviette en microfibre pour retire…" at bounding box center [483, 266] width 714 height 11
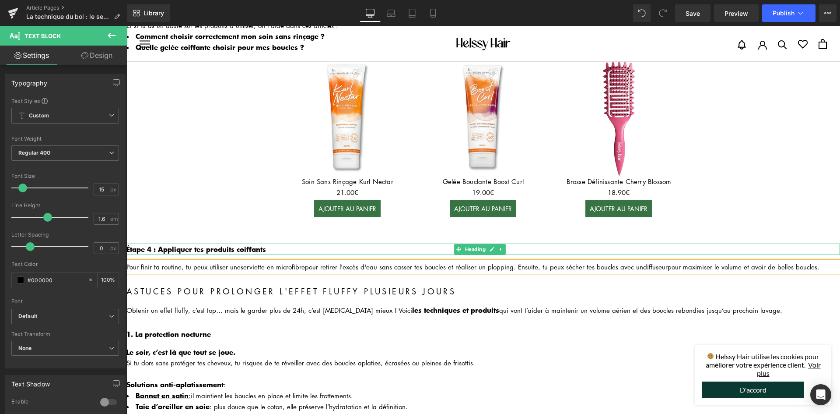
click at [148, 243] on b "Étape 4 : Appliquer tes produits coiffants" at bounding box center [196, 248] width 140 height 11
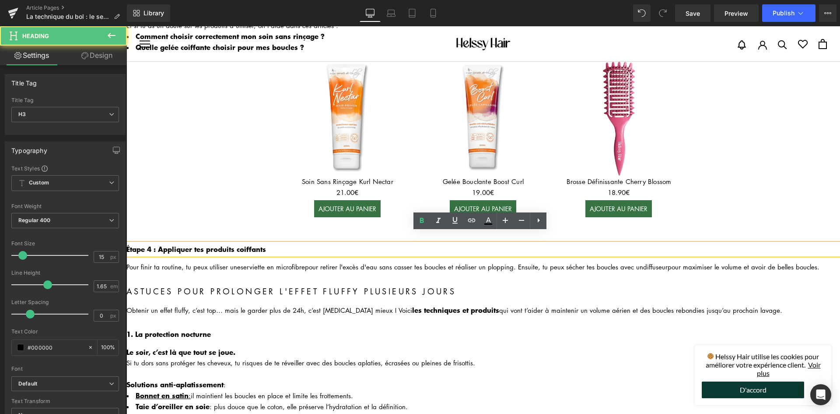
click at [183, 243] on b "Étape 4 : Appliquer tes produits coiffants" at bounding box center [196, 248] width 140 height 11
click at [257, 243] on b "Étape 4 : Appliquer tes produits coiffants" at bounding box center [196, 248] width 140 height 11
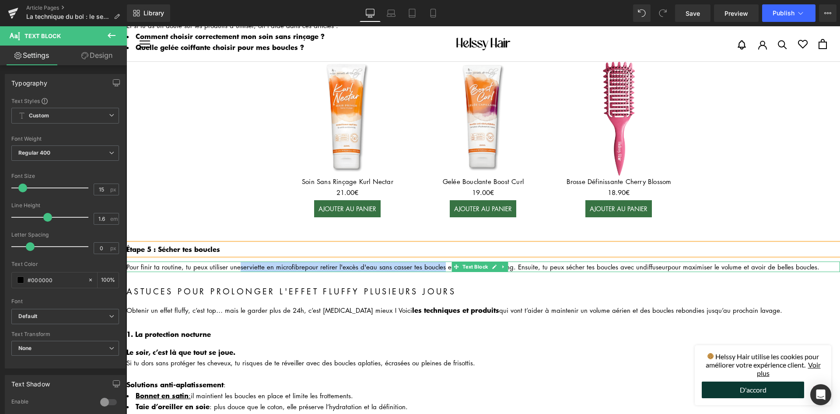
drag, startPoint x: 276, startPoint y: 250, endPoint x: 440, endPoint y: 257, distance: 164.3
click at [440, 261] on div "Pour finir ta routine, tu peux utiliser une serviette en microfibre pour retire…" at bounding box center [483, 266] width 714 height 11
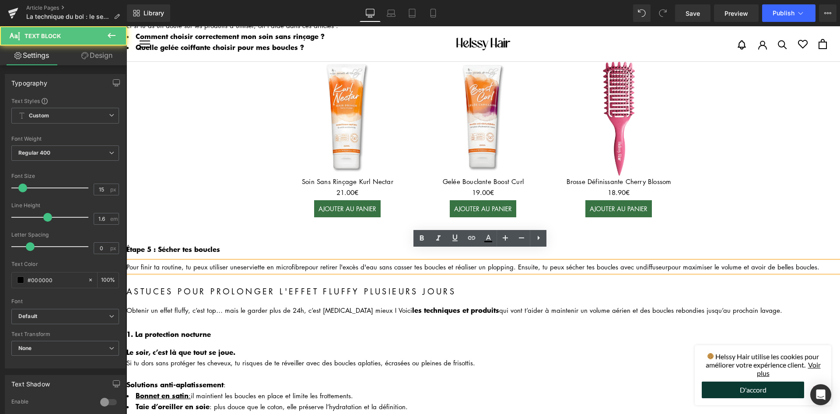
click at [441, 261] on div "Pour finir ta routine, tu peux utiliser une serviette en microfibre pour retire…" at bounding box center [483, 266] width 714 height 11
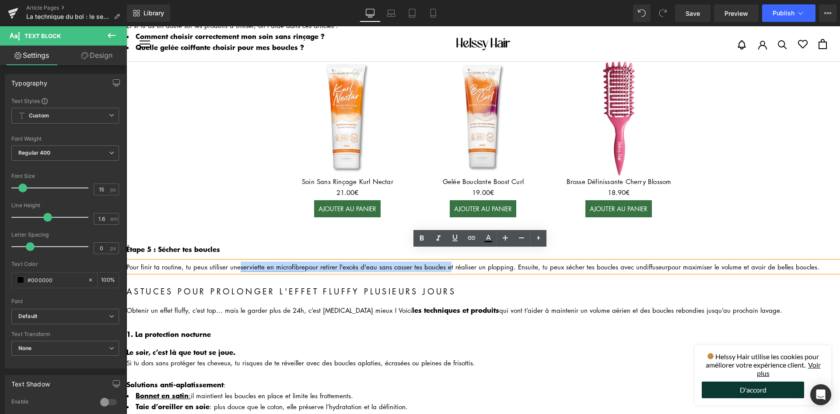
drag, startPoint x: 441, startPoint y: 256, endPoint x: 240, endPoint y: 254, distance: 201.3
click at [240, 261] on div "Pour finir ta routine, tu peux utiliser une serviette en microfibre pour retire…" at bounding box center [483, 266] width 714 height 11
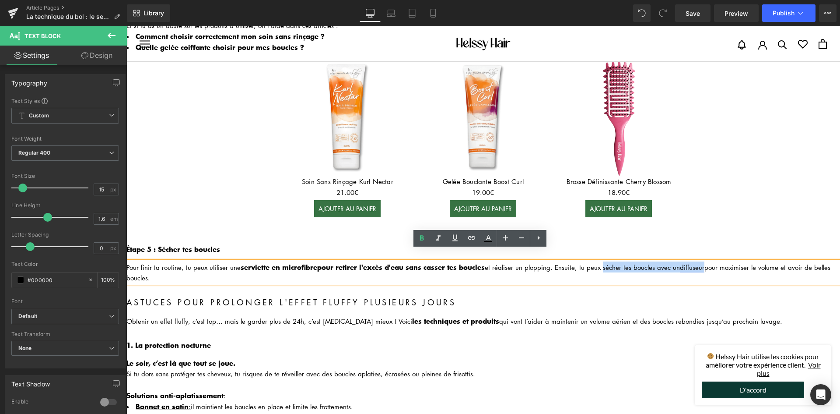
drag, startPoint x: 602, startPoint y: 253, endPoint x: 704, endPoint y: 256, distance: 102.4
click at [704, 261] on div "Pour finir ta routine, tu peux utiliser une serviette en microfibre pour retire…" at bounding box center [483, 271] width 714 height 21
click at [752, 261] on div "Pour finir ta routine, tu peux utiliser une serviette en microfibre pour retire…" at bounding box center [483, 271] width 714 height 21
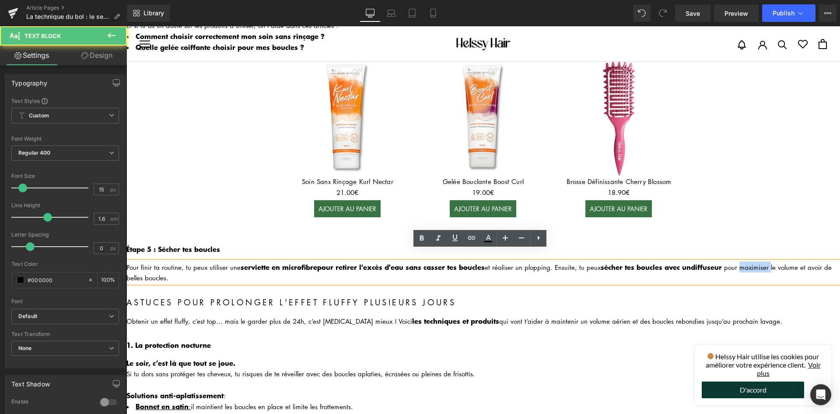
click at [752, 261] on div "Pour finir ta routine, tu peux utiliser une serviette en microfibre pour retire…" at bounding box center [483, 271] width 714 height 21
click at [789, 261] on div "Pour finir ta routine, tu peux utiliser une serviette en microfibre pour retire…" at bounding box center [483, 271] width 714 height 21
drag, startPoint x: 150, startPoint y: 263, endPoint x: 195, endPoint y: 268, distance: 45.4
click at [195, 268] on div "Pour finir ta routine, tu peux utiliser une serviette en microfibre pour retire…" at bounding box center [483, 271] width 714 height 21
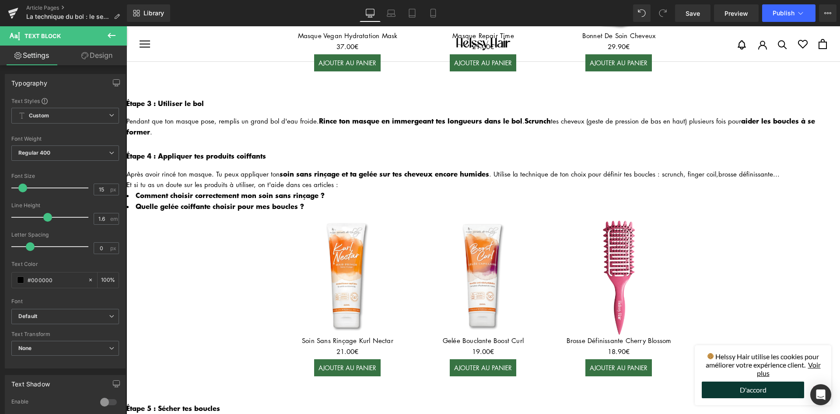
scroll to position [913, 0]
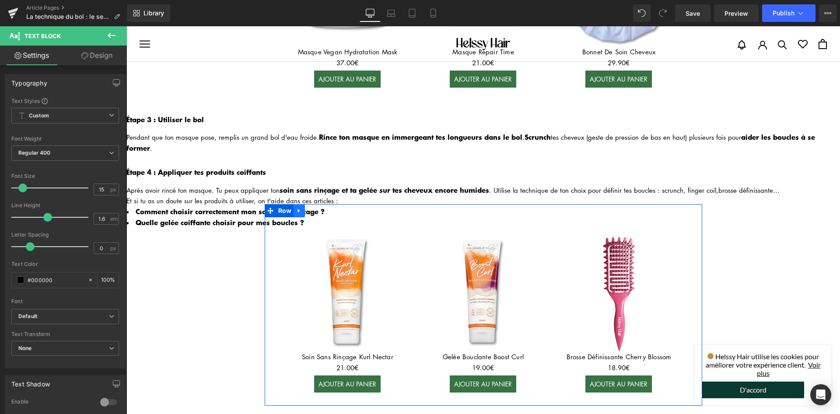
click at [301, 204] on link at bounding box center [299, 210] width 11 height 13
drag, startPoint x: 307, startPoint y: 200, endPoint x: 229, endPoint y: 272, distance: 106.2
click at [308, 207] on icon at bounding box center [311, 210] width 6 height 6
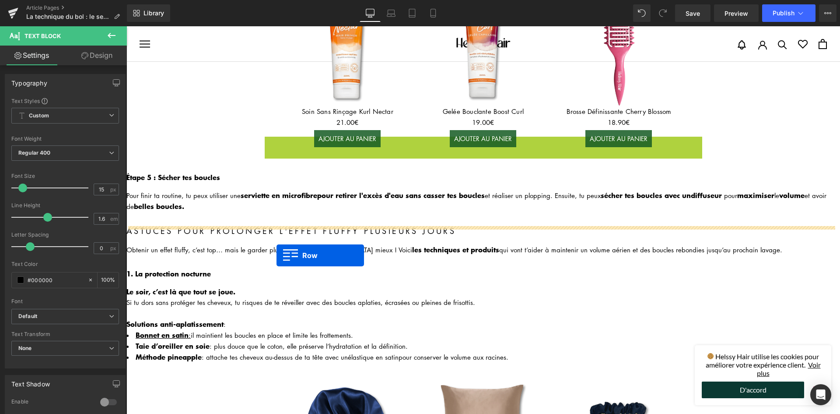
scroll to position [1179, 0]
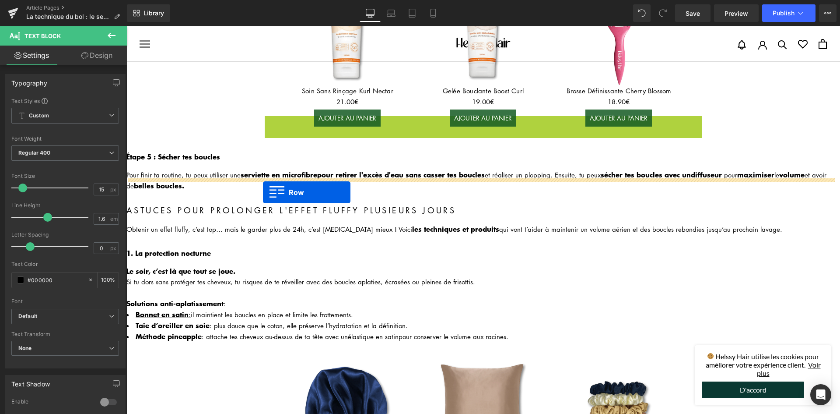
drag, startPoint x: 268, startPoint y: 242, endPoint x: 263, endPoint y: 192, distance: 51.1
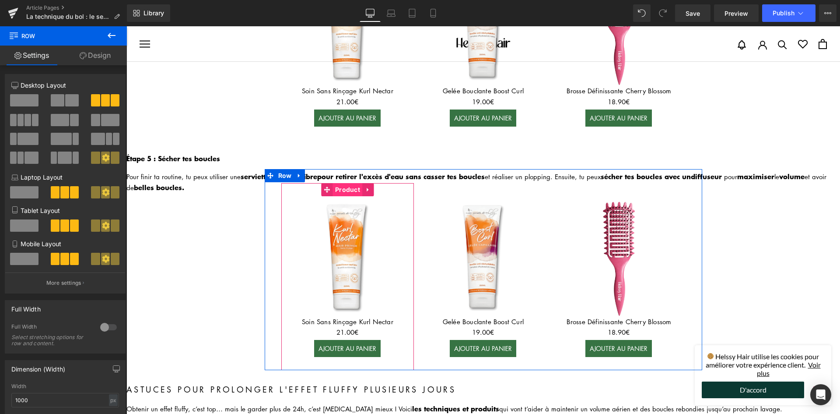
click at [342, 183] on span "Product" at bounding box center [347, 189] width 29 height 13
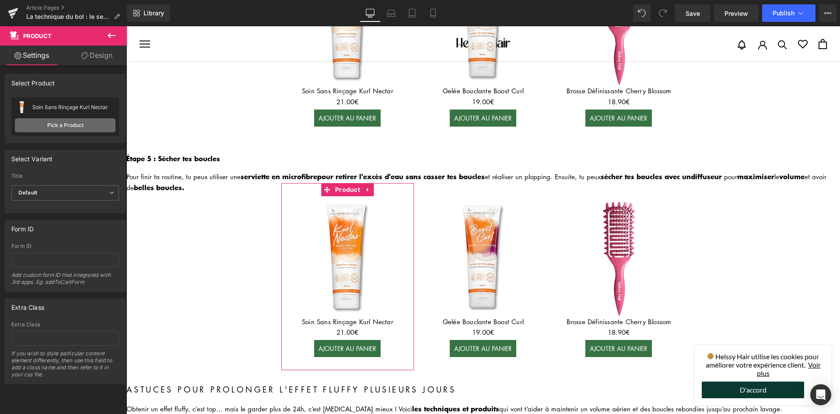
click at [95, 123] on link "Pick a Product" at bounding box center [65, 125] width 101 height 14
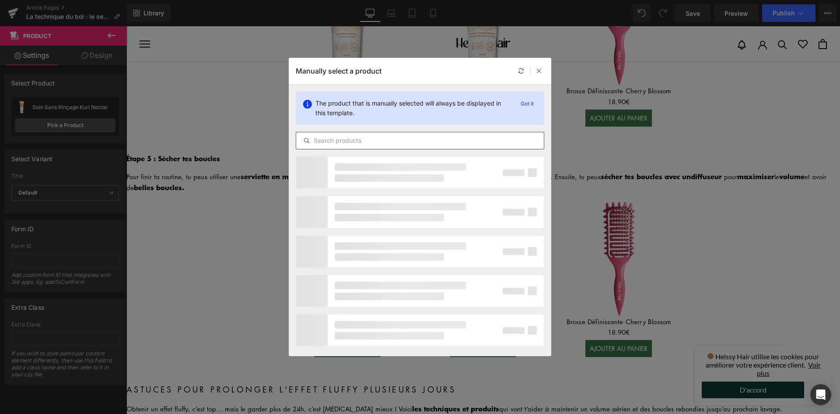
click at [349, 143] on input "text" at bounding box center [420, 140] width 248 height 11
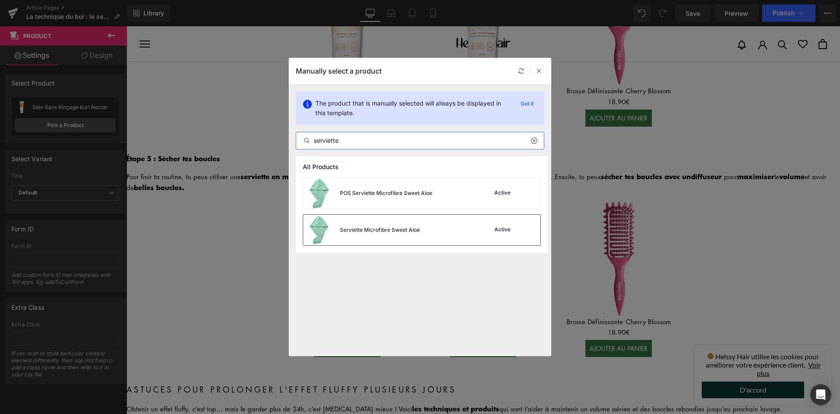
type input "serviette"
click at [386, 239] on div "Serviette Microfibre Sweet Aloe" at bounding box center [361, 229] width 117 height 31
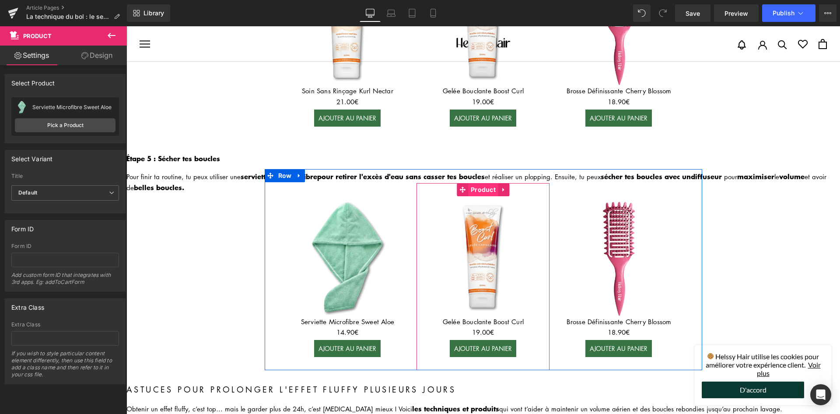
click at [476, 183] on span "Product" at bounding box center [483, 189] width 29 height 13
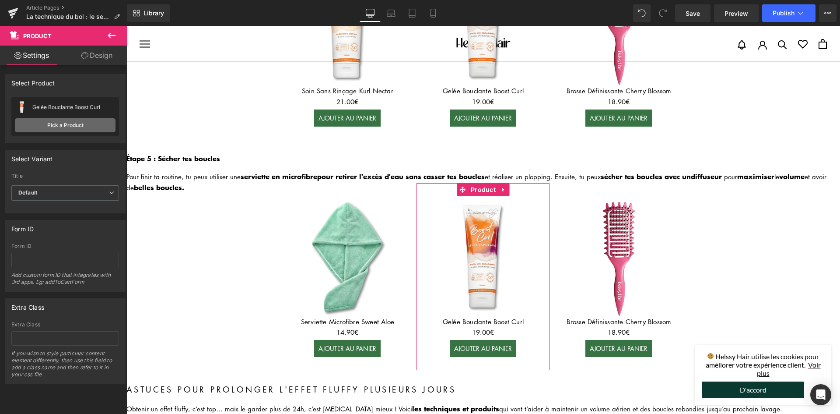
click at [63, 129] on link "Pick a Product" at bounding box center [65, 125] width 101 height 14
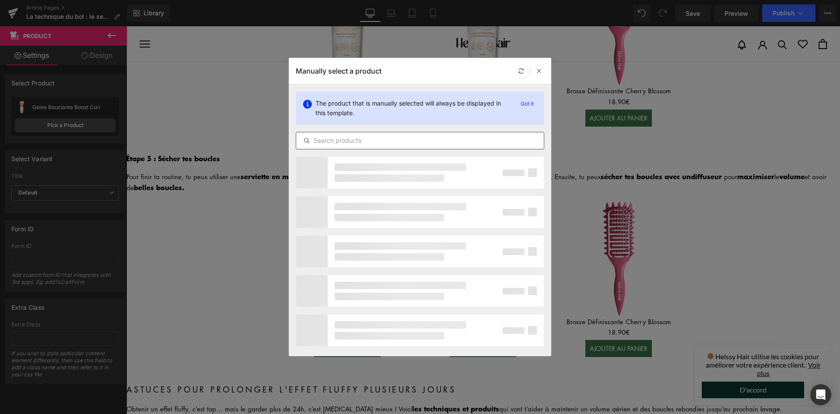
click at [381, 140] on input "text" at bounding box center [420, 140] width 248 height 11
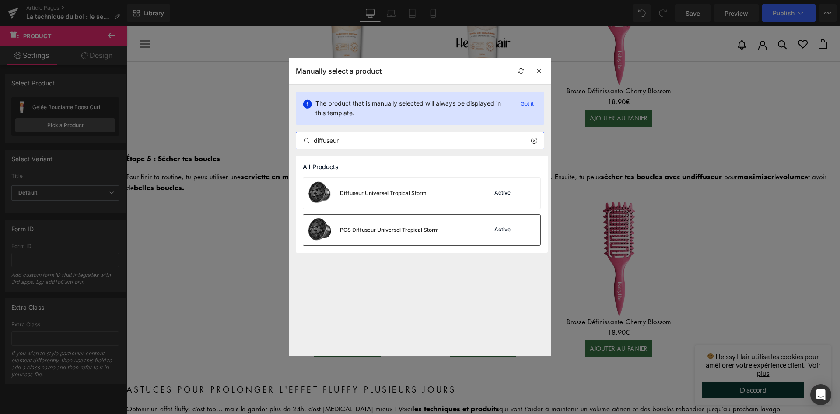
type input "diffuseur"
click at [382, 232] on div "POS Diffuseur Universel Tropical Storm" at bounding box center [389, 230] width 99 height 8
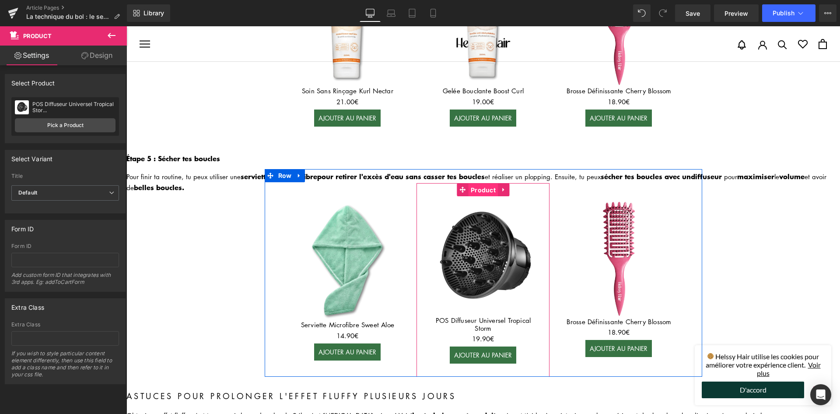
click at [480, 183] on span "Product" at bounding box center [483, 189] width 29 height 13
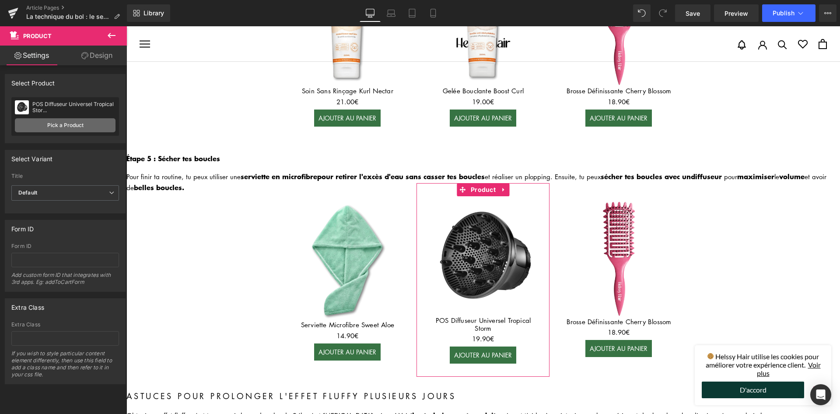
click at [68, 122] on link "Pick a Product" at bounding box center [65, 125] width 101 height 14
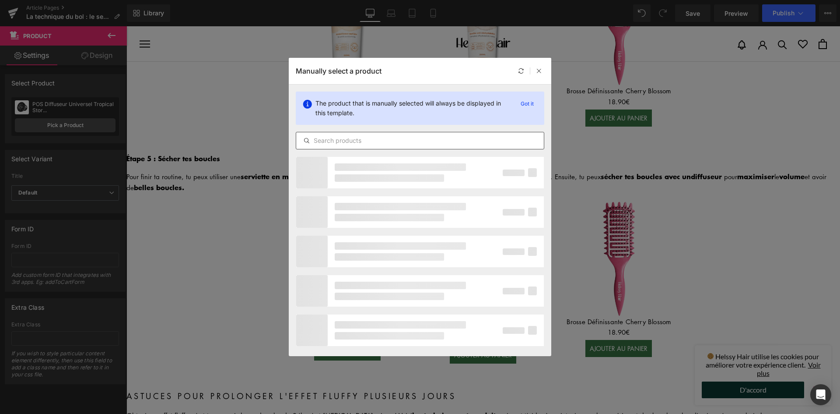
click at [336, 141] on input "text" at bounding box center [420, 140] width 248 height 11
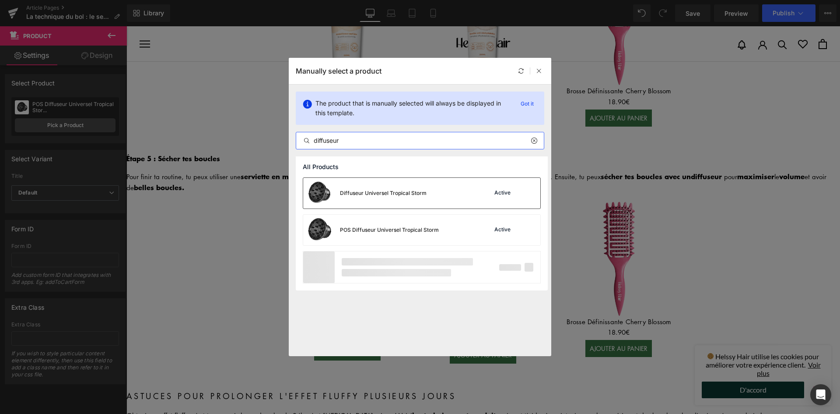
type input "diffuseur"
click at [413, 200] on div "Diffuseur Universel Tropical Storm" at bounding box center [364, 193] width 123 height 31
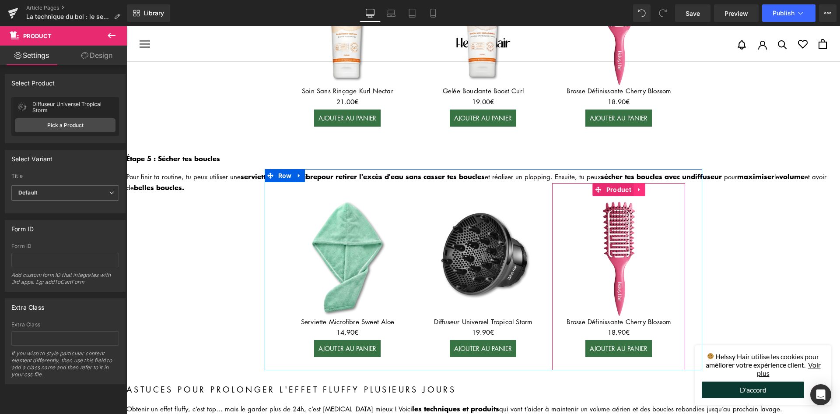
click at [638, 186] on icon at bounding box center [639, 189] width 6 height 7
click at [642, 186] on icon at bounding box center [645, 189] width 6 height 6
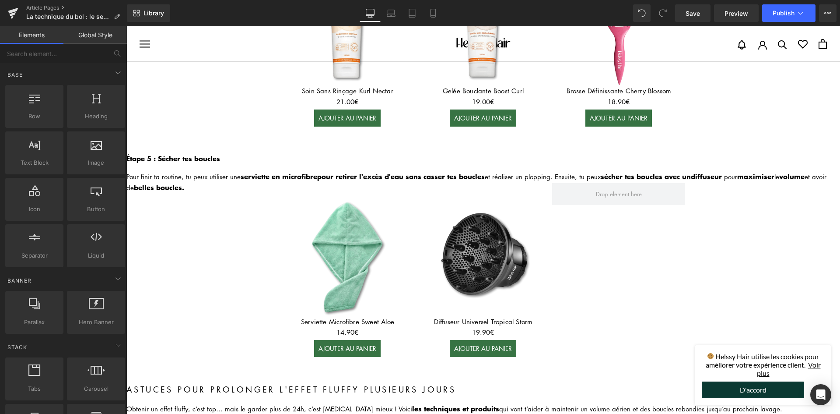
click at [284, 170] on span "Row" at bounding box center [285, 175] width 14 height 11
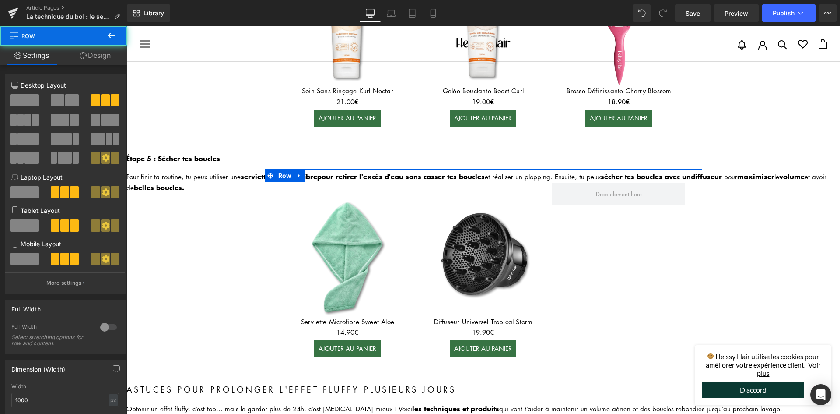
click at [65, 102] on span at bounding box center [72, 100] width 14 height 12
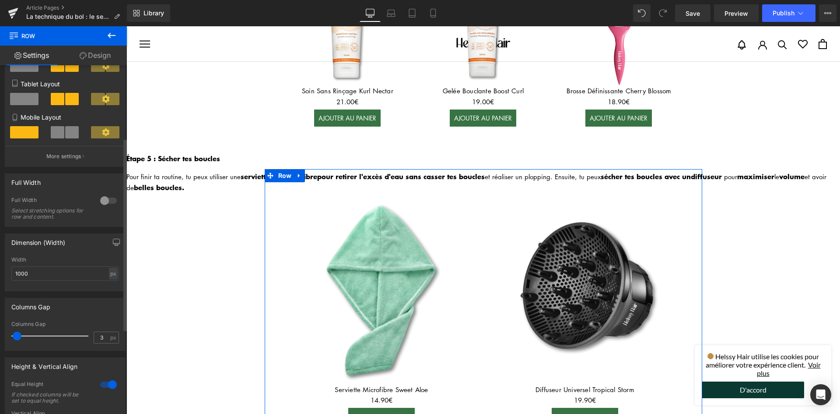
scroll to position [131, 0]
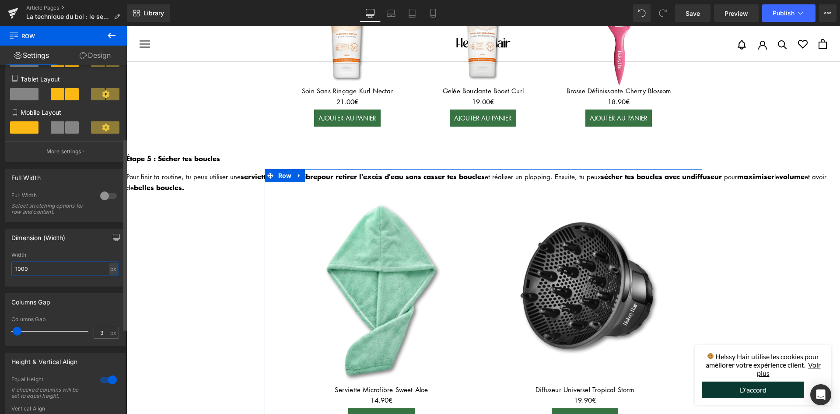
click at [45, 275] on input "1000" at bounding box center [65, 268] width 108 height 14
click at [45, 274] on input "1000" at bounding box center [65, 268] width 108 height 14
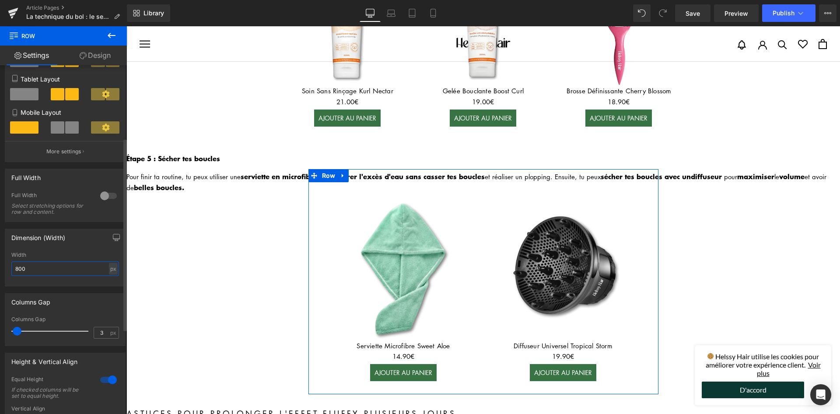
click at [28, 269] on input "800" at bounding box center [65, 268] width 108 height 14
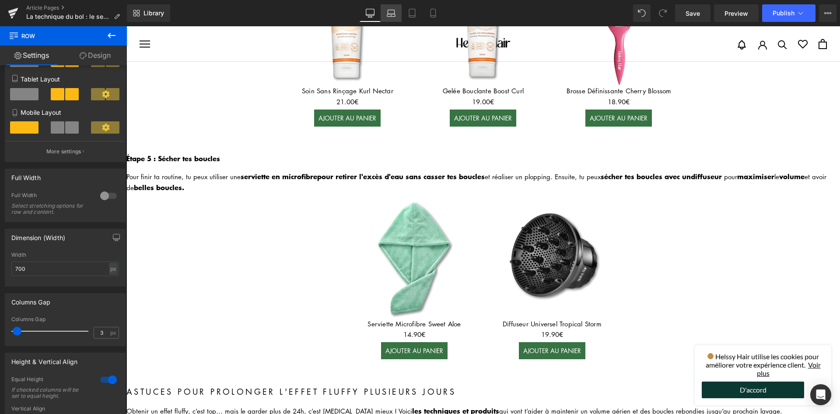
click at [400, 14] on link "Laptop" at bounding box center [391, 13] width 21 height 18
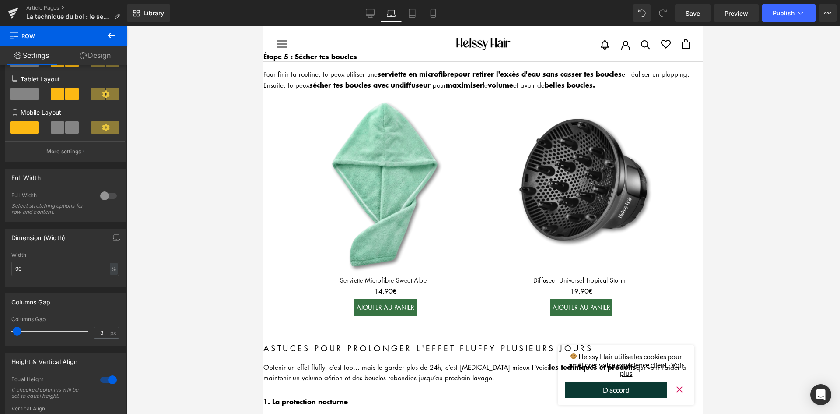
scroll to position [1071, 0]
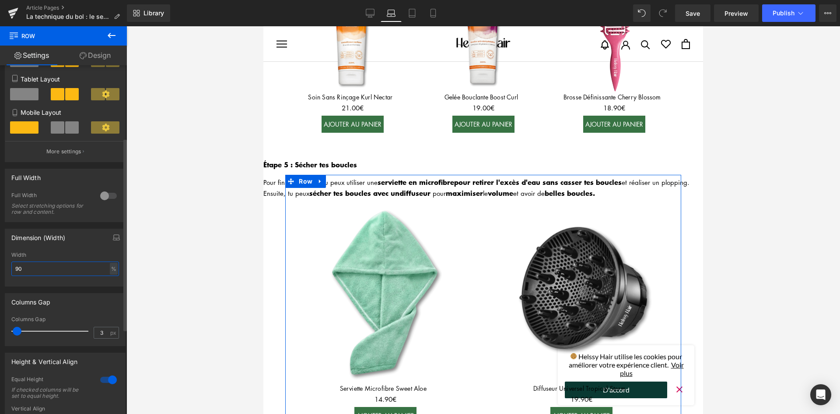
click at [48, 270] on input "90" at bounding box center [65, 268] width 108 height 14
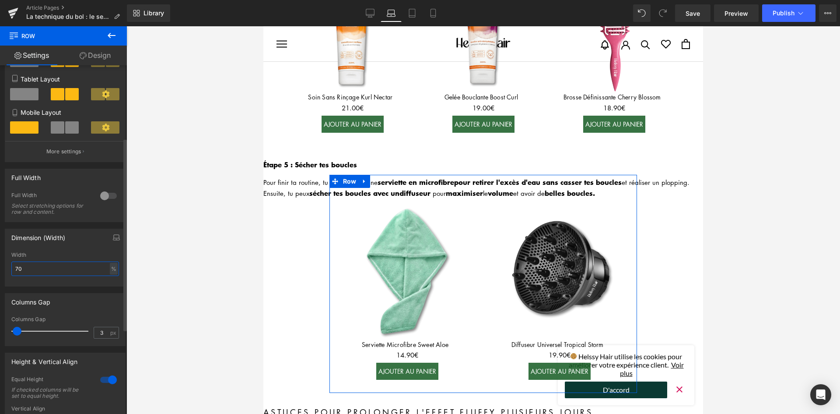
type input "7"
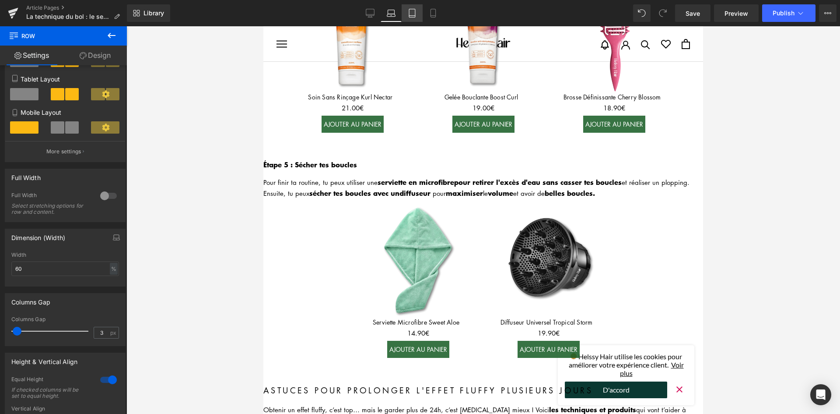
click at [409, 12] on icon at bounding box center [412, 13] width 9 height 9
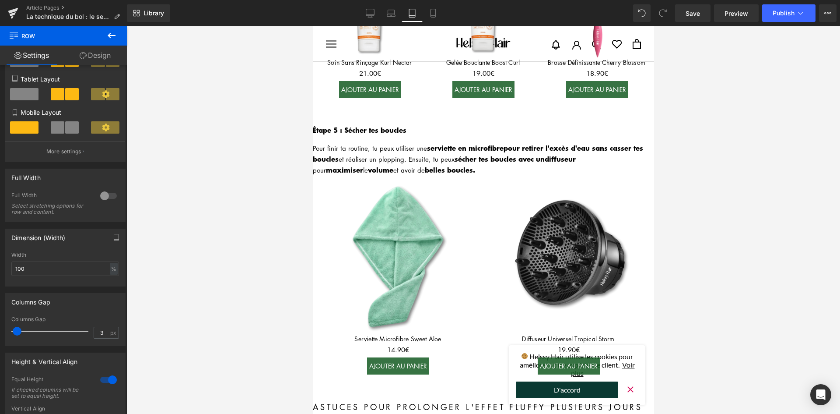
scroll to position [1045, 0]
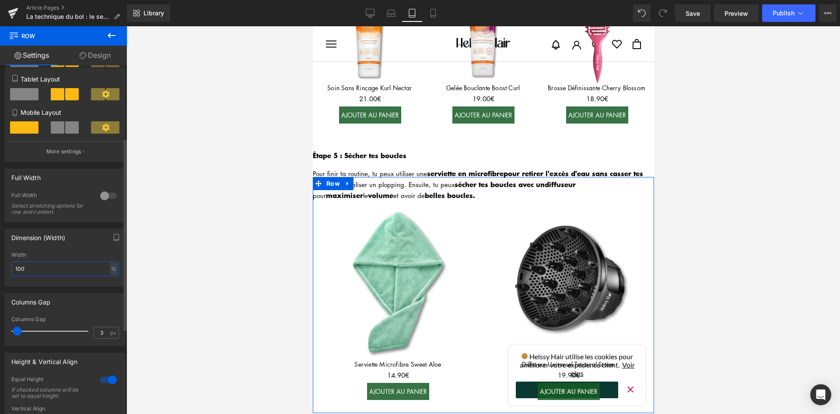
click at [46, 270] on input "100" at bounding box center [65, 268] width 108 height 14
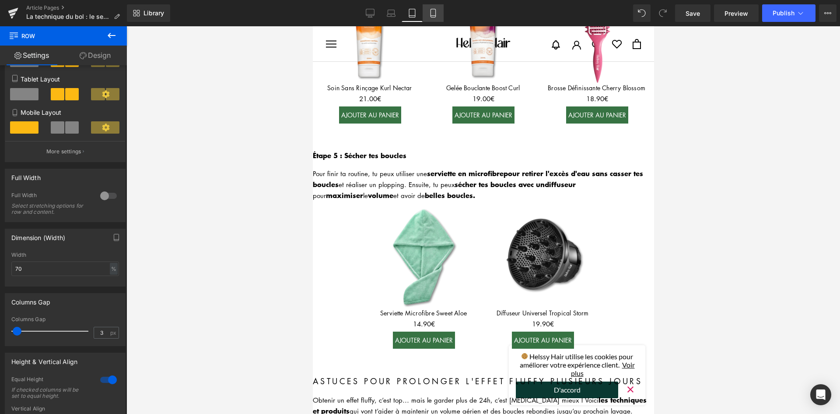
click at [440, 15] on link "Mobile" at bounding box center [433, 13] width 21 height 18
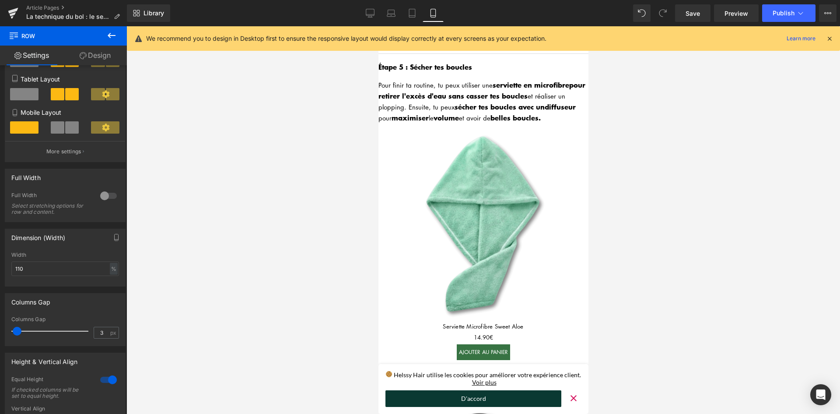
scroll to position [1213, 0]
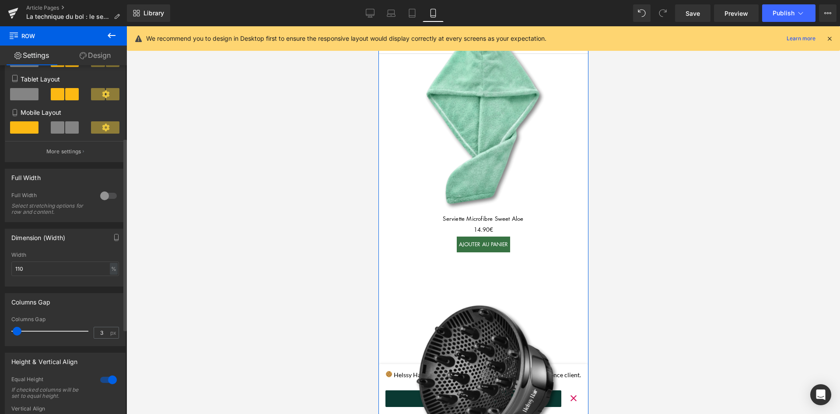
click at [65, 130] on span at bounding box center [72, 127] width 14 height 12
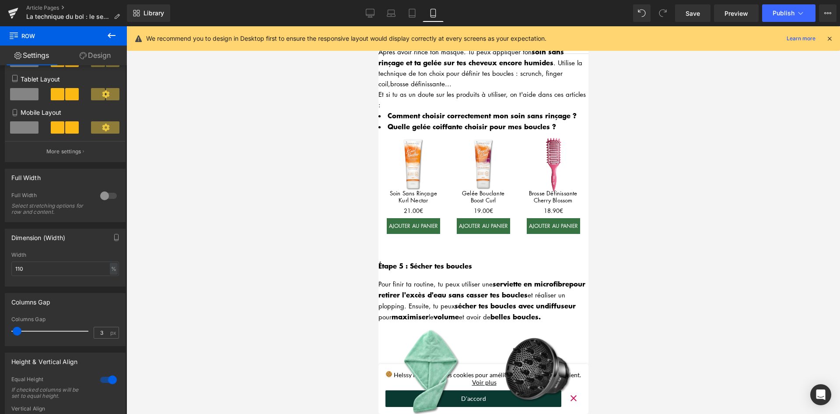
scroll to position [1038, 0]
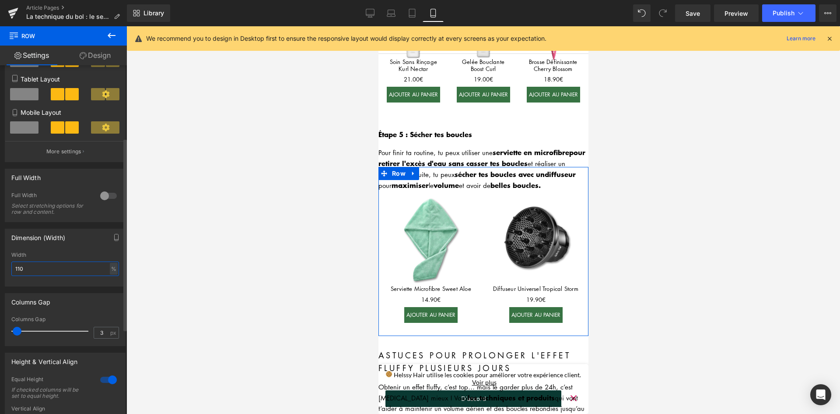
click at [41, 267] on input "110" at bounding box center [65, 268] width 108 height 14
click at [40, 267] on input "110" at bounding box center [65, 268] width 108 height 14
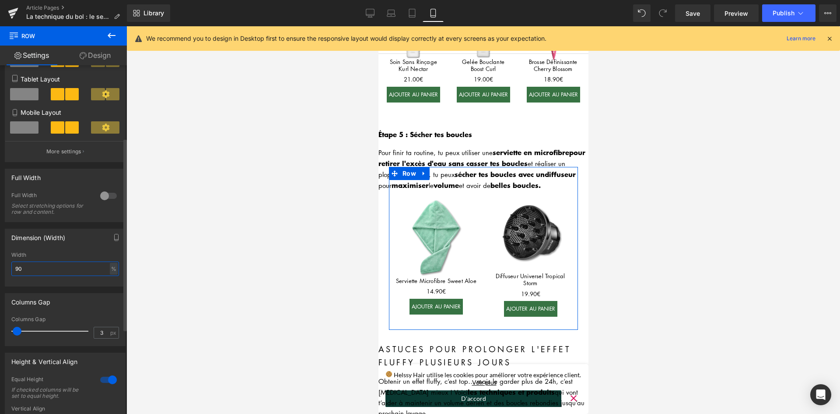
click at [53, 273] on input "90" at bounding box center [65, 268] width 108 height 14
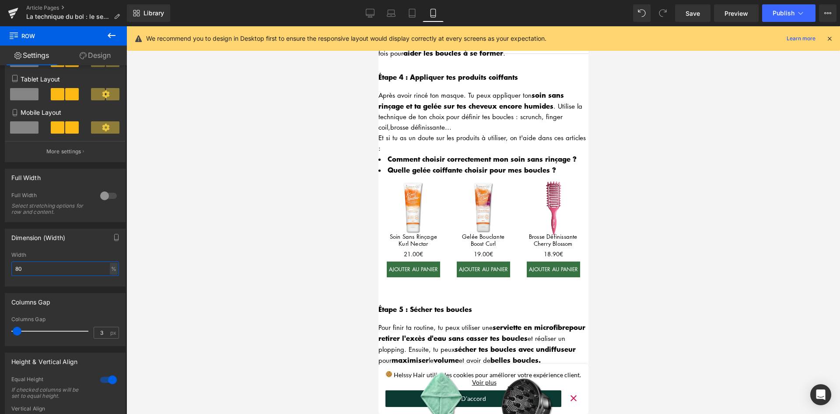
scroll to position [863, 0]
click at [24, 270] on input "80" at bounding box center [65, 268] width 108 height 14
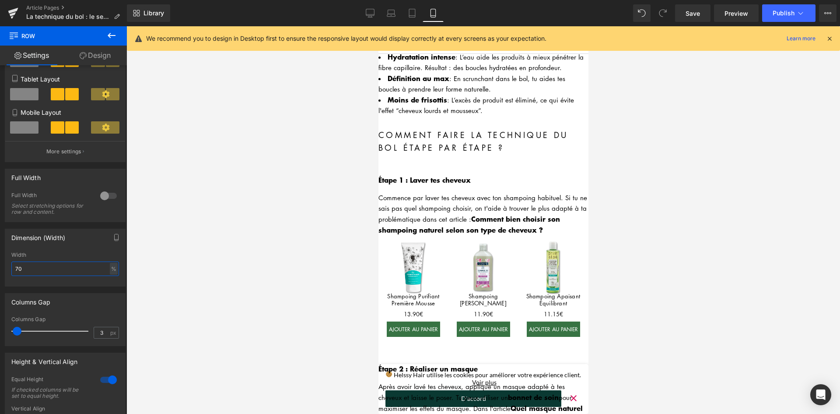
scroll to position [163, 0]
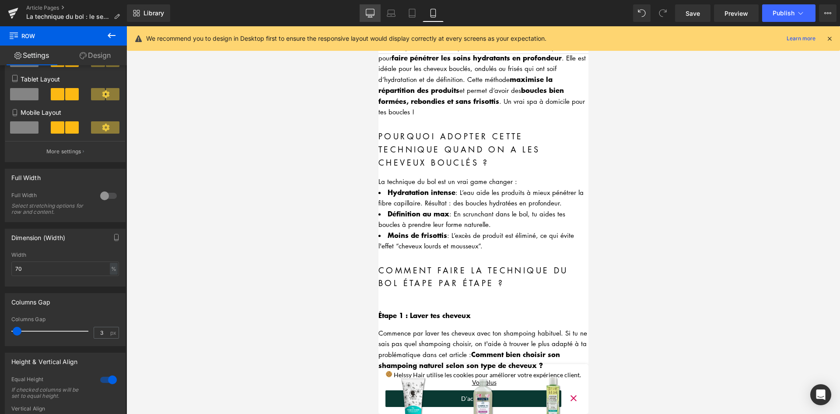
click at [368, 11] on icon at bounding box center [370, 13] width 9 height 9
type input "700"
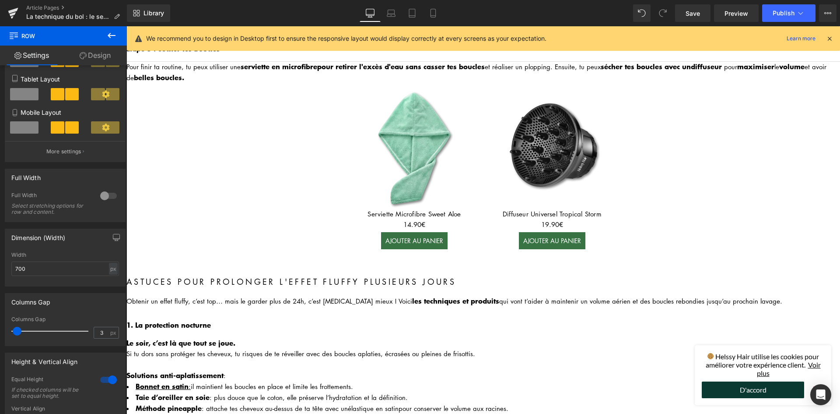
scroll to position [1310, 0]
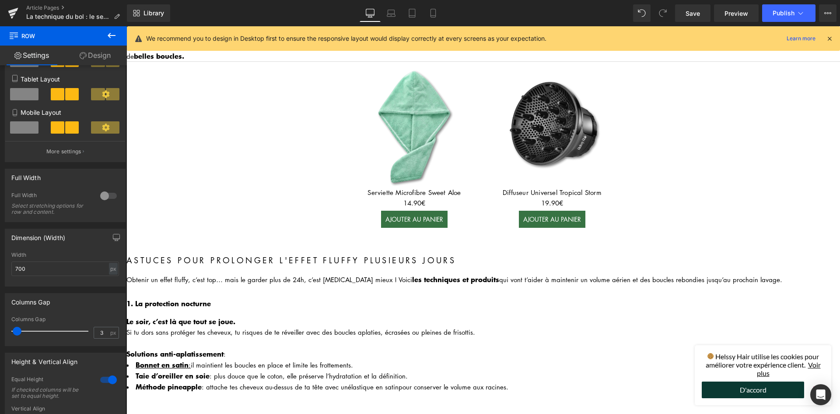
drag, startPoint x: 222, startPoint y: 243, endPoint x: 228, endPoint y: 245, distance: 6.0
click at [222, 254] on div "Astuces pour prolonger l'effet fluffy plusieurs jours Heading" at bounding box center [483, 260] width 714 height 13
click at [222, 254] on h2 "Astuces pour prolonger l'effet fluffy plusieurs jours" at bounding box center [483, 260] width 714 height 13
click at [226, 254] on h2 "Astuces pour prolonger l'effet fluffy plusieurs jours" at bounding box center [483, 260] width 714 height 13
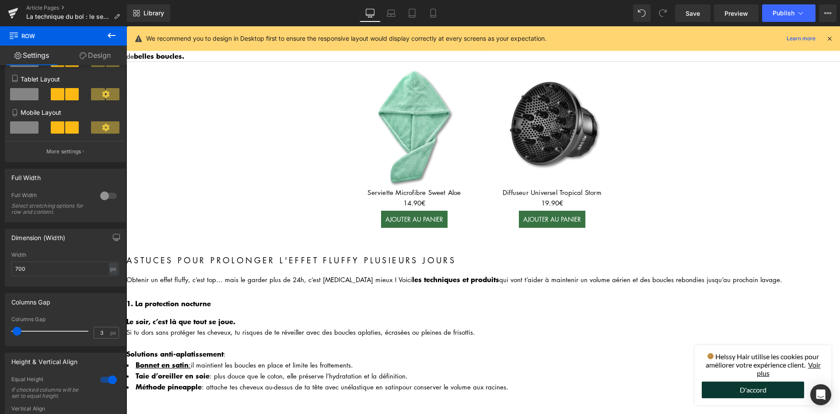
click at [226, 254] on h2 "Astuces pour prolonger l'effet fluffy plusieurs jours" at bounding box center [483, 260] width 714 height 13
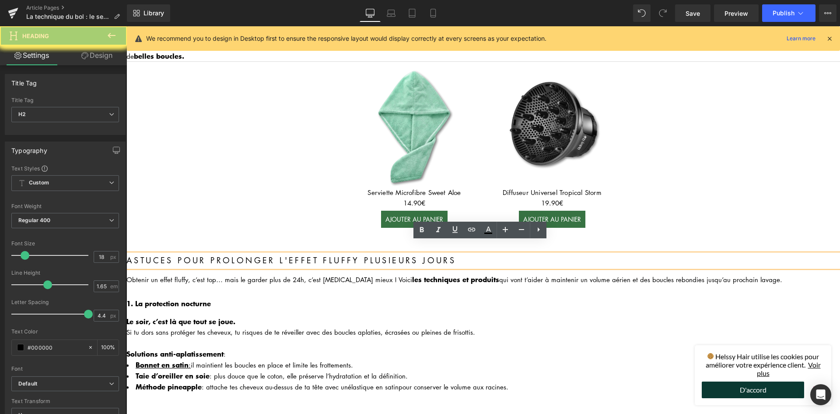
paste div
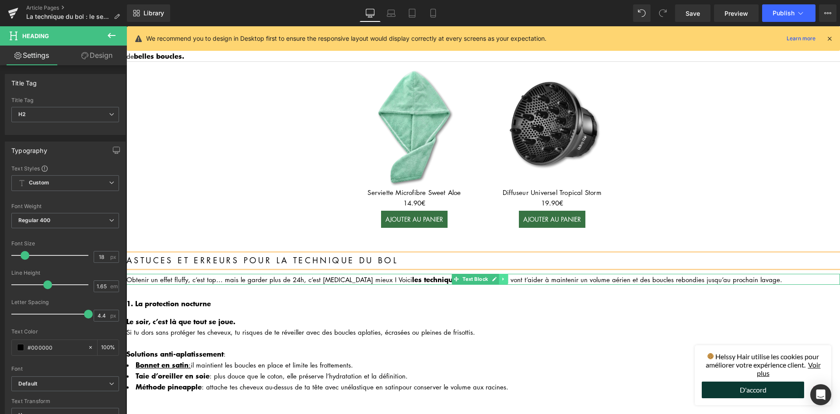
click at [507, 274] on link at bounding box center [503, 279] width 9 height 11
click at [507, 274] on link at bounding box center [508, 279] width 9 height 11
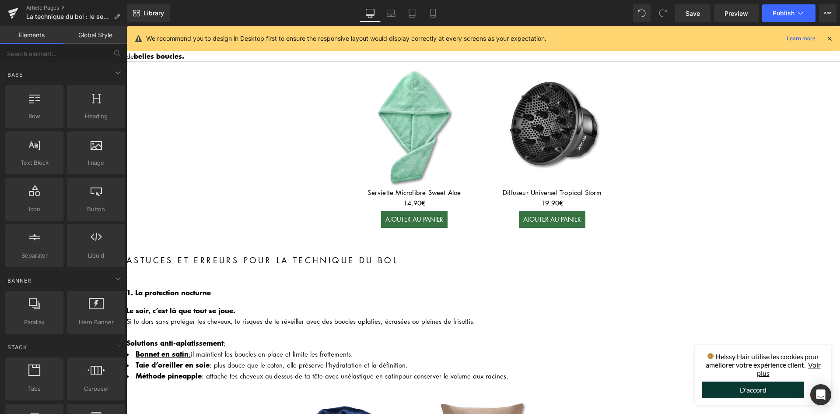
click at [165, 287] on b "1. La protection nocturne" at bounding box center [168, 292] width 84 height 11
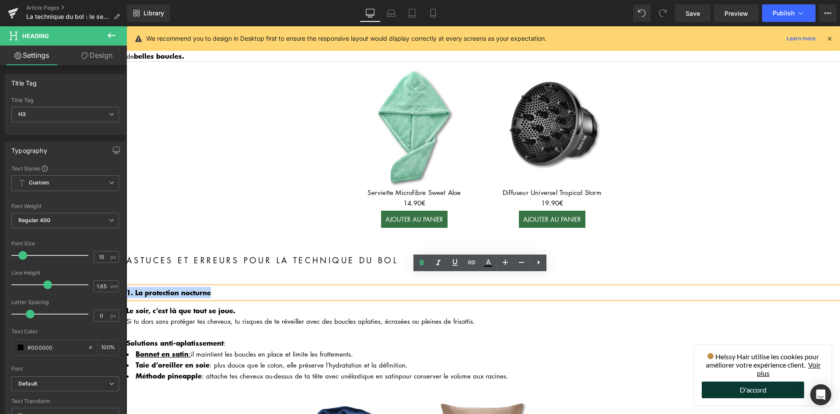
paste div
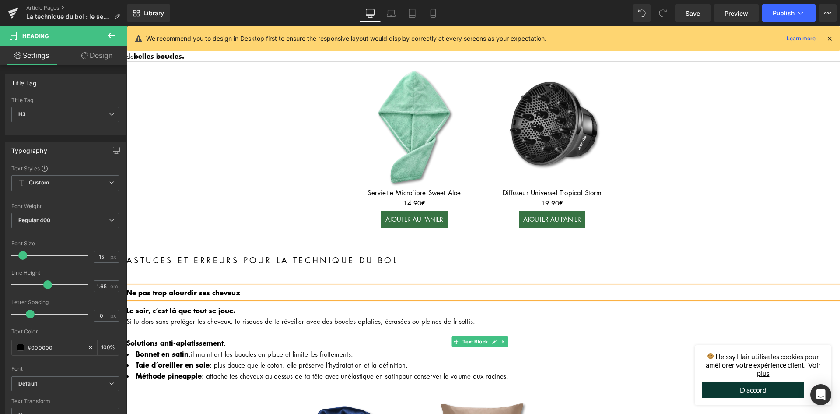
click at [194, 305] on strong "Le soir, c’est là que tout se joue." at bounding box center [180, 310] width 109 height 11
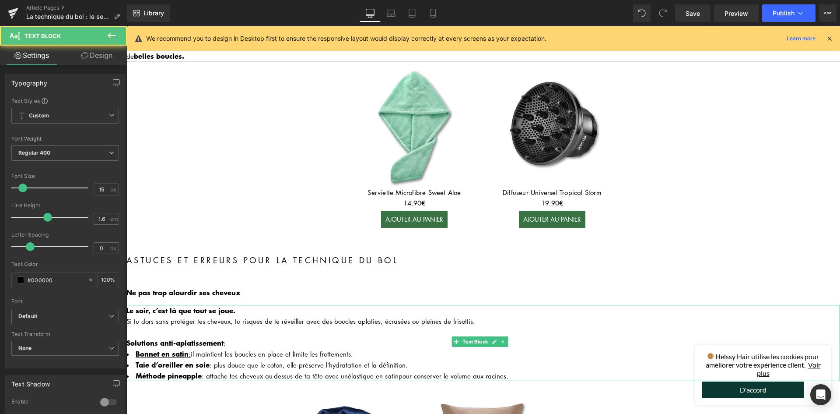
click at [197, 316] on div "Si tu dors sans protéger tes cheveux, tu risques de te réveiller avec des boucl…" at bounding box center [483, 321] width 714 height 11
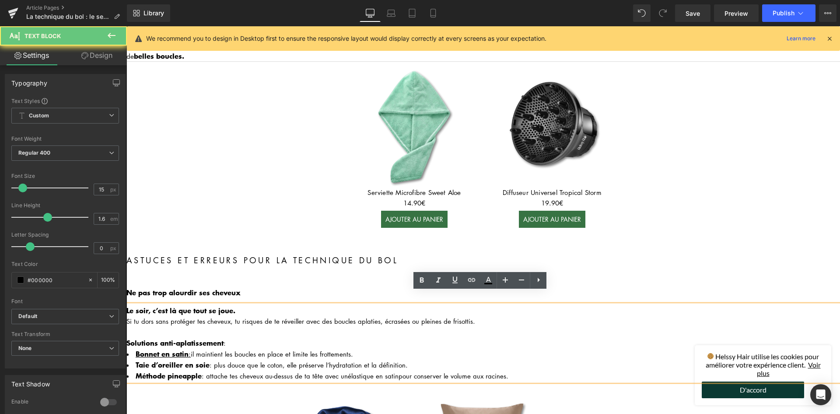
click at [197, 316] on div "Si tu dors sans protéger tes cheveux, tu risques de te réveiller avec des boucl…" at bounding box center [483, 321] width 714 height 11
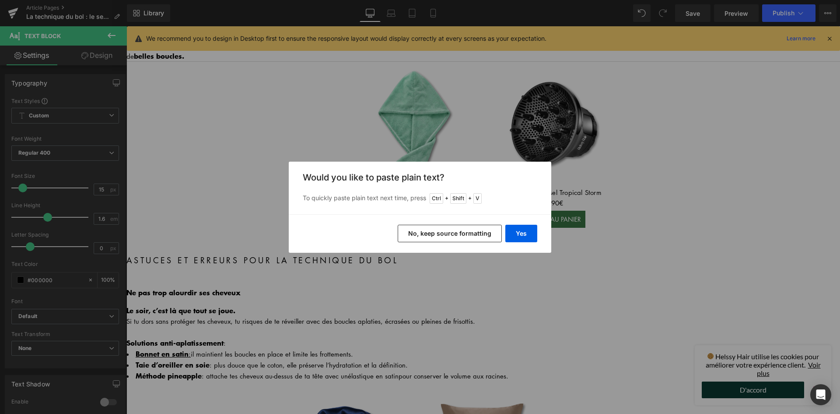
drag, startPoint x: 444, startPoint y: 232, endPoint x: 241, endPoint y: 241, distance: 203.2
click at [444, 232] on button "No, keep source formatting" at bounding box center [450, 234] width 104 height 18
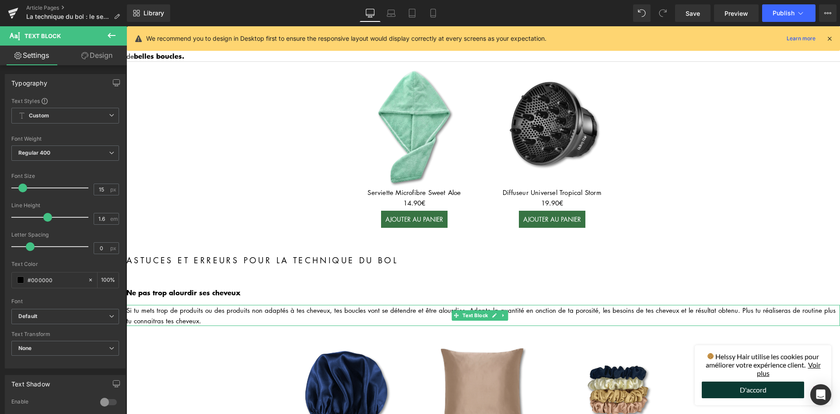
click at [136, 305] on div "Si tu mets trop de produits ou des produits non adaptés à tes cheveux, tes bouc…" at bounding box center [483, 315] width 714 height 21
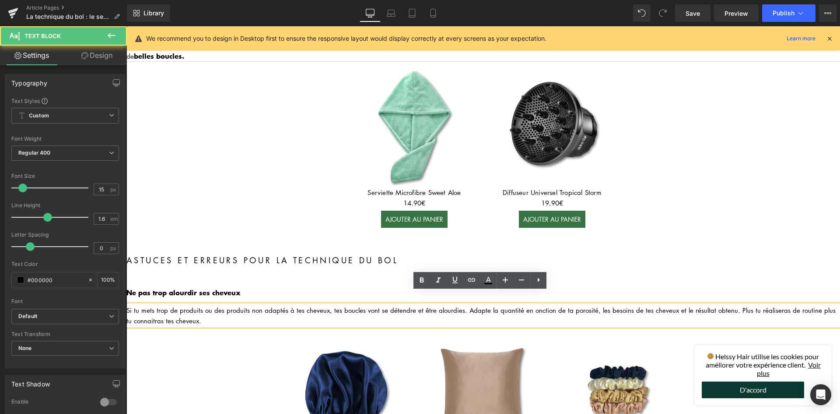
click at [133, 305] on div "Si tu mets trop de produits ou des produits non adaptés à tes cheveux, tes bouc…" at bounding box center [483, 315] width 714 height 21
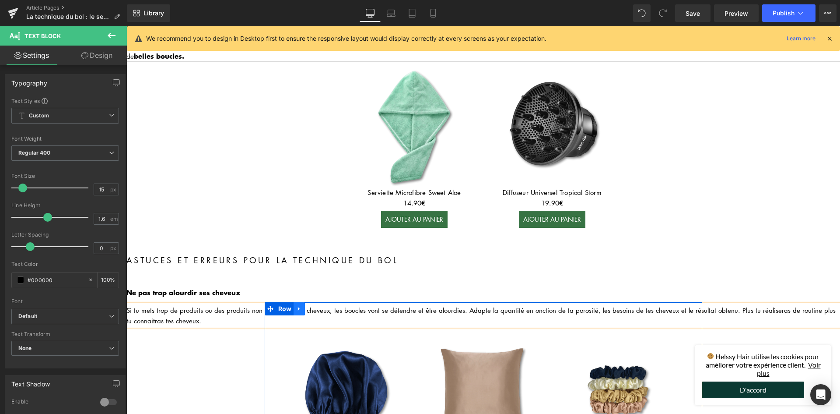
click at [298, 305] on icon at bounding box center [299, 308] width 6 height 7
click at [316, 302] on link at bounding box center [321, 308] width 11 height 13
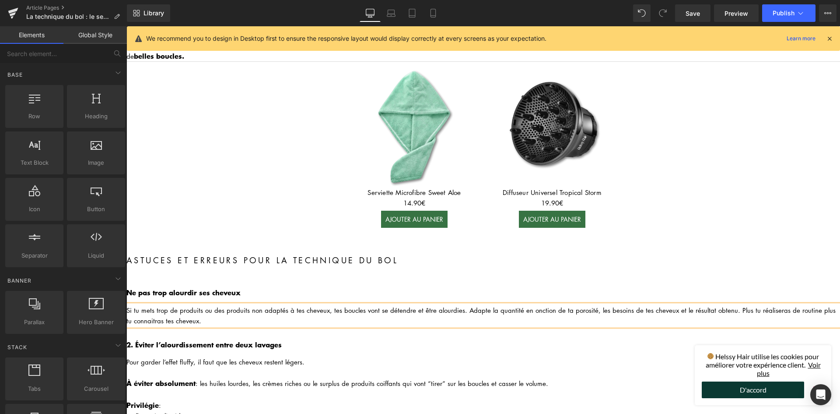
click at [503, 305] on div "Si tu mets trop de produits ou des produits non adaptés à tes cheveux, tes bouc…" at bounding box center [483, 315] width 714 height 21
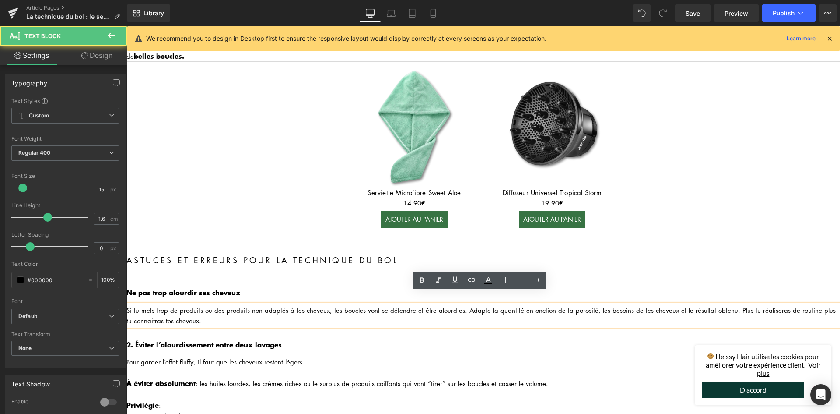
click at [523, 305] on div "Si tu mets trop de produits ou des produits non adaptés à tes cheveux, tes bouc…" at bounding box center [483, 315] width 714 height 21
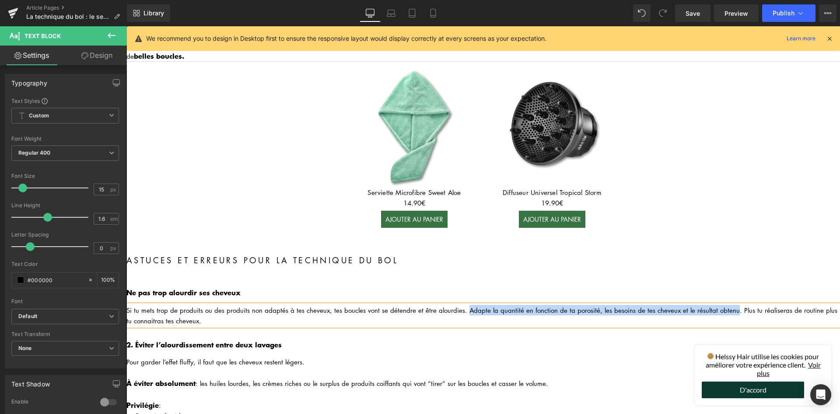
drag, startPoint x: 460, startPoint y: 295, endPoint x: 721, endPoint y: 294, distance: 260.9
click at [721, 305] on div "Si tu mets trop de produits ou des produits non adaptés à tes cheveux, tes bouc…" at bounding box center [483, 315] width 714 height 21
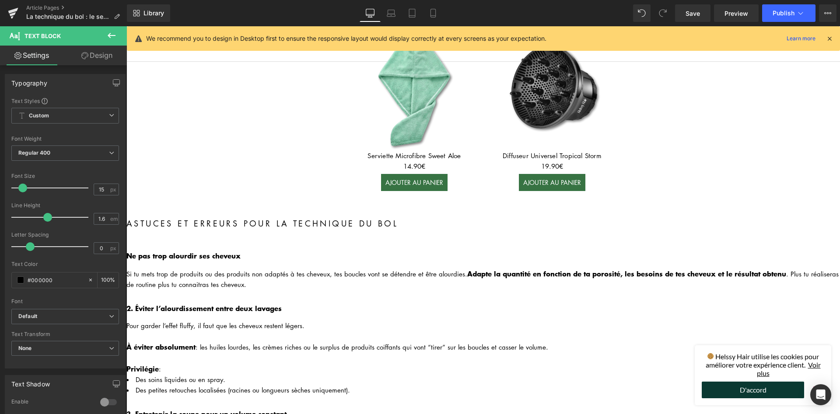
scroll to position [1397, 0]
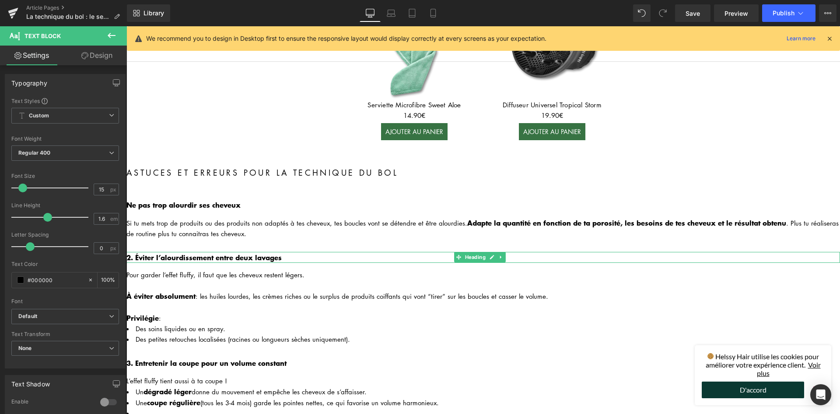
click at [198, 252] on b "2. Éviter l’alourdissement entre deux lavages" at bounding box center [203, 257] width 155 height 11
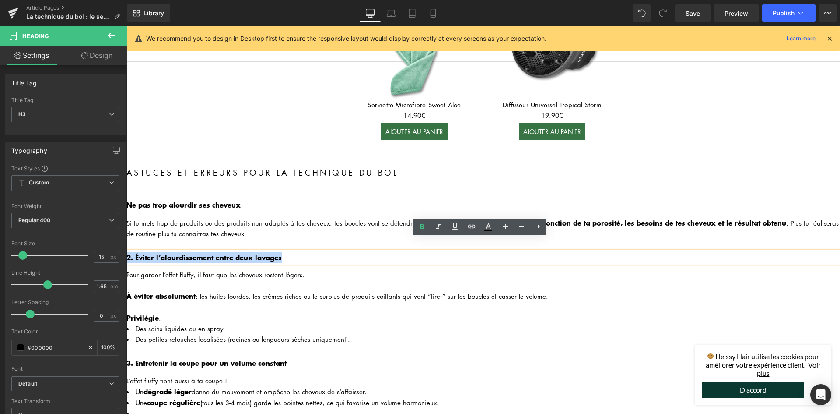
paste div
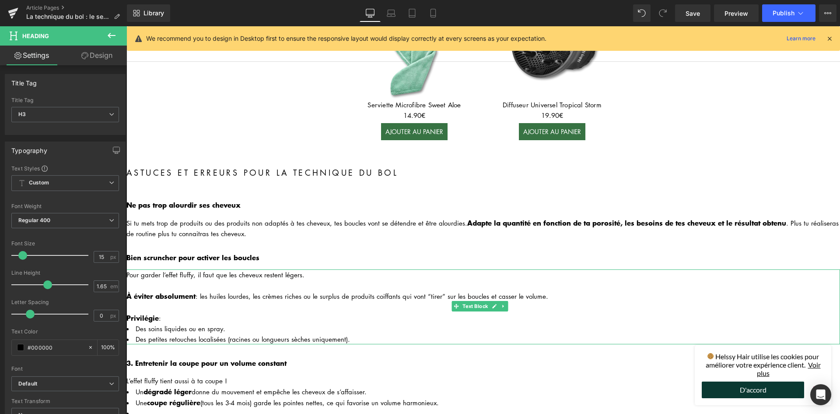
click at [170, 269] on div "Pour garder l’effet fluffy, il faut que les cheveux restent légers." at bounding box center [483, 274] width 714 height 11
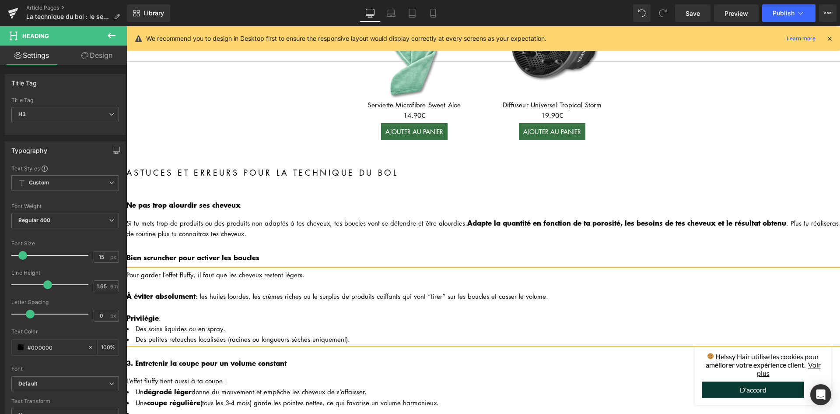
click at [170, 269] on div "Pour garder l’effet fluffy, il faut que les cheveux restent légers." at bounding box center [483, 274] width 714 height 11
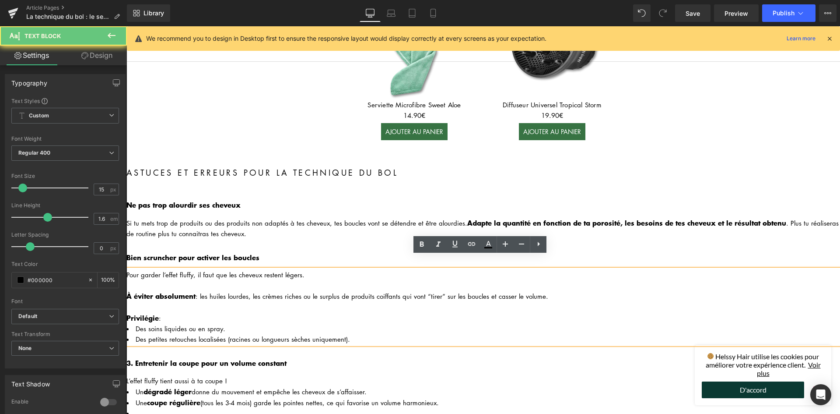
click at [170, 269] on div "Pour garder l’effet fluffy, il faut que les cheveux restent légers." at bounding box center [483, 274] width 714 height 11
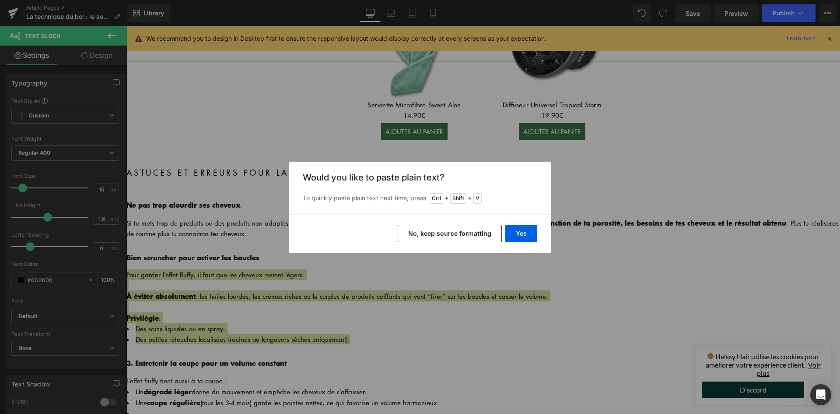
click at [449, 229] on button "No, keep source formatting" at bounding box center [450, 234] width 104 height 18
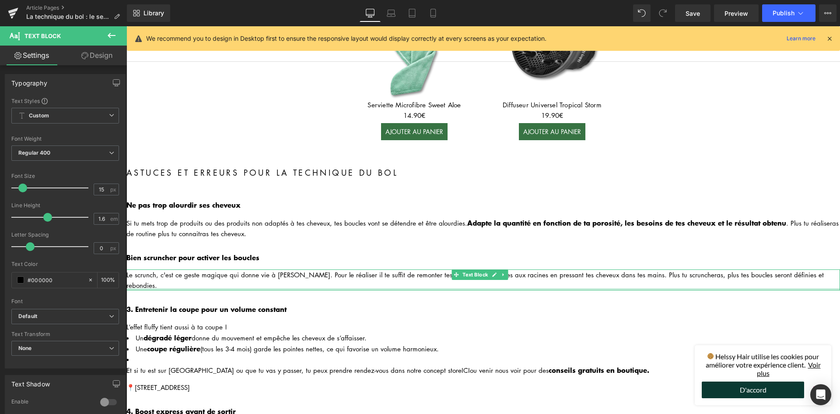
click at [136, 288] on div at bounding box center [483, 289] width 714 height 2
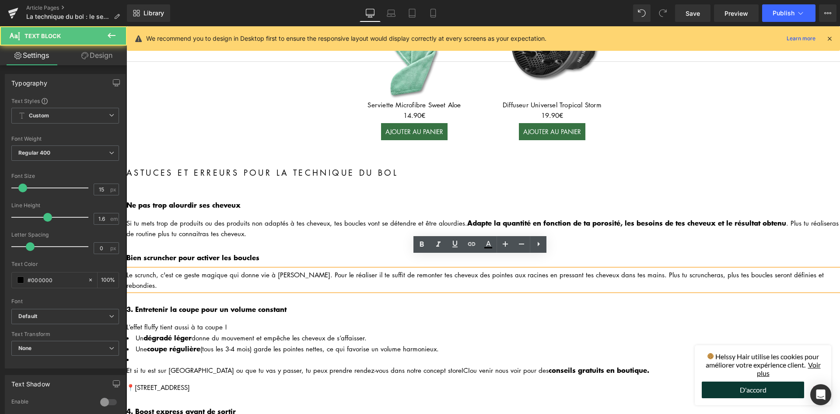
click at [130, 269] on div "Le scrunch, c'est ce geste magique qui donne vie à [PERSON_NAME]. Pour le réali…" at bounding box center [483, 279] width 714 height 21
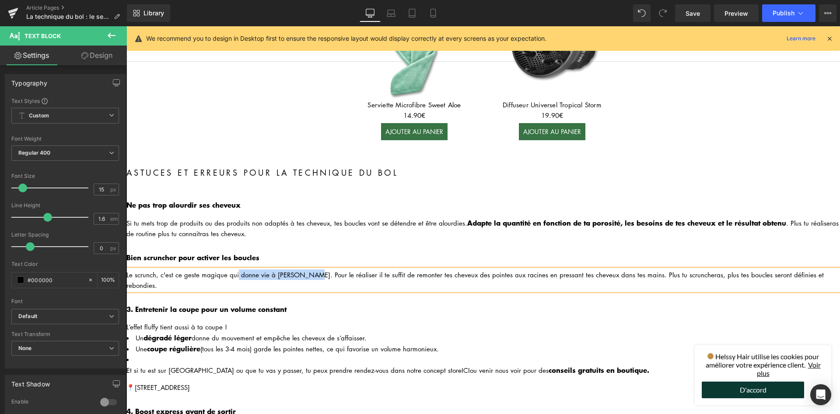
drag, startPoint x: 236, startPoint y: 259, endPoint x: 304, endPoint y: 257, distance: 67.4
click at [304, 269] on div "Le scrunch, c'est ce geste magique qui donne vie à [PERSON_NAME]. Pour le réali…" at bounding box center [483, 279] width 714 height 21
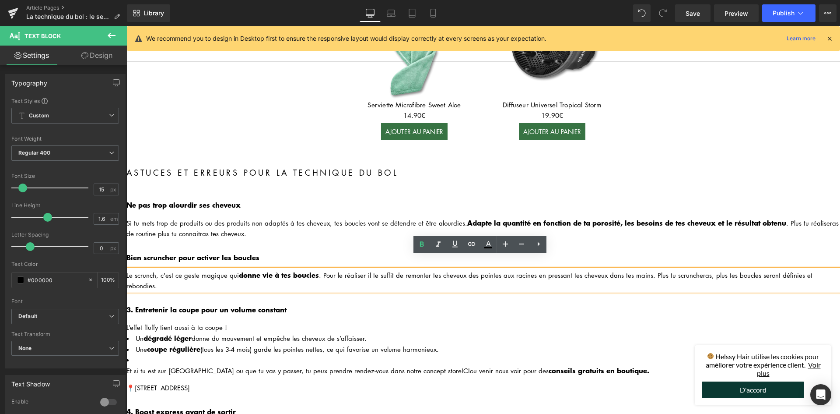
click at [544, 269] on div "Le scrunch, c'est ce geste magique qui donne vie à [PERSON_NAME] . Pour le réal…" at bounding box center [483, 279] width 714 height 21
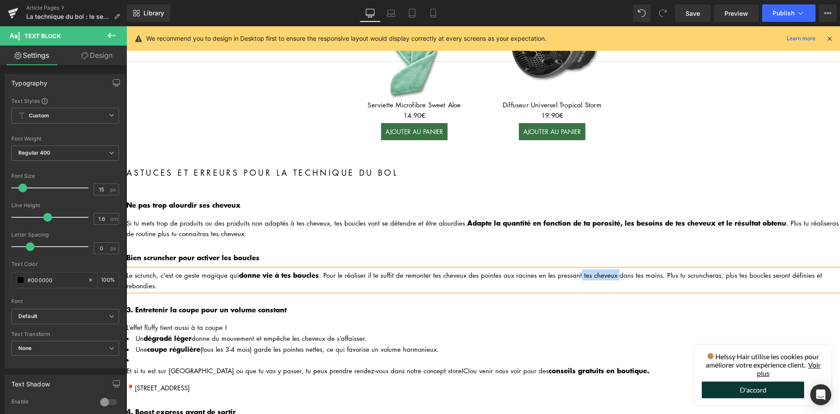
drag, startPoint x: 576, startPoint y: 260, endPoint x: 611, endPoint y: 264, distance: 35.3
click at [611, 269] on div "Le scrunch, c'est ce geste magique qui donne vie à [PERSON_NAME] . Pour le réal…" at bounding box center [483, 279] width 714 height 21
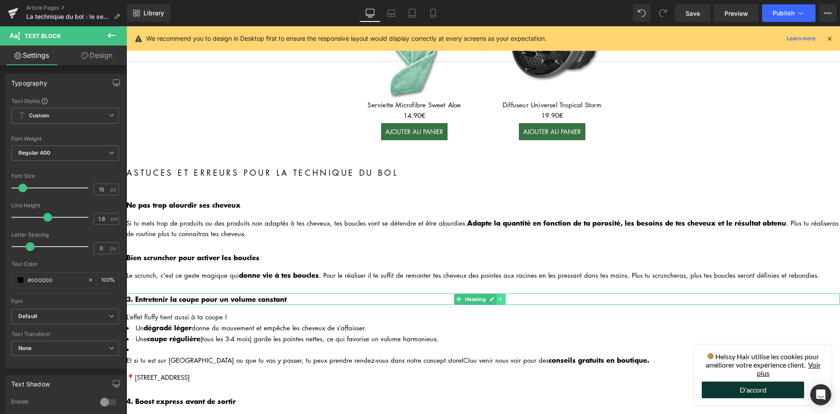
click at [500, 296] on icon at bounding box center [501, 298] width 5 height 5
click at [504, 296] on icon at bounding box center [505, 298] width 5 height 5
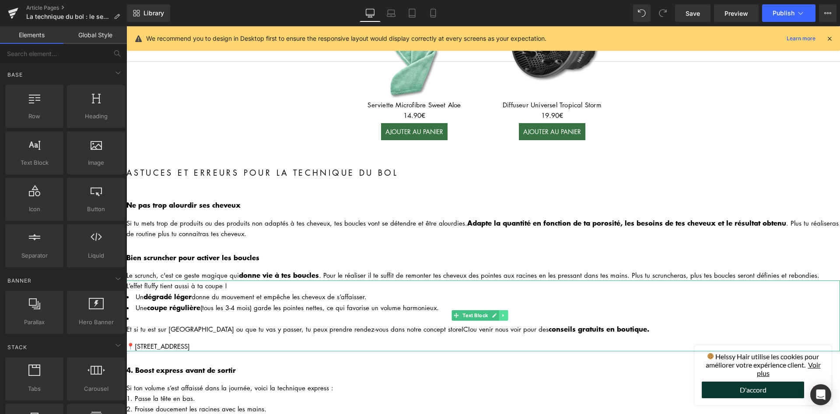
click at [503, 310] on link at bounding box center [503, 315] width 9 height 11
click at [507, 312] on icon at bounding box center [508, 314] width 5 height 5
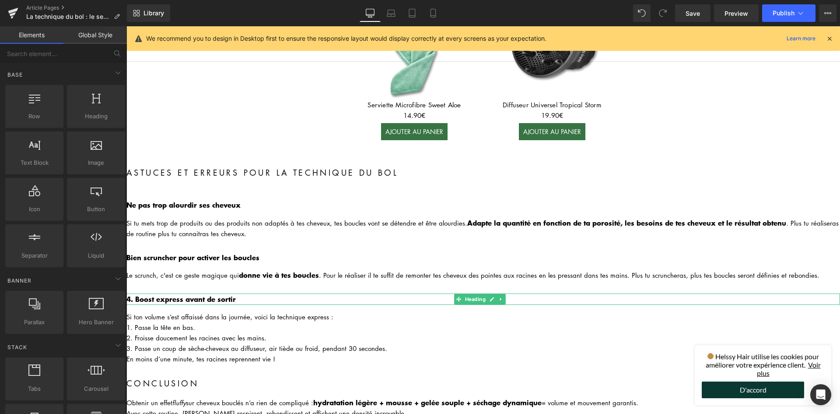
click at [502, 294] on link at bounding box center [501, 299] width 9 height 11
click at [507, 296] on icon at bounding box center [505, 298] width 5 height 5
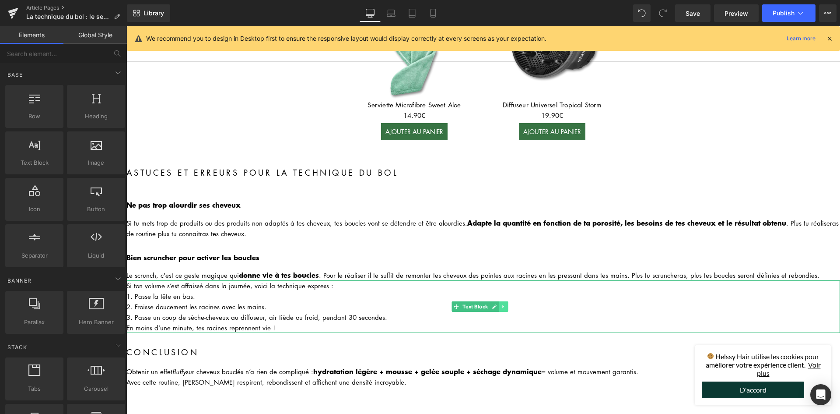
click at [499, 301] on link at bounding box center [503, 306] width 9 height 11
click at [506, 301] on link at bounding box center [508, 306] width 9 height 11
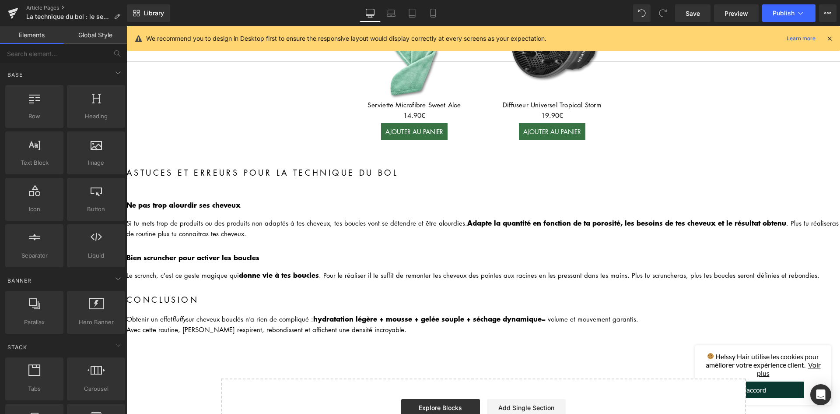
click at [178, 293] on h2 "conclusion" at bounding box center [483, 299] width 714 height 13
click at [179, 293] on h2 "conclusion" at bounding box center [483, 299] width 714 height 13
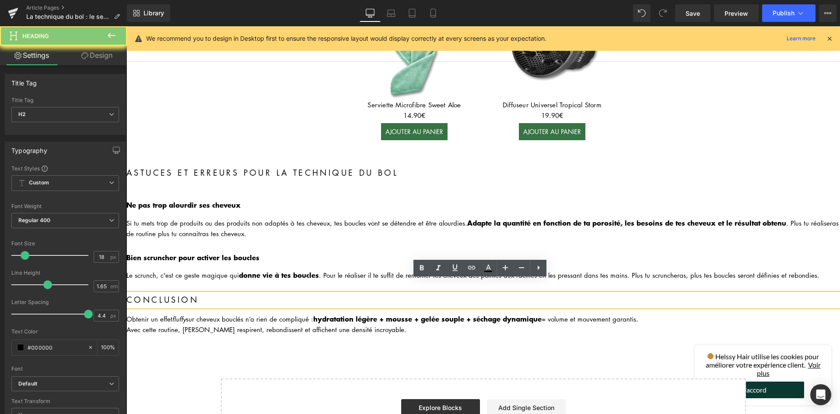
click at [179, 293] on h2 "conclusion" at bounding box center [483, 299] width 714 height 13
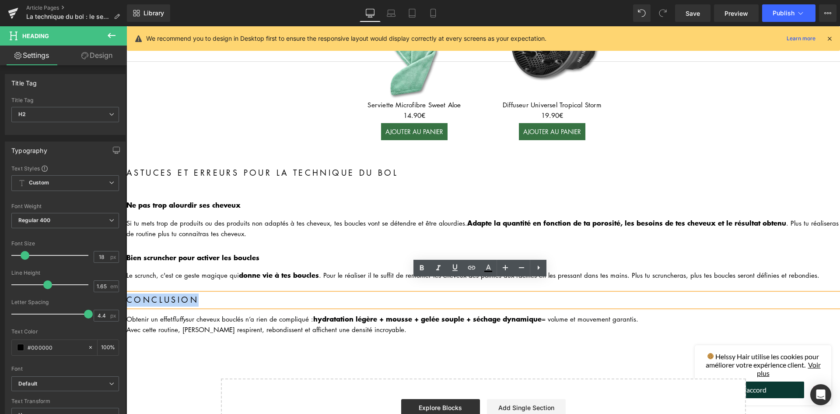
paste div
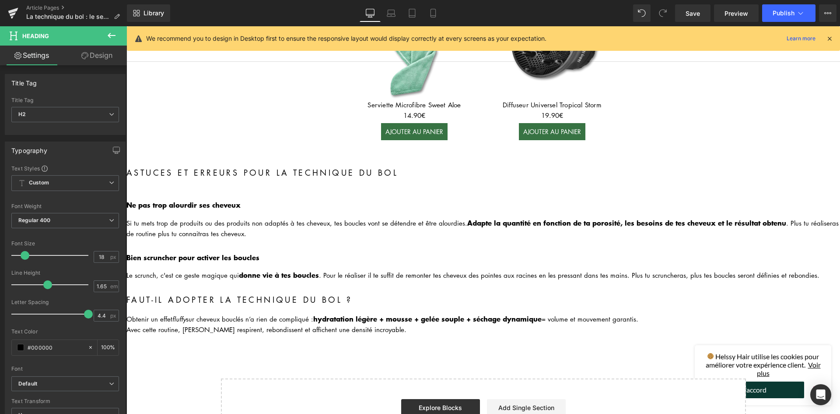
click at [229, 324] on div "Avec cette routine, [PERSON_NAME] respirent, rebondissent et affichent une dens…" at bounding box center [483, 329] width 714 height 11
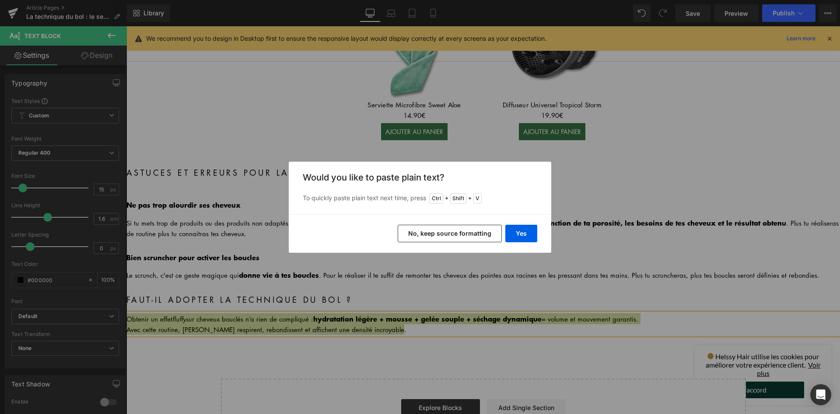
click at [429, 241] on button "No, keep source formatting" at bounding box center [450, 234] width 104 height 18
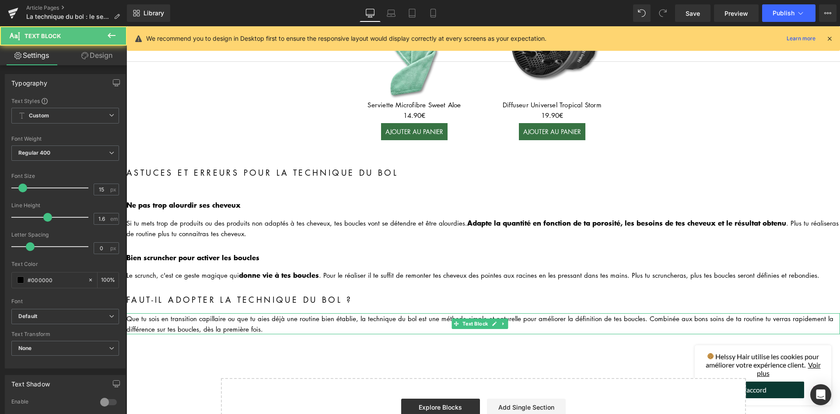
click at [130, 313] on div "Que tu sois en transition capillaire ou que tu aies déjà une routine bien établ…" at bounding box center [483, 323] width 714 height 21
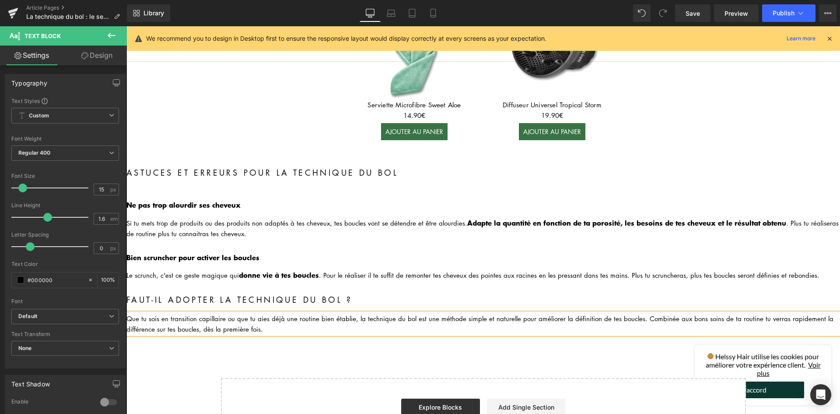
click at [436, 313] on div "Que tu sois en transition capillaire ou que tu aies déjà une routine bien établ…" at bounding box center [483, 323] width 714 height 21
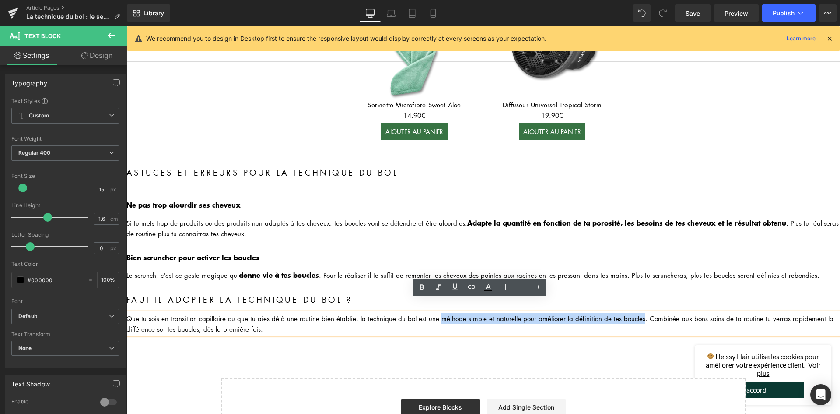
drag, startPoint x: 432, startPoint y: 302, endPoint x: 631, endPoint y: 302, distance: 198.3
click at [631, 313] on div "Que tu sois en transition capillaire ou que tu aies déjà une routine bien établ…" at bounding box center [483, 323] width 714 height 21
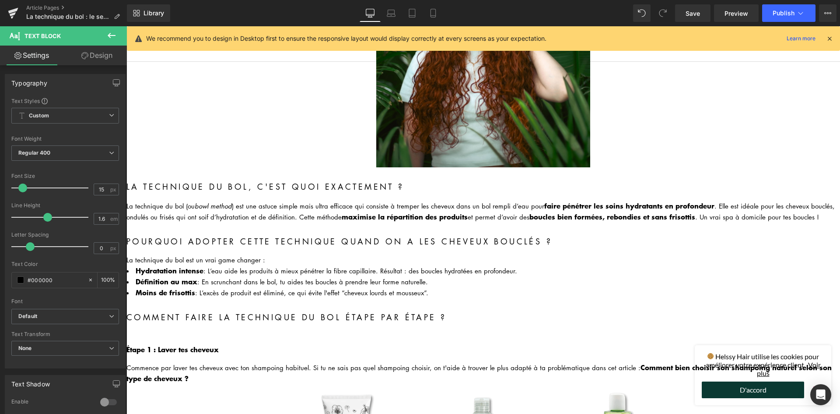
scroll to position [0, 0]
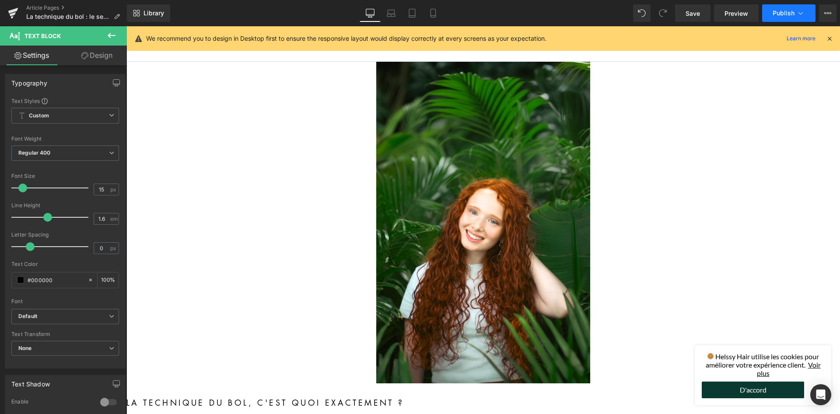
click at [799, 12] on icon at bounding box center [801, 13] width 9 height 9
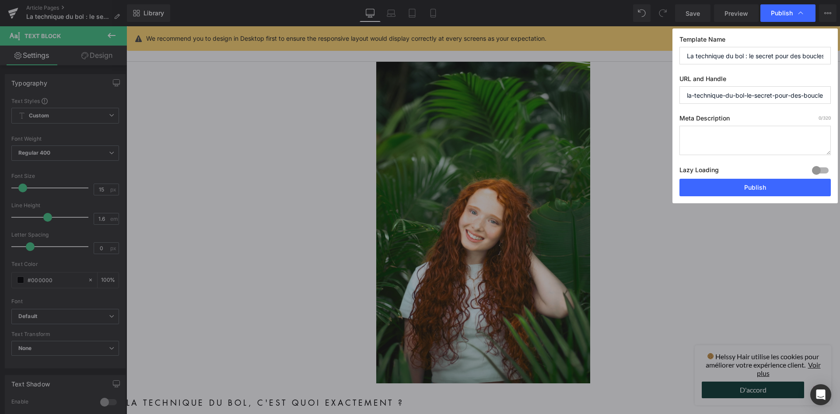
click at [720, 129] on textarea at bounding box center [755, 140] width 151 height 29
click at [719, 141] on textarea at bounding box center [755, 140] width 151 height 29
paste textarea "Découvre la technique du bol pour des boucles ultra définies, sans frisottis et…"
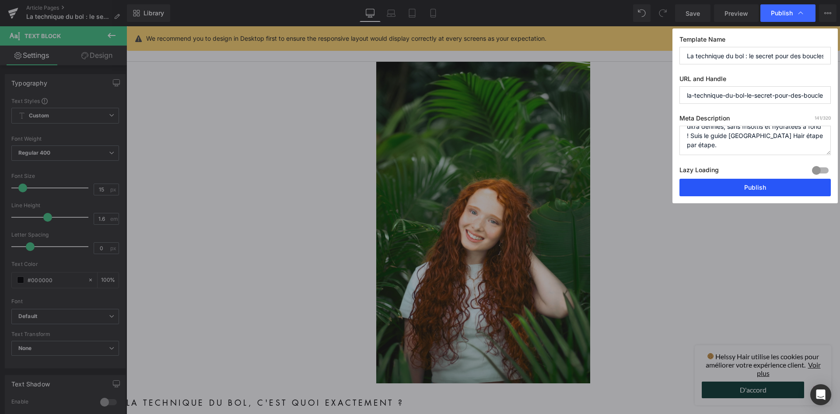
type textarea "Découvre la technique du bol pour des boucles ultra définies, sans frisottis et…"
click at [739, 185] on button "Publish" at bounding box center [755, 188] width 151 height 18
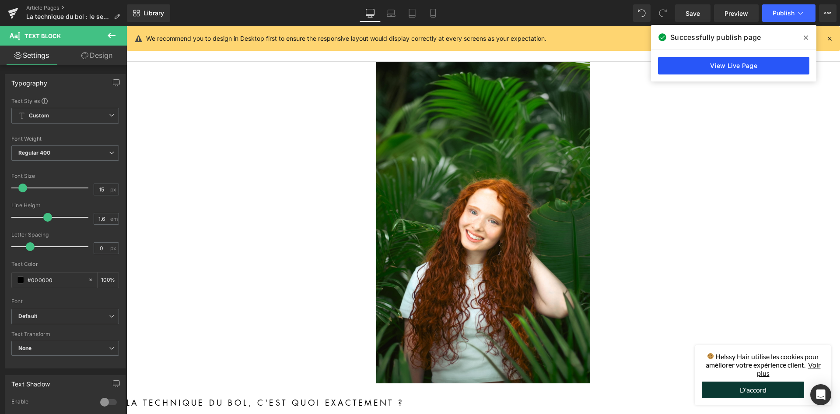
click at [685, 62] on link "View Live Page" at bounding box center [733, 66] width 151 height 18
